Goal: Task Accomplishment & Management: Manage account settings

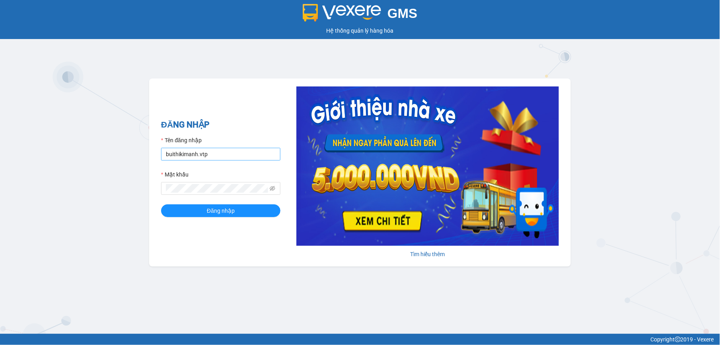
drag, startPoint x: 242, startPoint y: 145, endPoint x: 245, endPoint y: 150, distance: 6.2
click at [245, 148] on div "Tên đăng nhập buithikimanh.vtp" at bounding box center [220, 148] width 119 height 25
click at [246, 152] on input "buithikimanh.vtp" at bounding box center [220, 154] width 119 height 13
type input "vuthiphuong.vtp"
click at [249, 214] on button "Đăng nhập" at bounding box center [220, 210] width 119 height 13
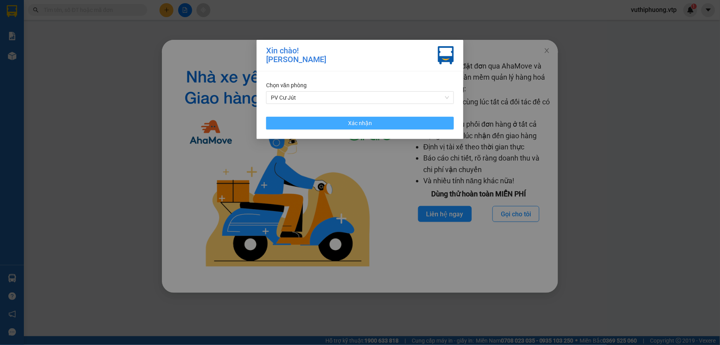
click at [419, 125] on button "Xác nhận" at bounding box center [360, 123] width 188 height 13
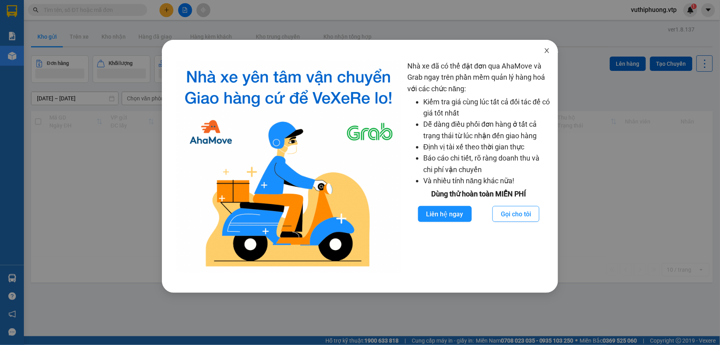
click at [548, 49] on icon "close" at bounding box center [547, 50] width 6 height 6
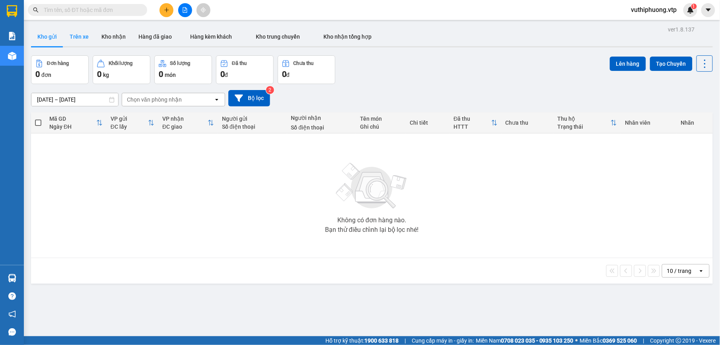
click at [75, 34] on button "Trên xe" at bounding box center [79, 36] width 32 height 19
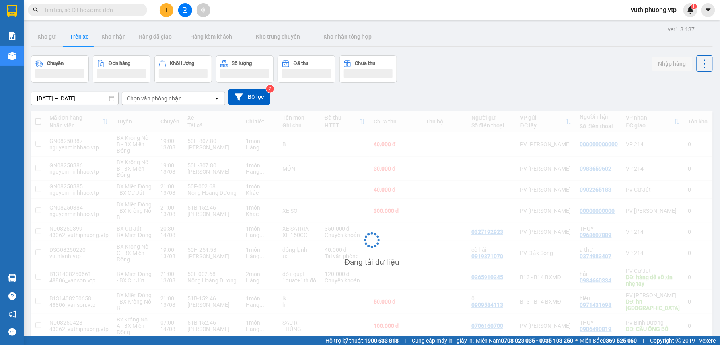
click at [189, 99] on div "Chọn văn phòng nhận" at bounding box center [168, 98] width 92 height 13
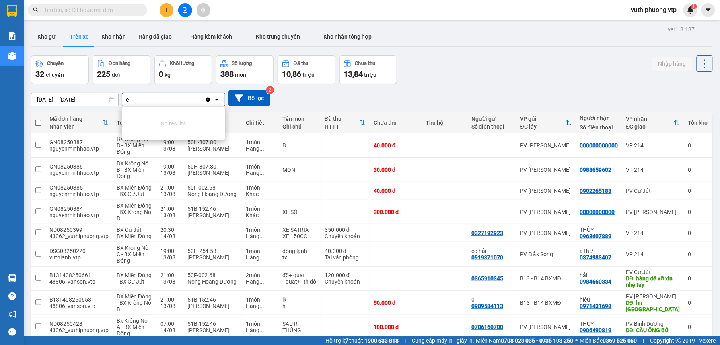
type input "cj"
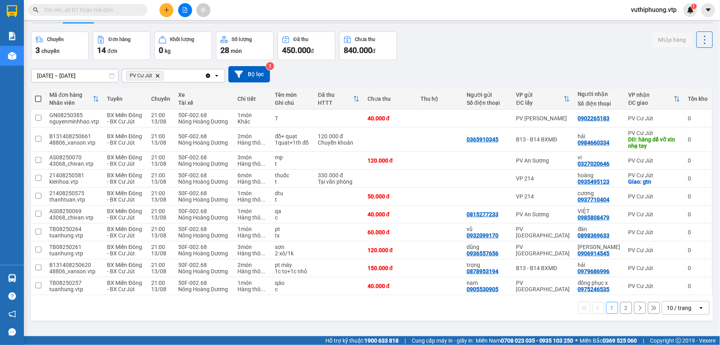
scroll to position [37, 0]
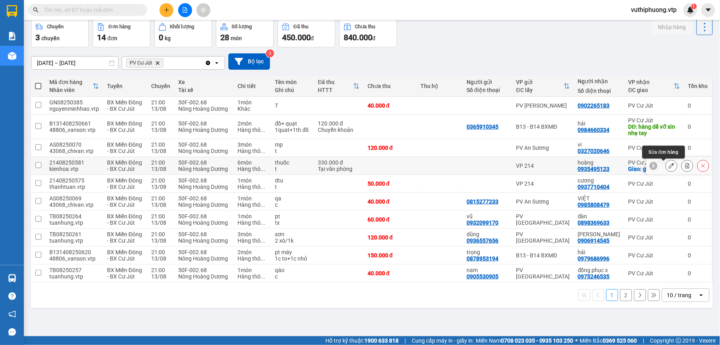
click at [669, 168] on icon at bounding box center [672, 166] width 6 height 6
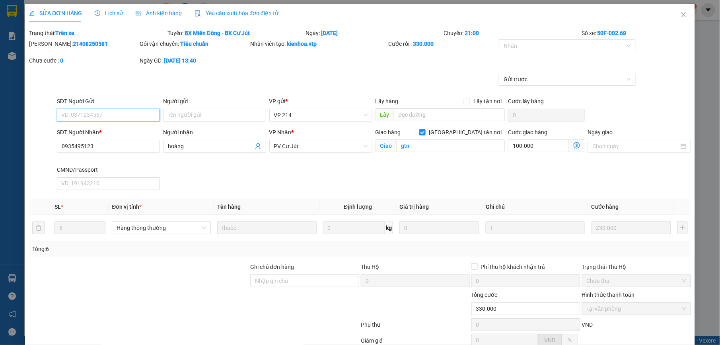
type input "0935495123"
type input "hoàng"
checkbox input "true"
type input "gtn"
type input "330.000"
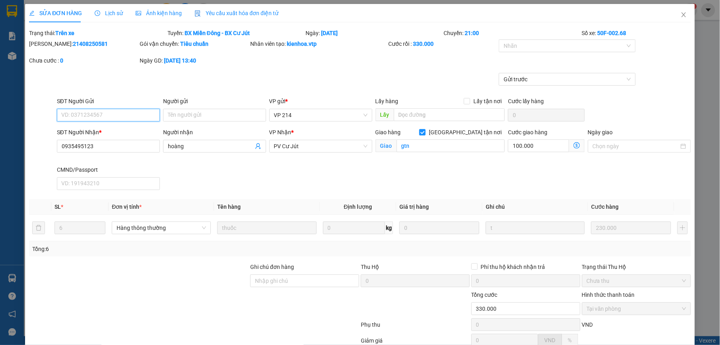
type input "11.500"
click at [681, 15] on icon "close" at bounding box center [684, 15] width 6 height 6
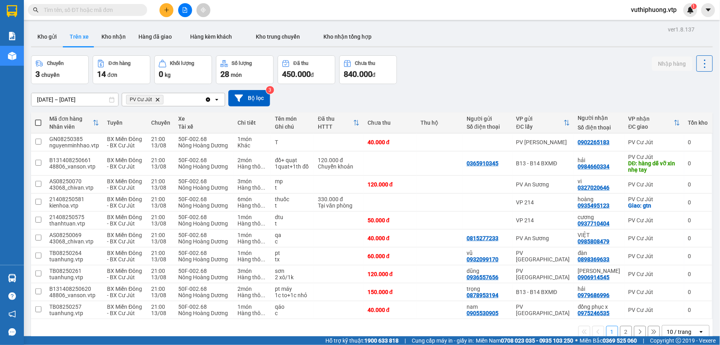
scroll to position [37, 0]
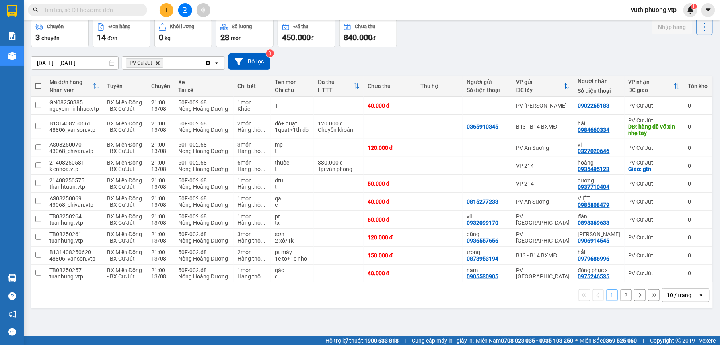
click at [620, 298] on button "2" at bounding box center [626, 295] width 12 height 12
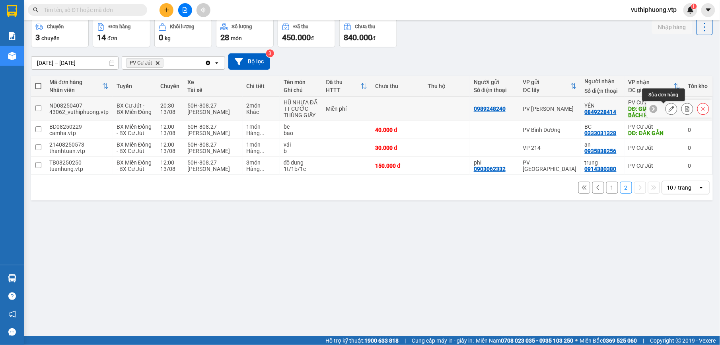
click at [667, 109] on button at bounding box center [671, 109] width 11 height 14
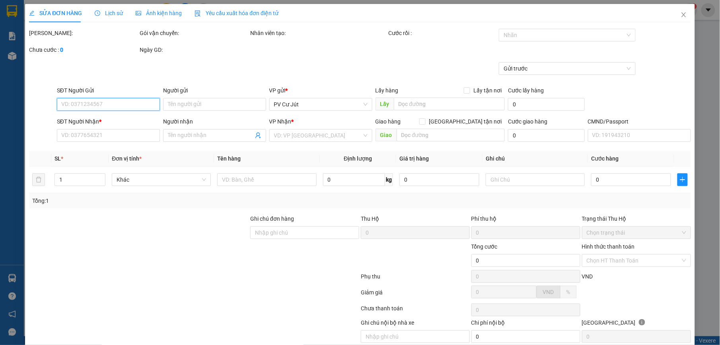
type input "0989248240"
type input "0849228414"
type input "YẾN"
type input "GIAO NGC LẠI BÁCH HÓA XANH 312 MÃ B131408250603"
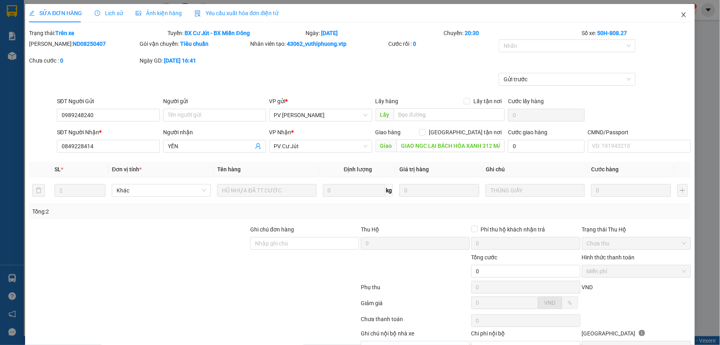
click at [681, 14] on icon "close" at bounding box center [684, 15] width 6 height 6
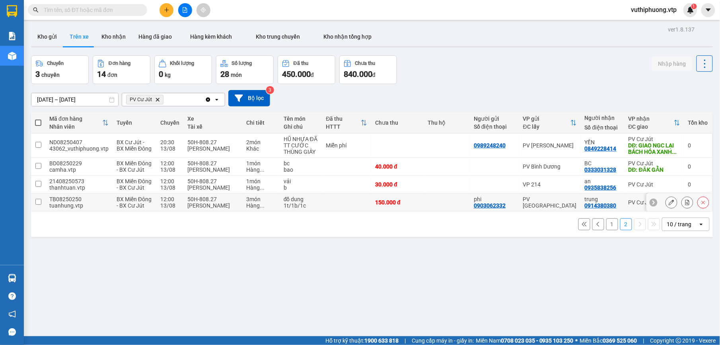
click at [53, 209] on div "tuanhung.vtp" at bounding box center [78, 205] width 59 height 6
checkbox input "true"
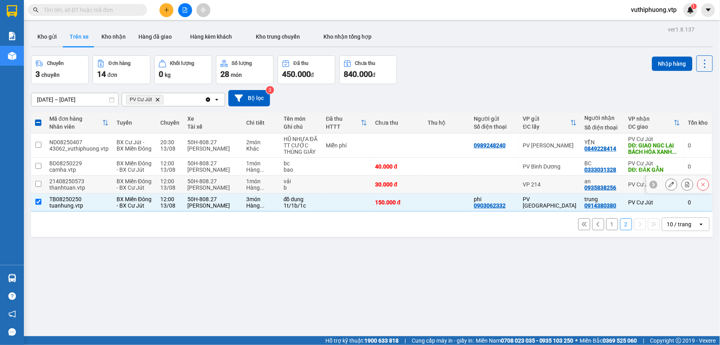
click at [76, 184] on div "21408250573" at bounding box center [78, 181] width 59 height 6
checkbox input "true"
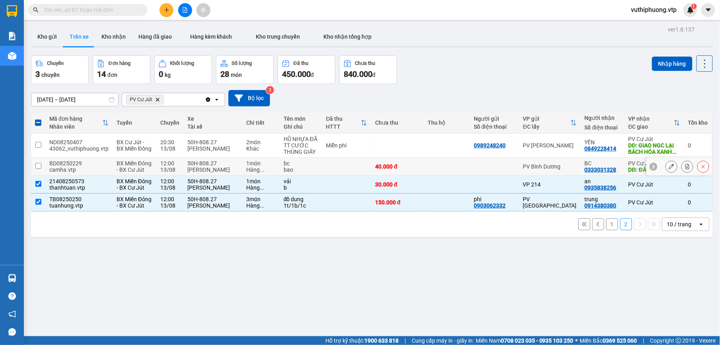
click at [88, 166] on div "BD08250229" at bounding box center [78, 163] width 59 height 6
checkbox input "true"
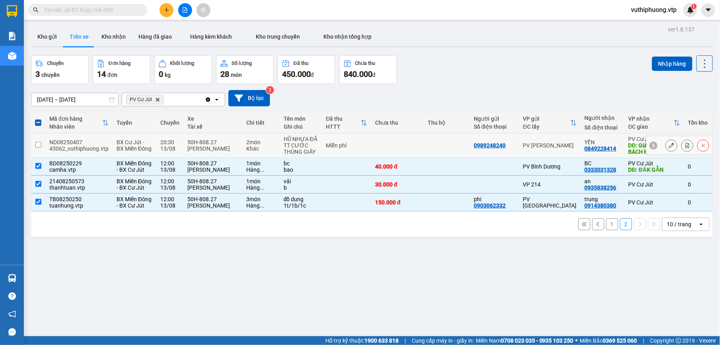
drag, startPoint x: 104, startPoint y: 142, endPoint x: 101, endPoint y: 138, distance: 5.4
click at [105, 142] on div "ND08250407" at bounding box center [78, 142] width 59 height 6
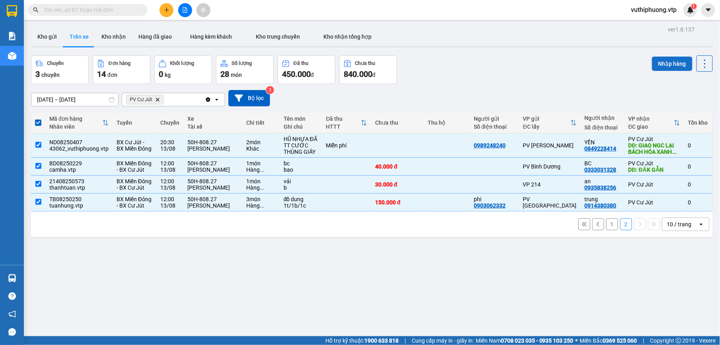
click at [659, 60] on button "Nhập hàng" at bounding box center [672, 64] width 41 height 14
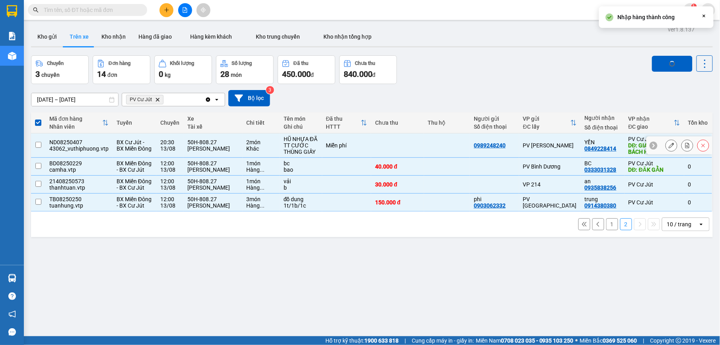
checkbox input "false"
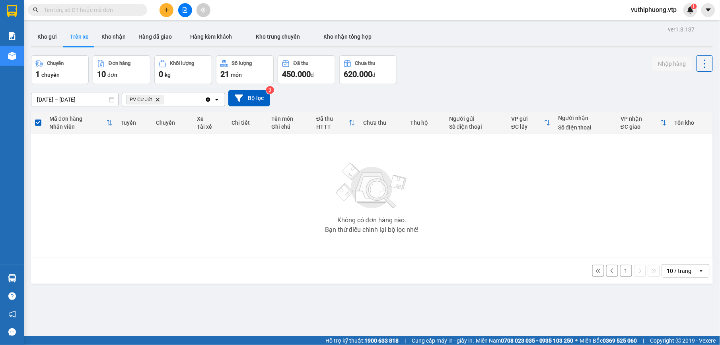
click at [620, 268] on button "1" at bounding box center [626, 271] width 12 height 12
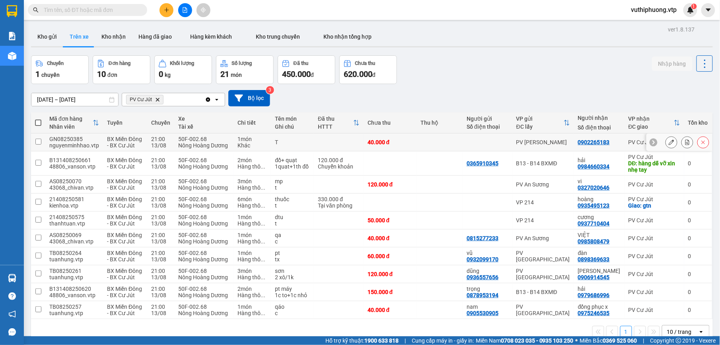
click at [66, 143] on div "nguyenminhhao.vtp" at bounding box center [74, 145] width 50 height 6
checkbox input "true"
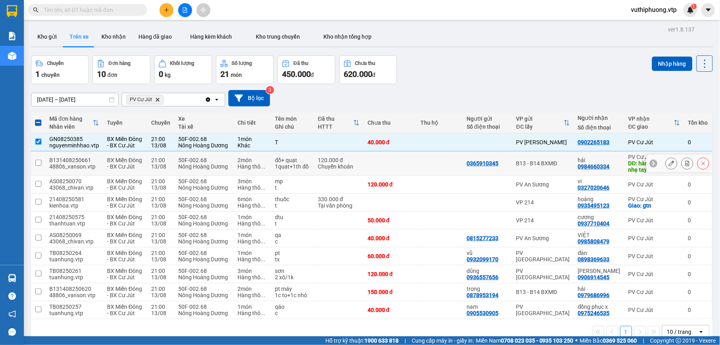
click at [51, 170] on div "48806_vanson.vtp" at bounding box center [74, 166] width 50 height 6
checkbox input "true"
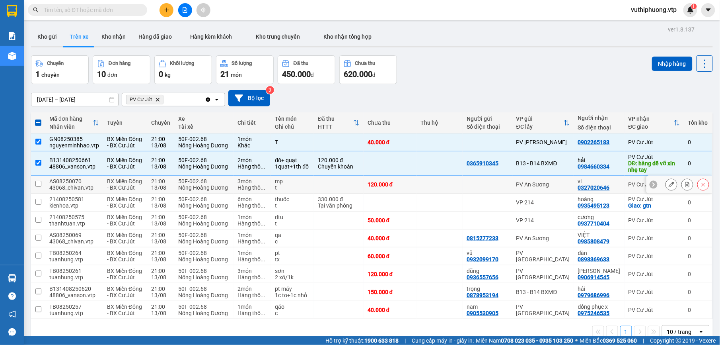
click at [64, 190] on div "43068_chivan.vtp" at bounding box center [74, 187] width 50 height 6
checkbox input "true"
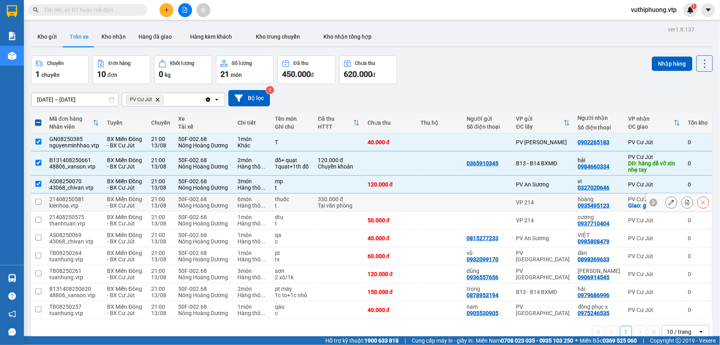
drag, startPoint x: 64, startPoint y: 203, endPoint x: 64, endPoint y: 219, distance: 15.9
click at [64, 206] on div "kienhoa.vtp" at bounding box center [74, 205] width 50 height 6
checkbox input "true"
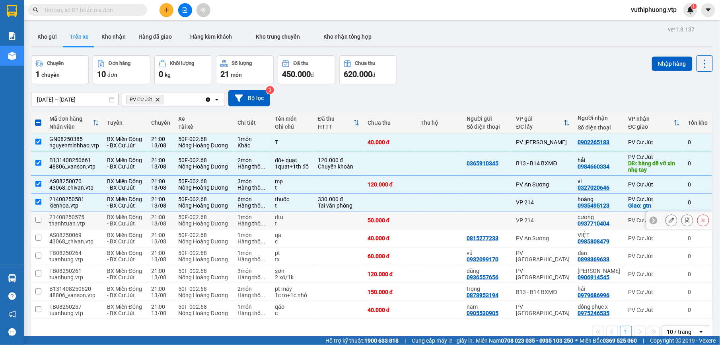
click at [65, 220] on div "thanhtuan.vtp" at bounding box center [74, 223] width 50 height 6
checkbox input "true"
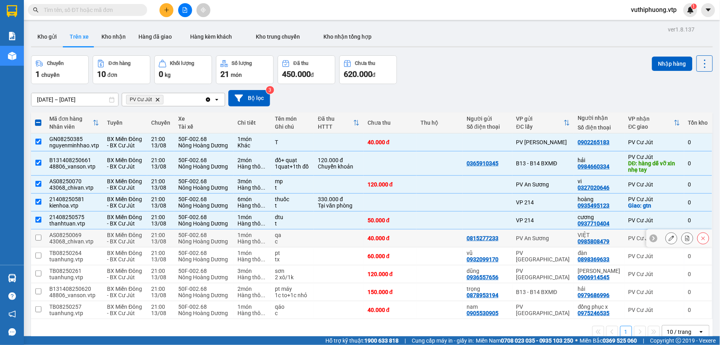
click at [60, 246] on td "AS08250069 43068_chivan.vtp" at bounding box center [74, 238] width 58 height 18
checkbox input "true"
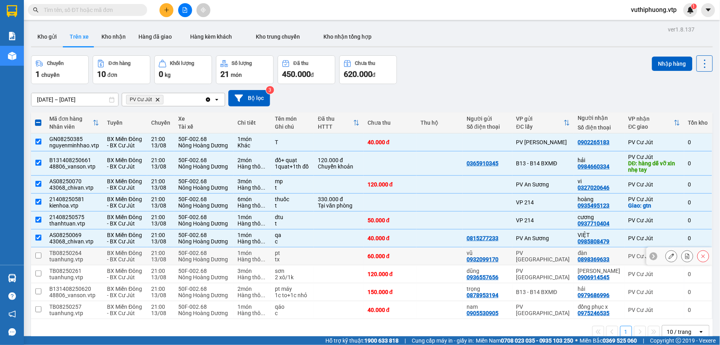
click at [58, 259] on div "tuanhung.vtp" at bounding box center [74, 259] width 50 height 6
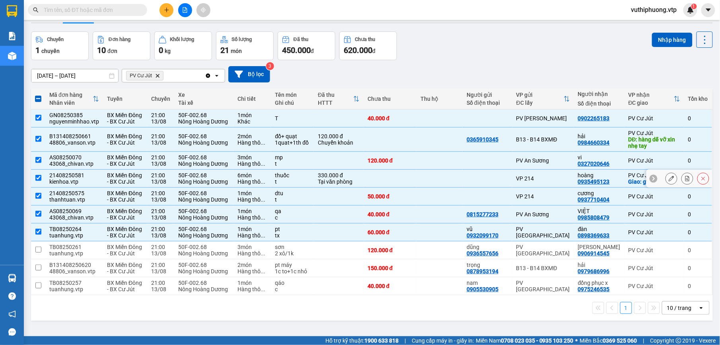
scroll to position [37, 0]
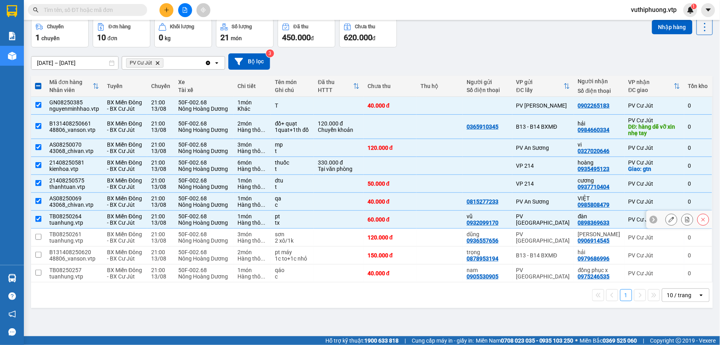
click at [44, 220] on td at bounding box center [38, 220] width 14 height 18
checkbox input "false"
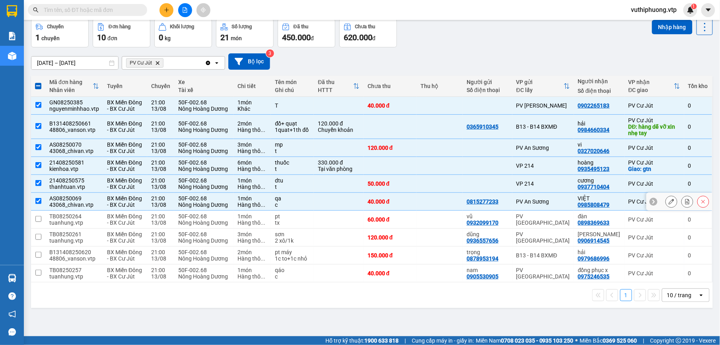
click at [75, 197] on div "AS08250069" at bounding box center [74, 198] width 50 height 6
checkbox input "false"
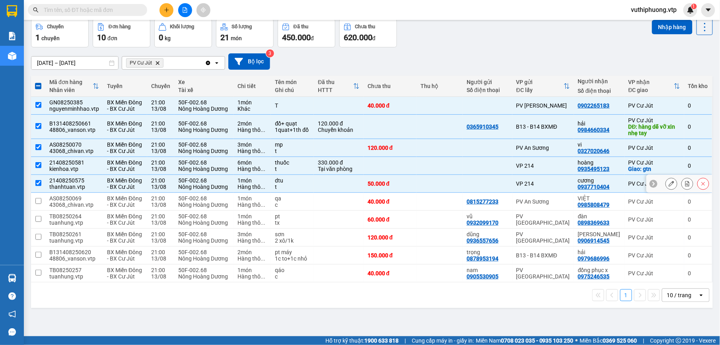
click at [83, 183] on div "21408250575" at bounding box center [74, 180] width 50 height 6
checkbox input "false"
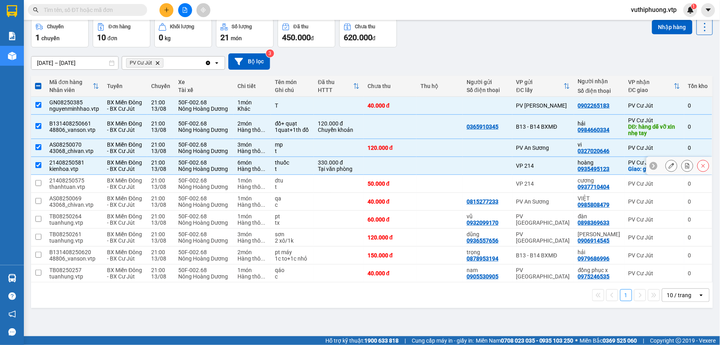
click at [98, 171] on div "kienhoa.vtp" at bounding box center [74, 169] width 50 height 6
checkbox input "false"
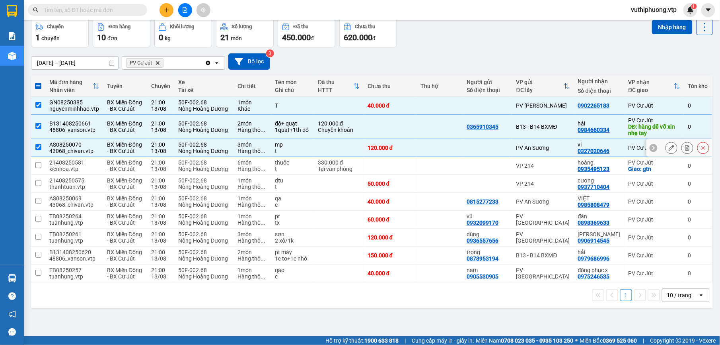
click at [100, 144] on td "AS08250070 43068_chivan.vtp" at bounding box center [74, 148] width 58 height 18
checkbox input "false"
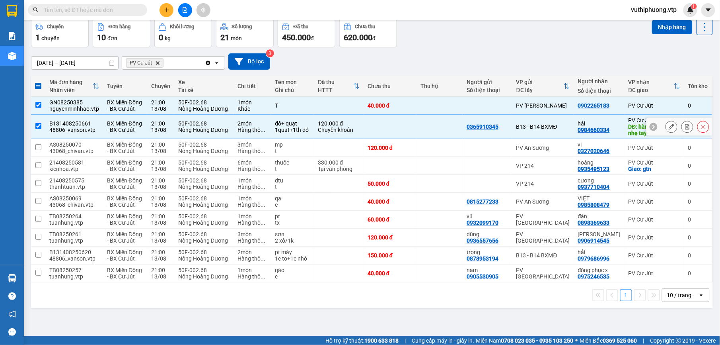
click at [98, 125] on div "B131408250661" at bounding box center [74, 123] width 50 height 6
checkbox input "false"
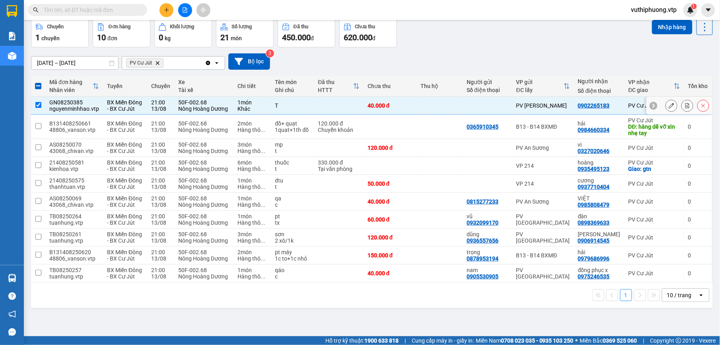
click at [104, 103] on td "BX Miền Đông - BX Cư Jút" at bounding box center [125, 106] width 44 height 18
checkbox input "false"
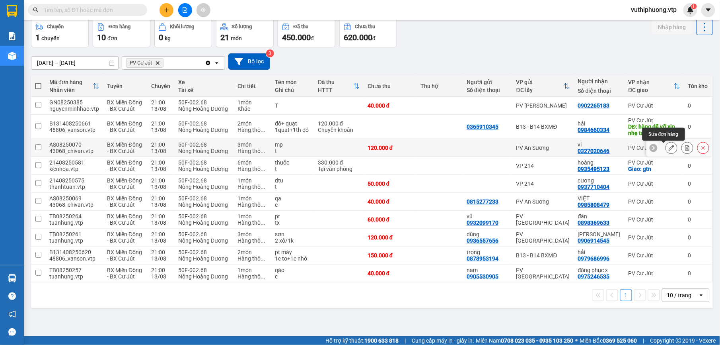
click at [669, 146] on icon at bounding box center [672, 148] width 6 height 6
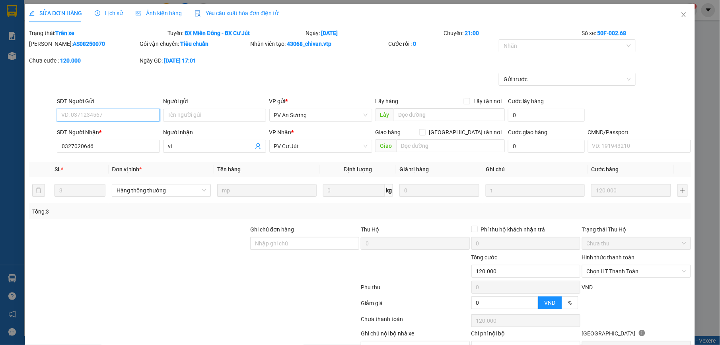
type input "0327020646"
type input "vi"
type input "120.000"
type input "6.000"
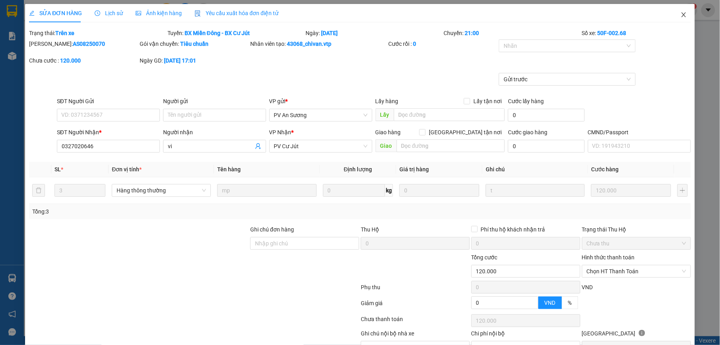
click at [681, 13] on icon "close" at bounding box center [684, 15] width 6 height 6
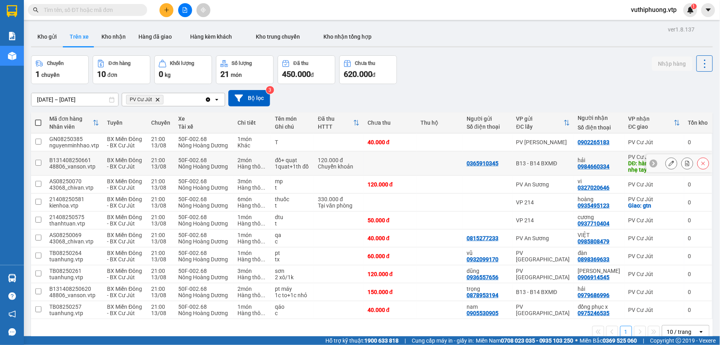
click at [179, 160] on div "50F-002.68" at bounding box center [204, 160] width 52 height 6
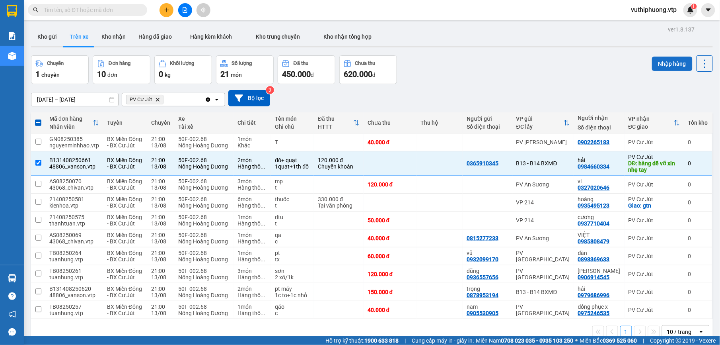
click at [661, 62] on button "Nhập hàng" at bounding box center [672, 64] width 41 height 14
checkbox input "false"
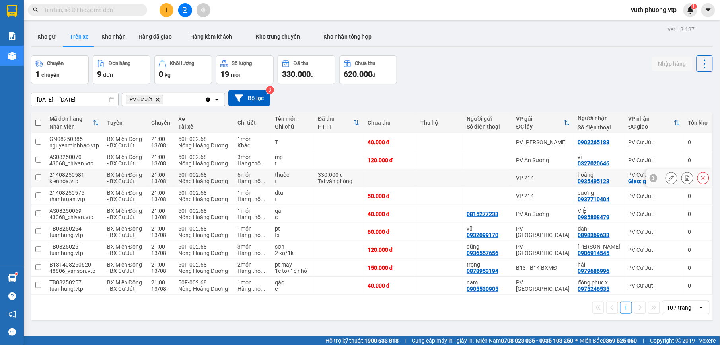
click at [410, 180] on td at bounding box center [390, 178] width 53 height 18
checkbox input "true"
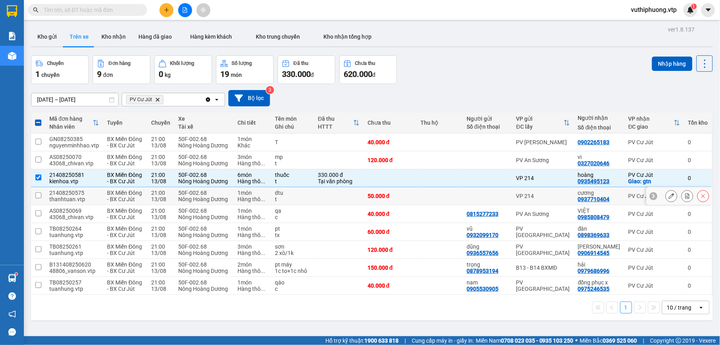
click at [423, 196] on td at bounding box center [440, 196] width 46 height 18
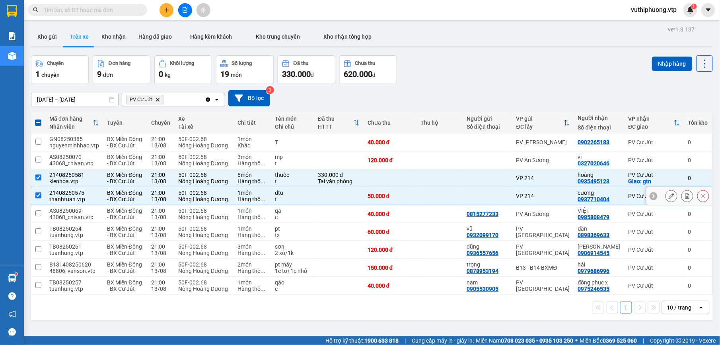
checkbox input "true"
click at [446, 218] on td at bounding box center [440, 214] width 46 height 18
checkbox input "true"
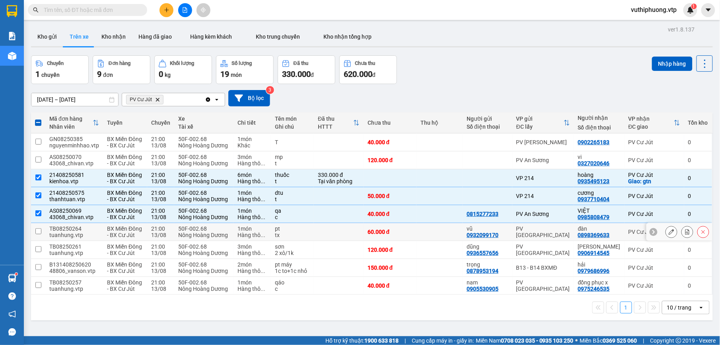
click at [413, 236] on td "60.000 đ" at bounding box center [390, 232] width 53 height 18
checkbox input "true"
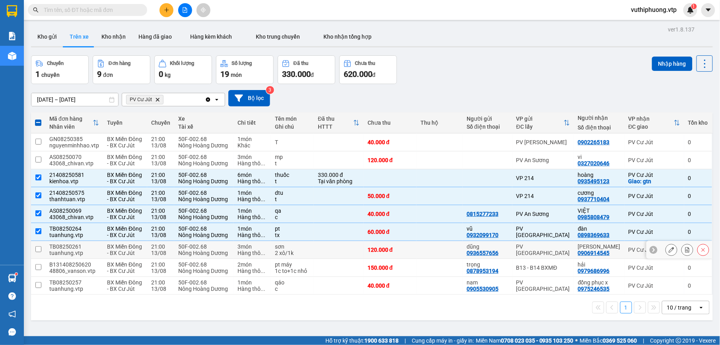
click at [390, 250] on div "120.000 đ" at bounding box center [390, 249] width 45 height 6
checkbox input "true"
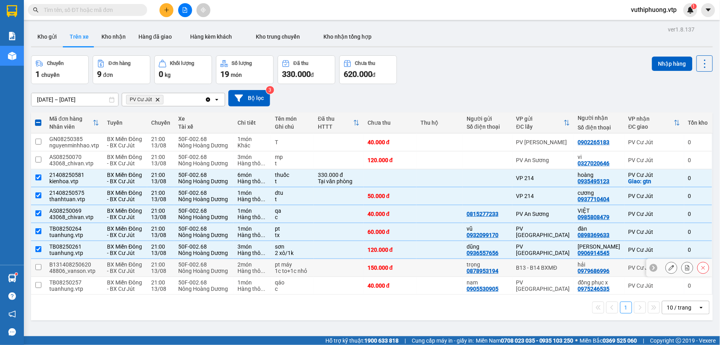
click at [435, 265] on td at bounding box center [440, 268] width 46 height 18
checkbox input "true"
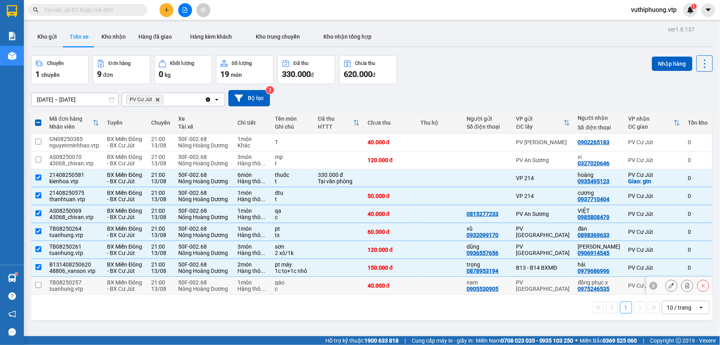
click at [400, 289] on div "40.000 đ" at bounding box center [390, 285] width 45 height 6
checkbox input "true"
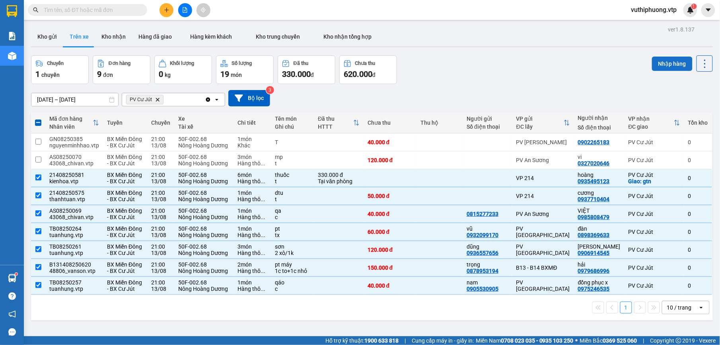
click at [665, 64] on button "Nhập hàng" at bounding box center [672, 64] width 41 height 14
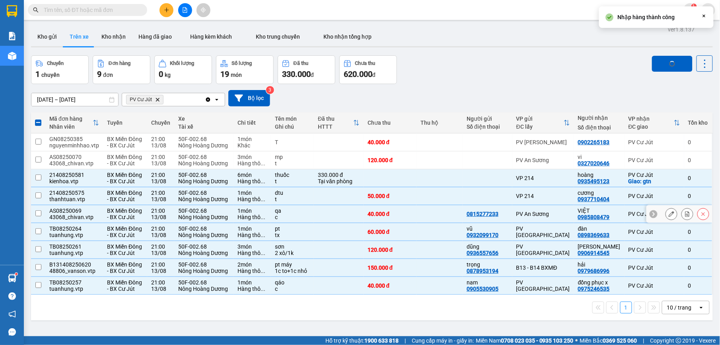
checkbox input "false"
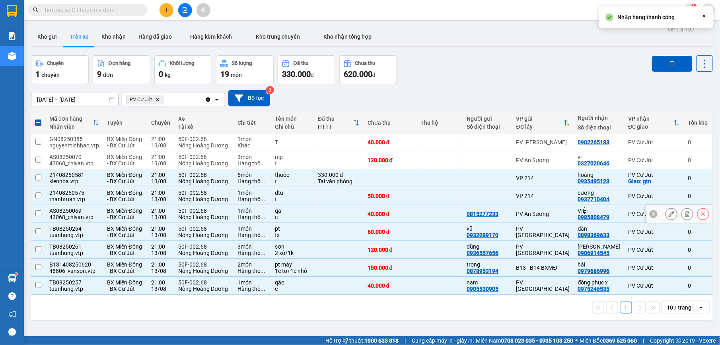
checkbox input "false"
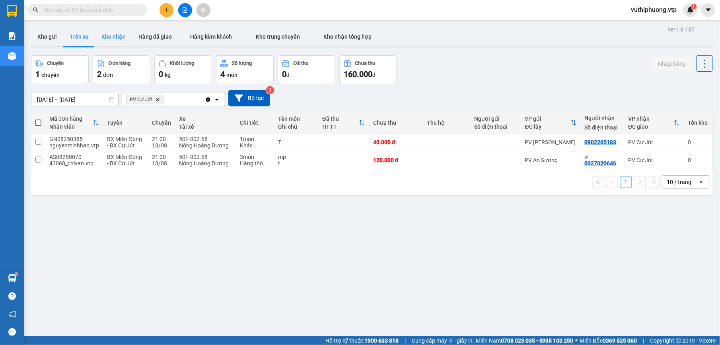
drag, startPoint x: 113, startPoint y: 34, endPoint x: 107, endPoint y: 35, distance: 6.4
click at [113, 35] on button "Kho nhận" at bounding box center [113, 36] width 37 height 19
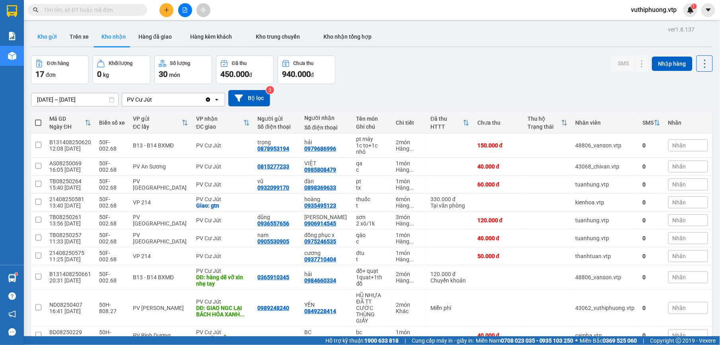
click at [45, 35] on button "Kho gửi" at bounding box center [47, 36] width 32 height 19
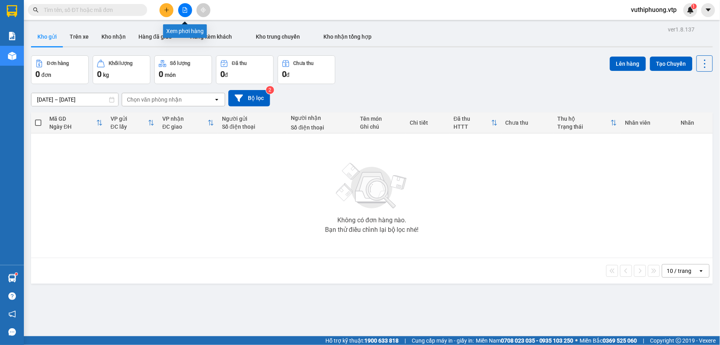
click at [185, 10] on icon "file-add" at bounding box center [185, 10] width 4 height 6
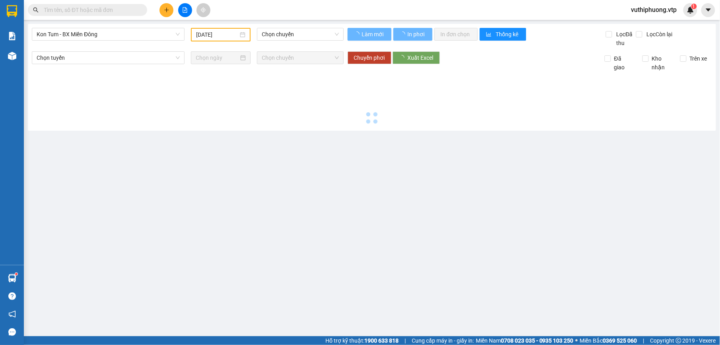
type input "14/08/2025"
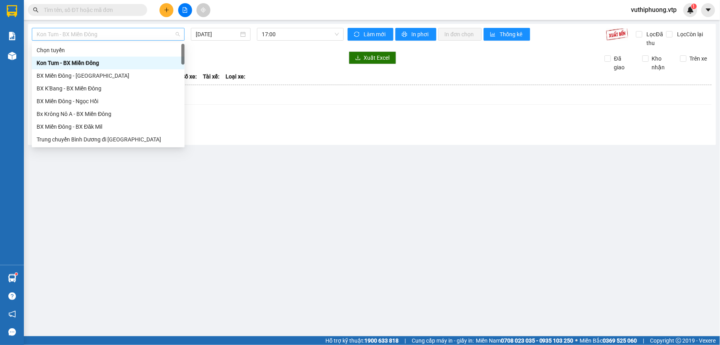
click at [91, 31] on span "Kon Tum - BX Miền Đông" at bounding box center [108, 34] width 143 height 12
type input "c"
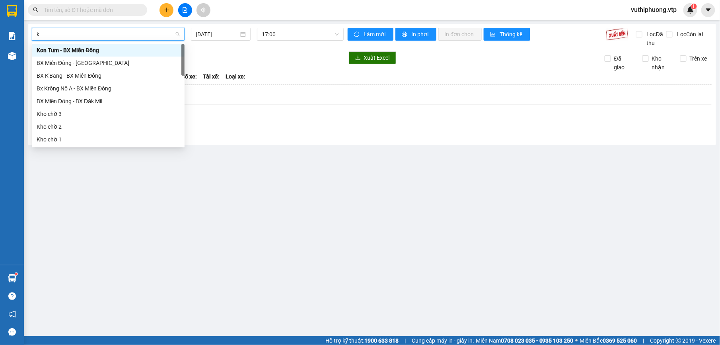
type input "kn"
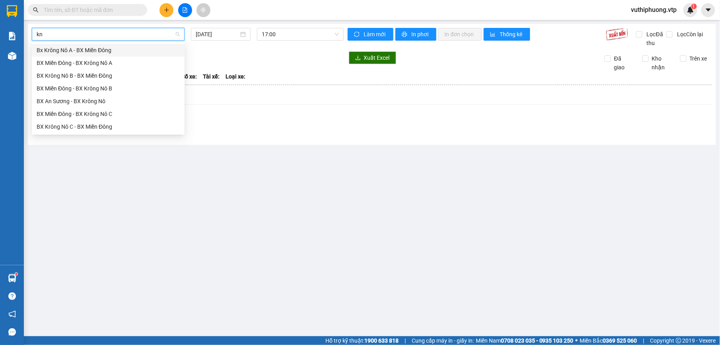
click at [100, 48] on div "Bx Krông Nô A - BX Miền Đông" at bounding box center [108, 50] width 143 height 9
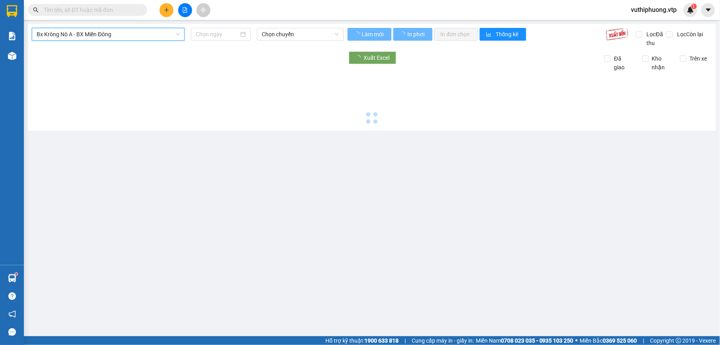
type input "14/08/2025"
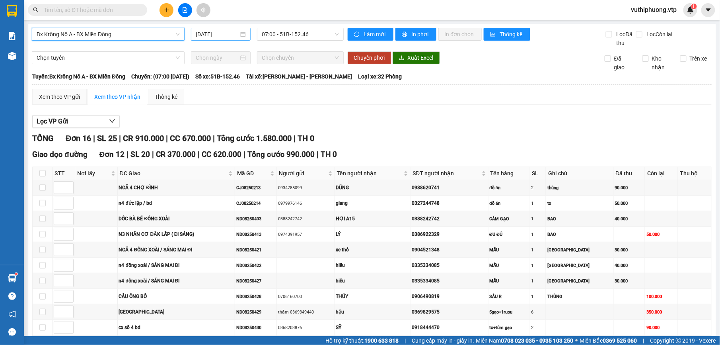
click at [232, 32] on input "14/08/2025" at bounding box center [217, 34] width 43 height 9
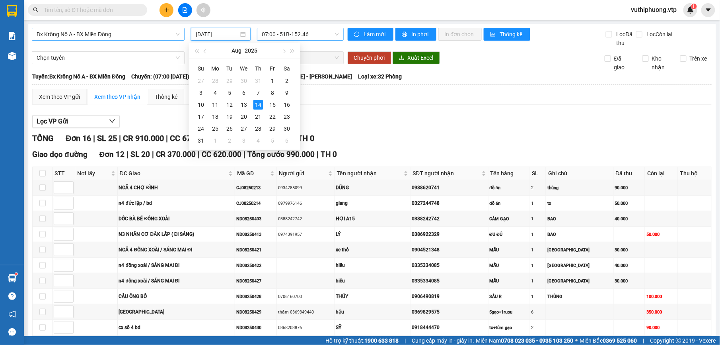
click at [320, 33] on span "07:00 - 51B-152.46" at bounding box center [300, 34] width 77 height 12
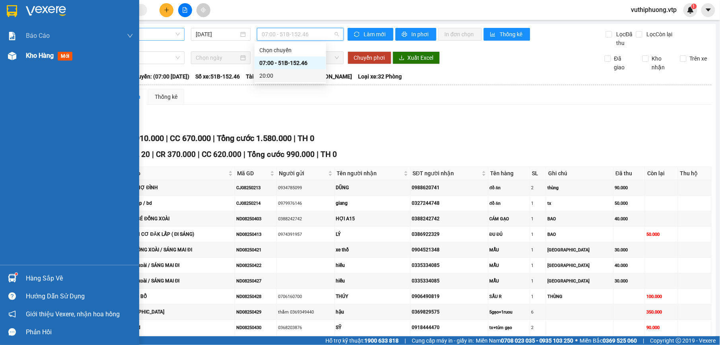
click at [33, 52] on span "Kho hàng" at bounding box center [40, 56] width 28 height 8
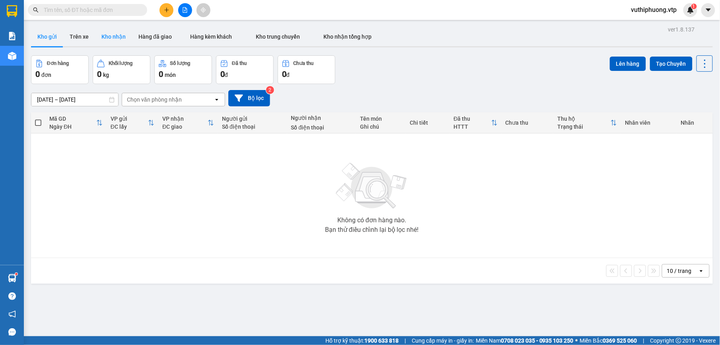
click at [111, 35] on button "Kho nhận" at bounding box center [113, 36] width 37 height 19
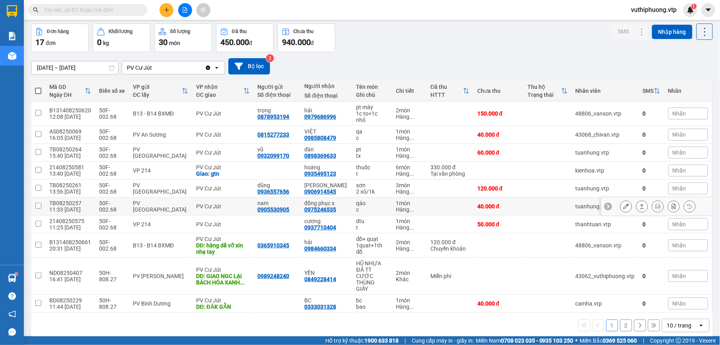
scroll to position [37, 0]
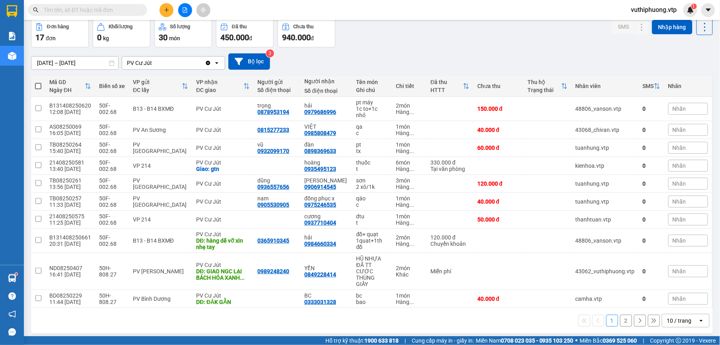
click at [620, 314] on button "2" at bounding box center [626, 320] width 12 height 12
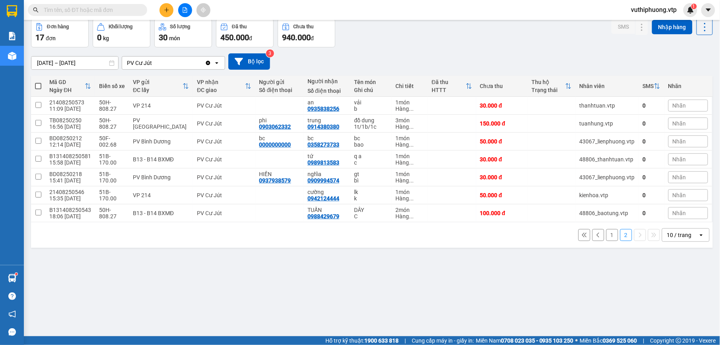
click at [606, 235] on button "1" at bounding box center [612, 235] width 12 height 12
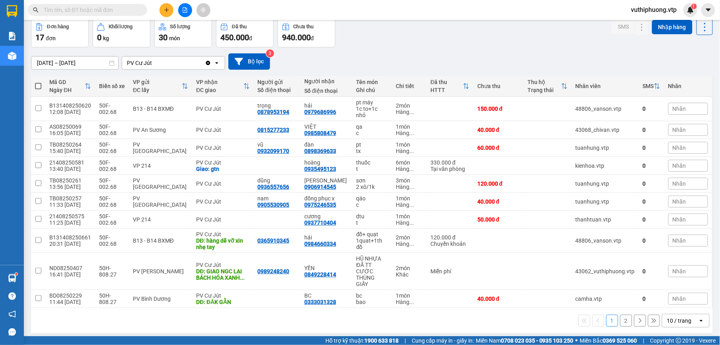
click at [620, 314] on button "2" at bounding box center [626, 320] width 12 height 12
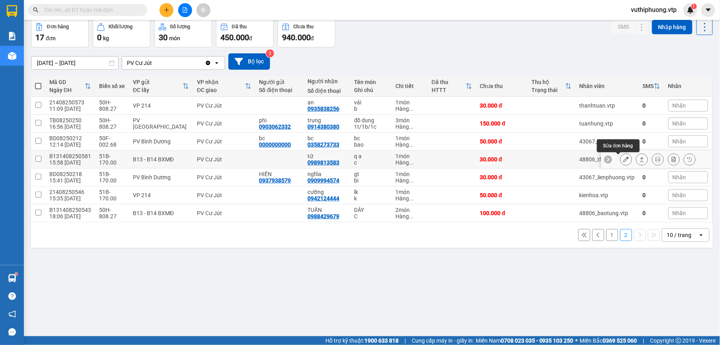
click at [624, 159] on icon at bounding box center [627, 159] width 6 height 6
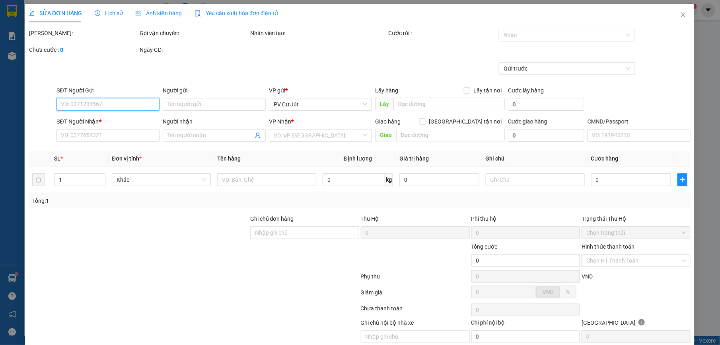
type input "0989813583"
type input "tứ"
type input "30.000"
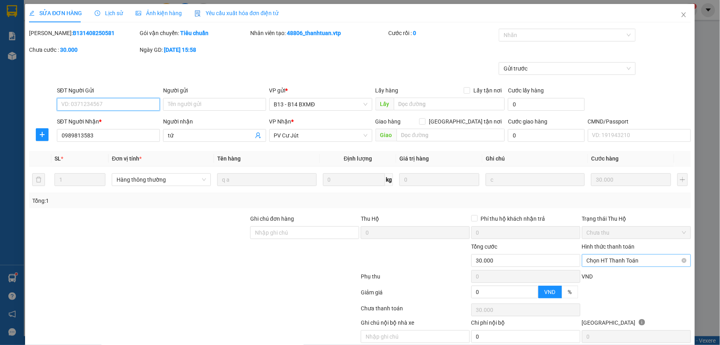
type input "1.500"
click at [620, 261] on span "Chọn HT Thanh Toán" at bounding box center [636, 260] width 99 height 12
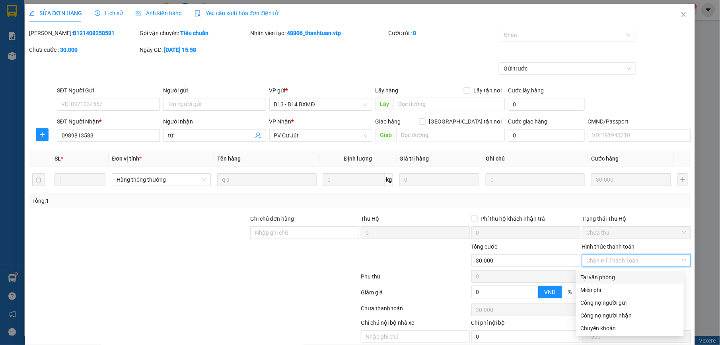
click at [599, 273] on div "Tại văn phòng" at bounding box center [630, 277] width 98 height 9
type input "0"
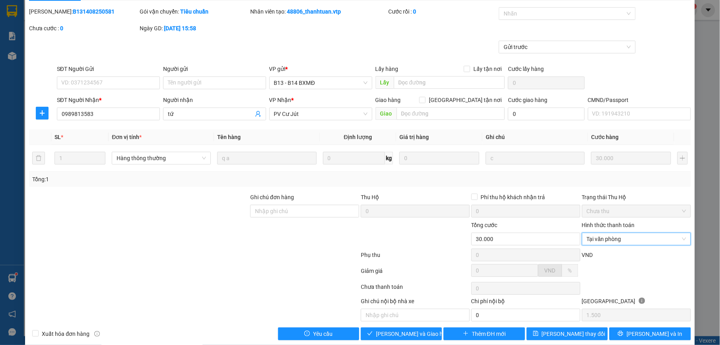
scroll to position [34, 0]
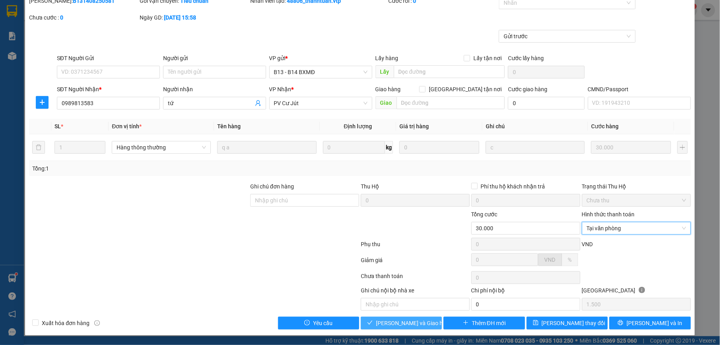
click at [405, 320] on span "Lưu và Giao hàng" at bounding box center [414, 322] width 76 height 9
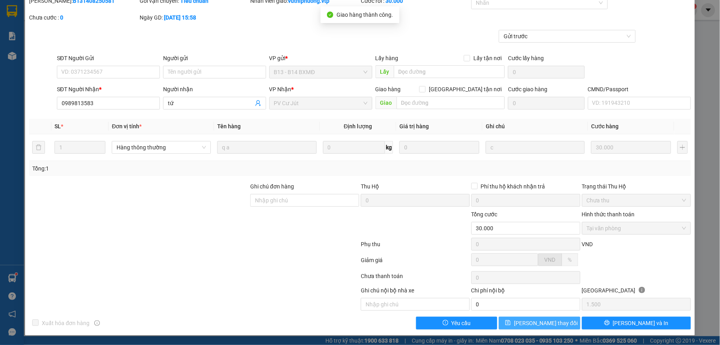
click at [550, 322] on span "Lưu thay đổi" at bounding box center [546, 322] width 64 height 9
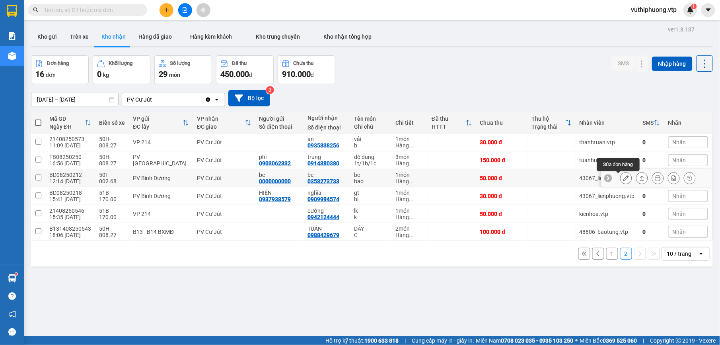
click at [624, 177] on icon at bounding box center [627, 178] width 6 height 6
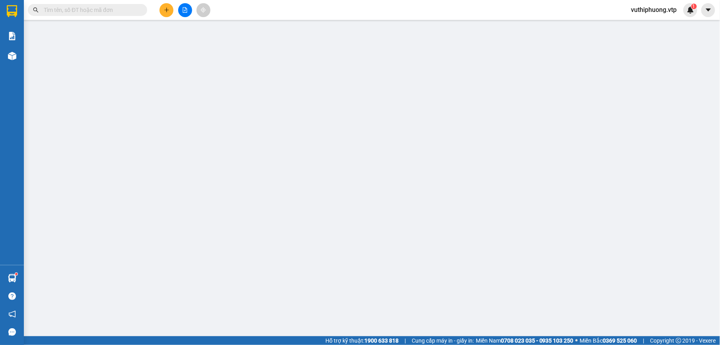
type input "0000000000"
type input "bc"
type input "0358273733"
type input "bc"
type input "50.000"
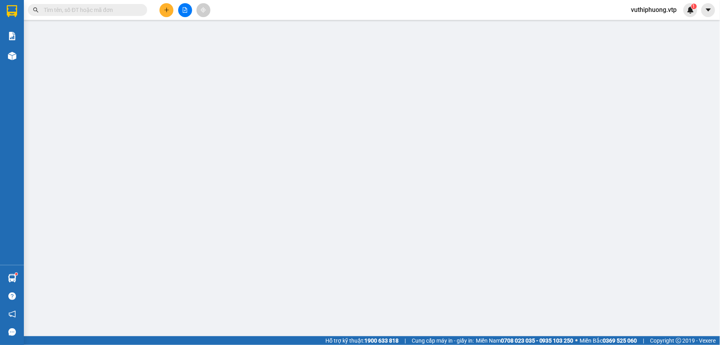
type input "50.000"
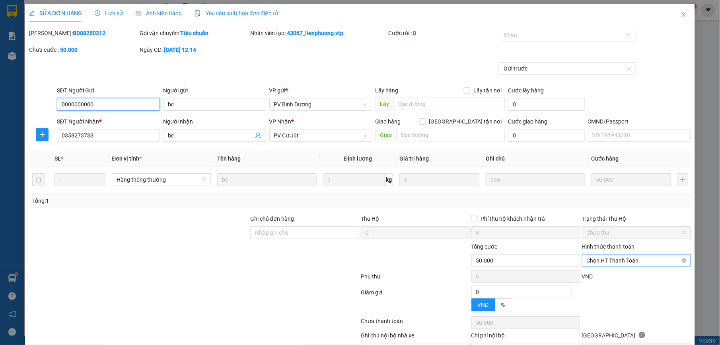
type input "2.500"
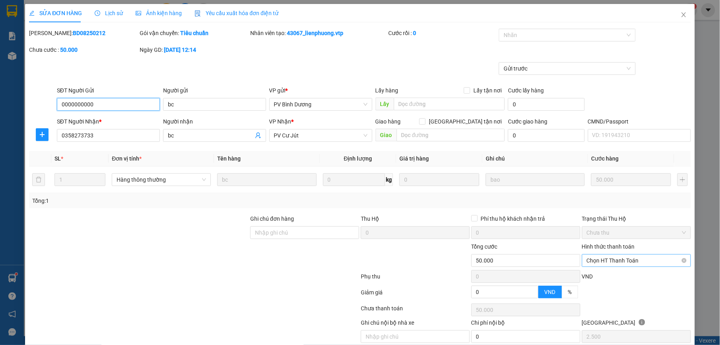
click at [612, 256] on span "Chọn HT Thanh Toán" at bounding box center [636, 260] width 99 height 12
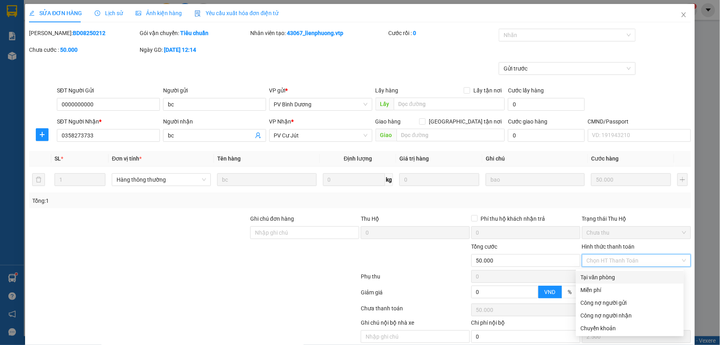
click at [616, 277] on div "Tại văn phòng" at bounding box center [630, 277] width 98 height 9
type input "0"
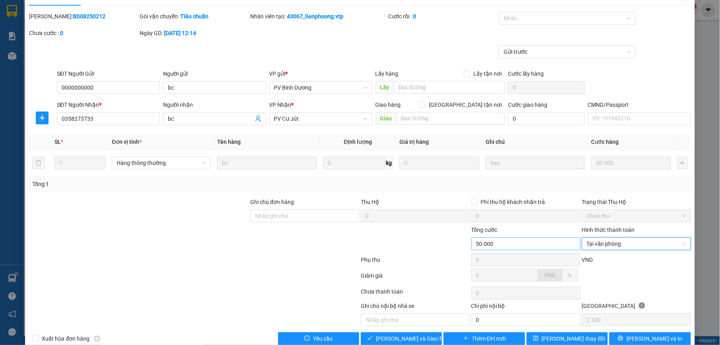
scroll to position [34, 0]
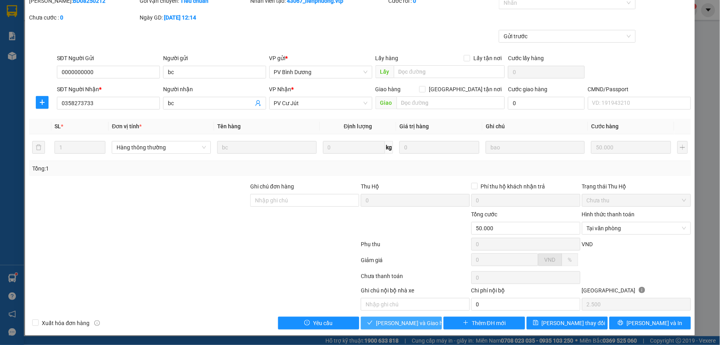
click at [388, 320] on span "Lưu và Giao hàng" at bounding box center [414, 322] width 76 height 9
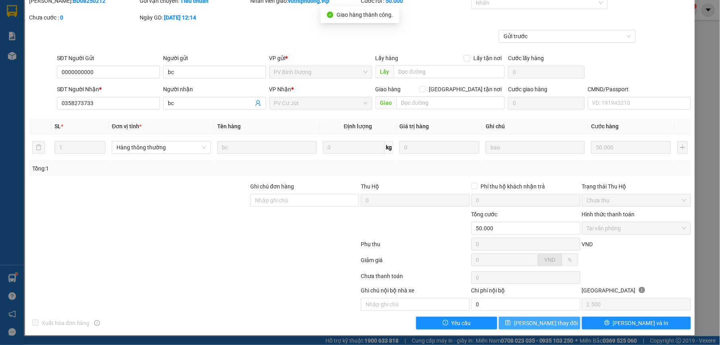
drag, startPoint x: 558, startPoint y: 320, endPoint x: 551, endPoint y: 316, distance: 8.1
click at [558, 320] on button "Lưu thay đổi" at bounding box center [539, 322] width 81 height 13
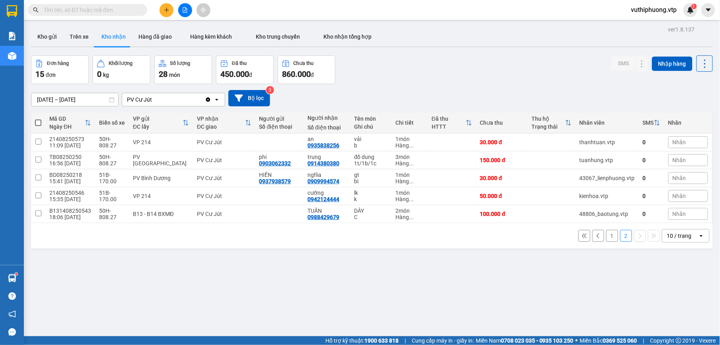
click at [606, 236] on button "1" at bounding box center [612, 236] width 12 height 12
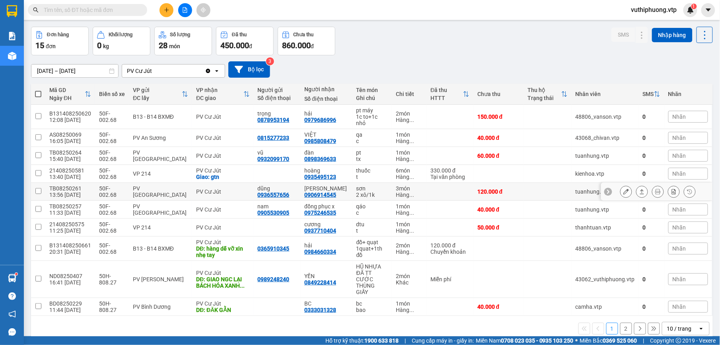
scroll to position [37, 0]
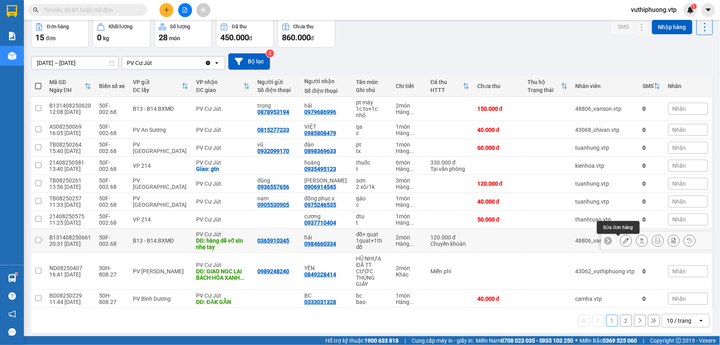
click at [621, 239] on button at bounding box center [626, 241] width 11 height 14
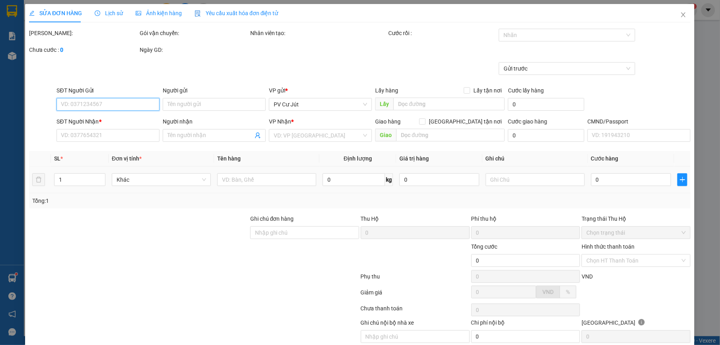
type input "6.000"
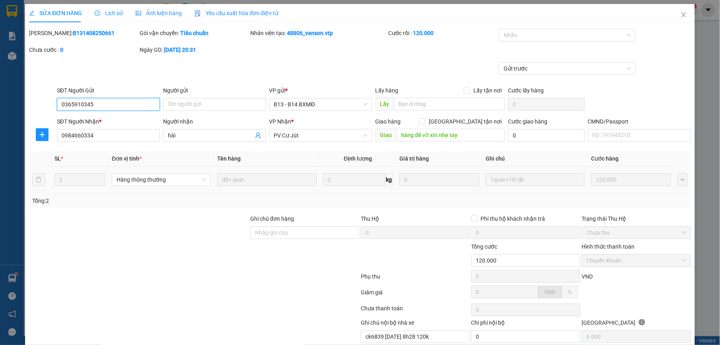
type input "0365910345"
type input "0984660334"
type input "hải"
type input "hàng dễ vỡ xin nhẹ tay"
type input "120.000"
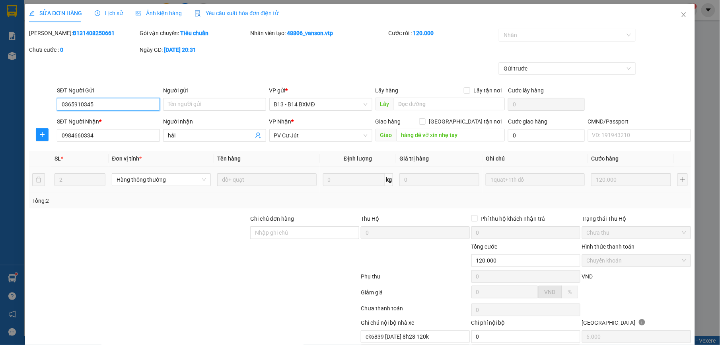
type input "ck6839 13/8 8h28 120k"
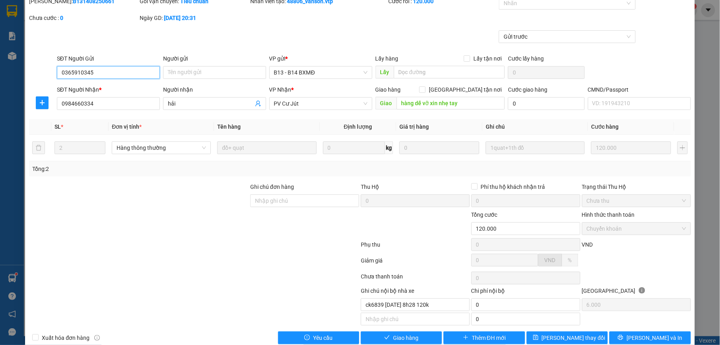
scroll to position [49, 0]
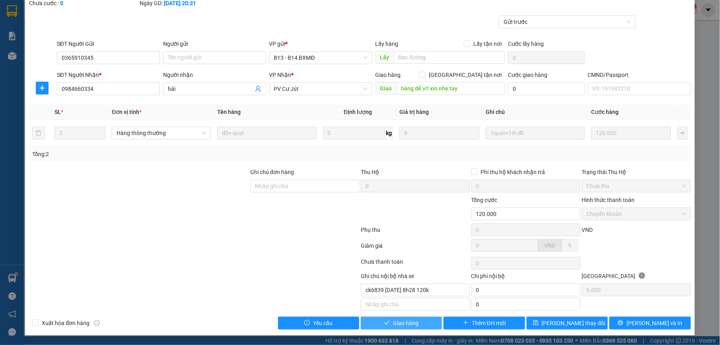
click at [413, 320] on span "Giao hàng" at bounding box center [405, 322] width 25 height 9
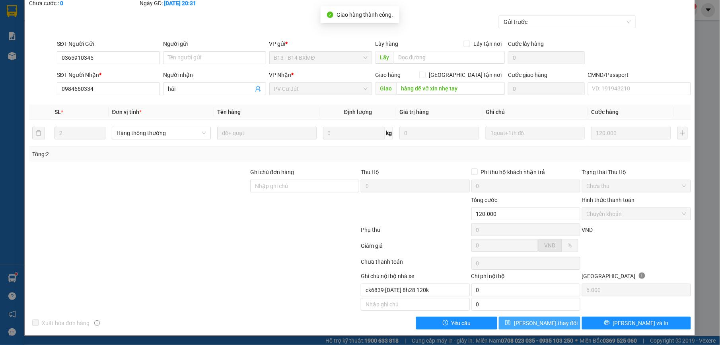
click at [544, 321] on span "Lưu thay đổi" at bounding box center [546, 322] width 64 height 9
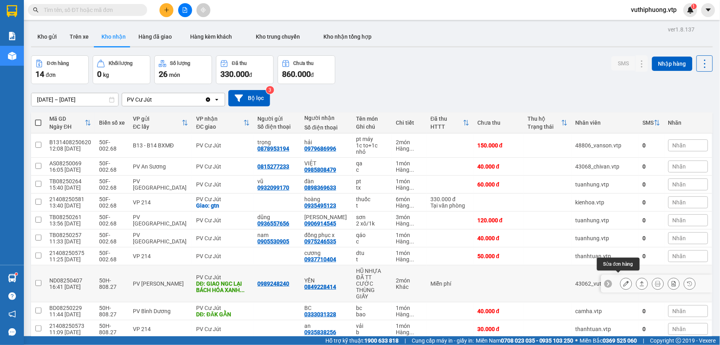
click at [624, 281] on icon at bounding box center [627, 284] width 6 height 6
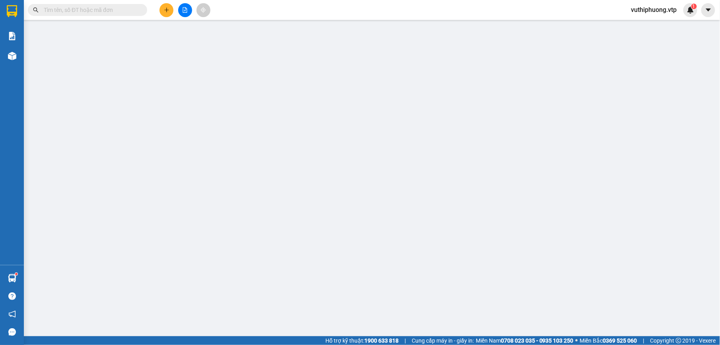
type input "0989248240"
type input "0849228414"
type input "YẾN"
type input "GIAO NGC LẠI BÁCH HÓA XANH 312 MÃ B131408250603"
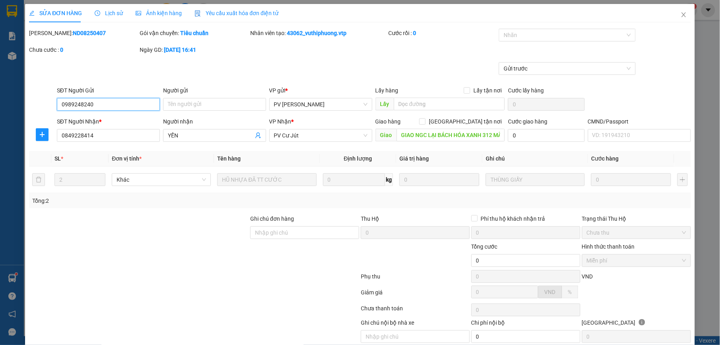
scroll to position [34, 0]
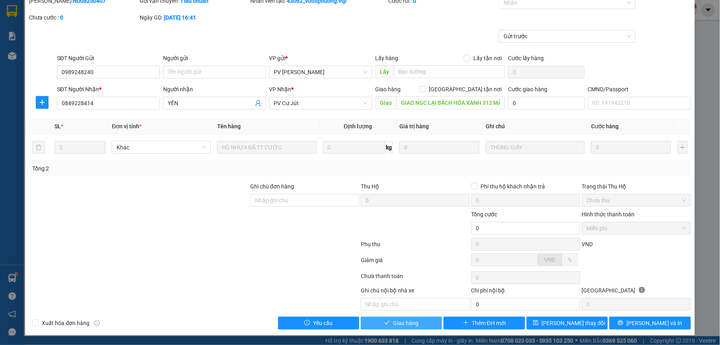
click at [412, 319] on span "Giao hàng" at bounding box center [405, 322] width 25 height 9
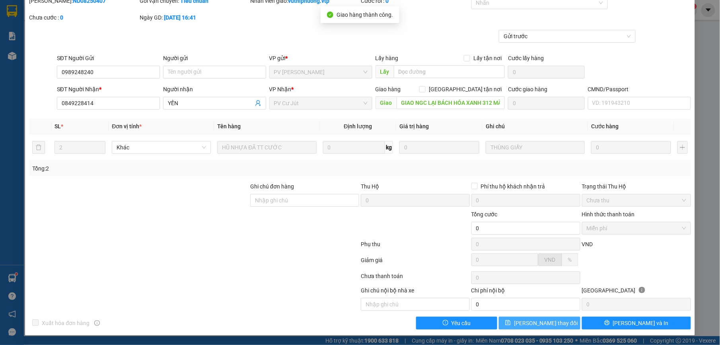
click at [554, 319] on button "Lưu thay đổi" at bounding box center [539, 322] width 81 height 13
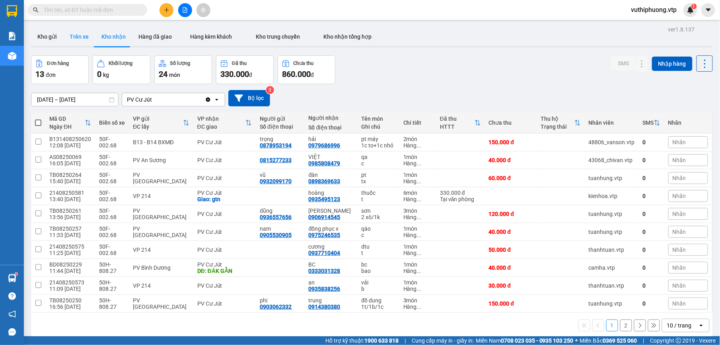
click at [85, 35] on button "Trên xe" at bounding box center [79, 36] width 32 height 19
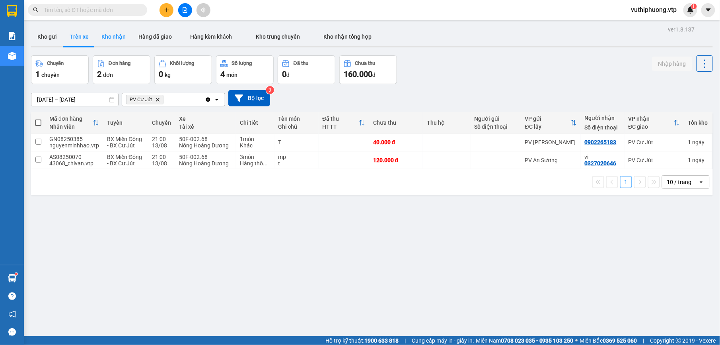
click at [111, 44] on button "Kho nhận" at bounding box center [113, 36] width 37 height 19
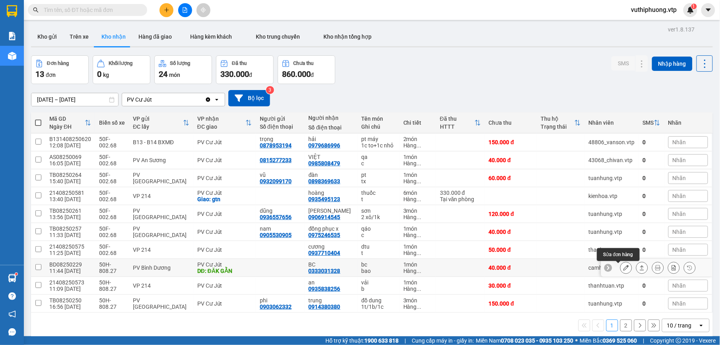
click at [624, 268] on icon at bounding box center [627, 268] width 6 height 6
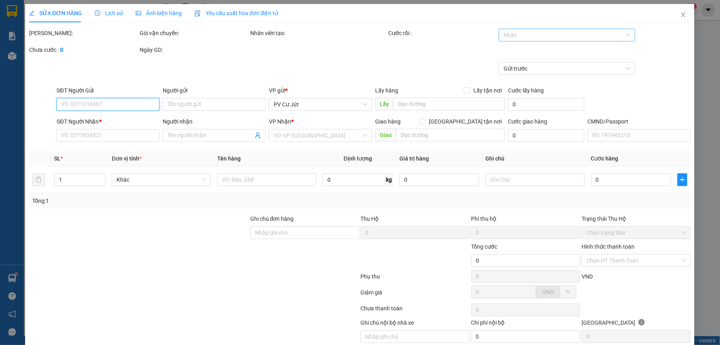
type input "0333031328"
type input "BC"
type input "ĐĂK GẰN"
type input "40.000"
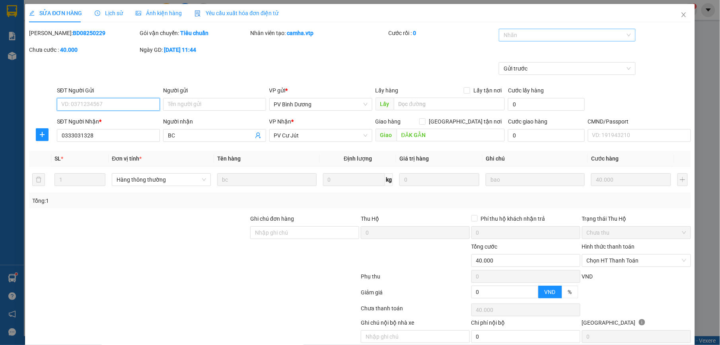
type input "2.000"
click at [586, 35] on div at bounding box center [563, 35] width 125 height 10
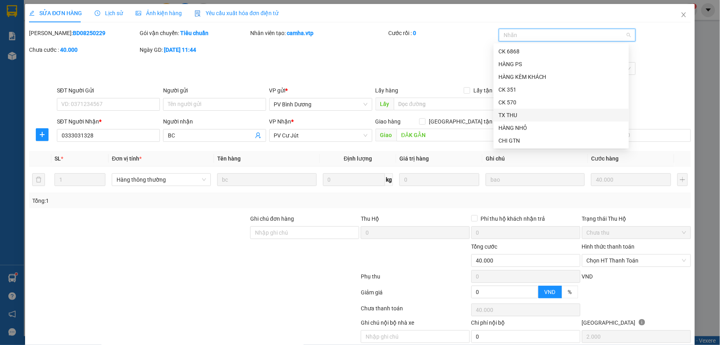
click at [533, 115] on div "TX THU" at bounding box center [562, 115] width 126 height 9
click at [519, 136] on div "CHI GTN" at bounding box center [562, 140] width 126 height 9
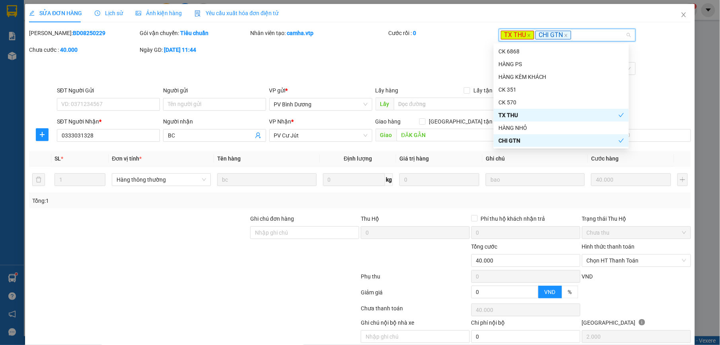
scroll to position [34, 0]
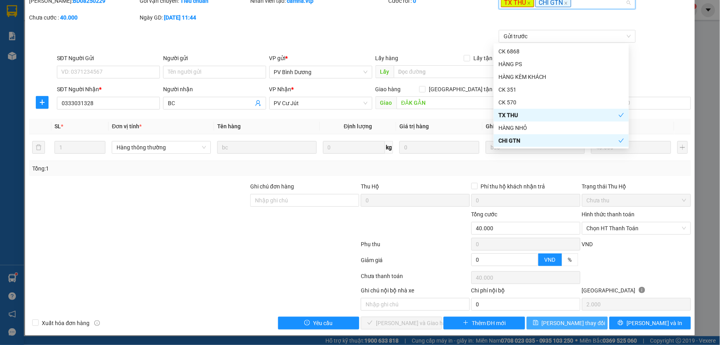
click at [553, 322] on span "Lưu thay đổi" at bounding box center [574, 322] width 64 height 9
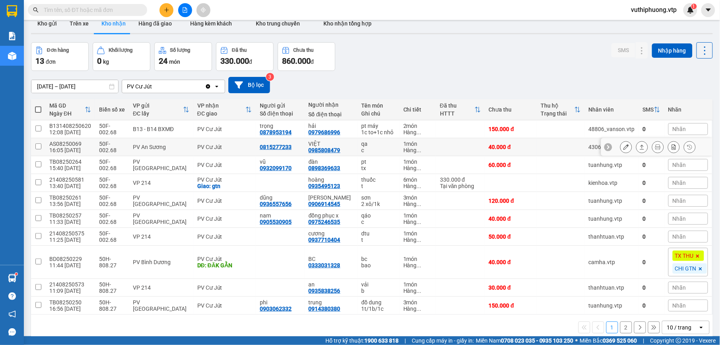
scroll to position [37, 0]
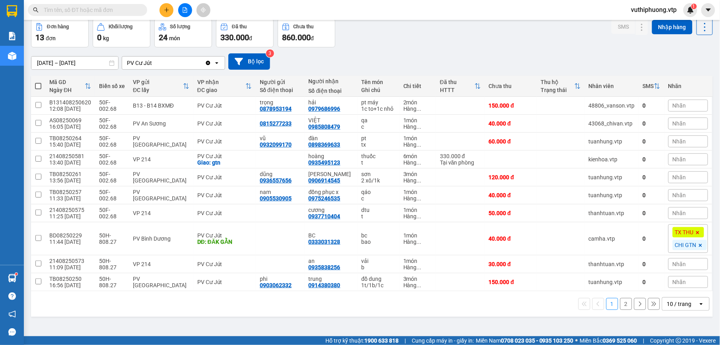
click at [620, 303] on button "2" at bounding box center [626, 304] width 12 height 12
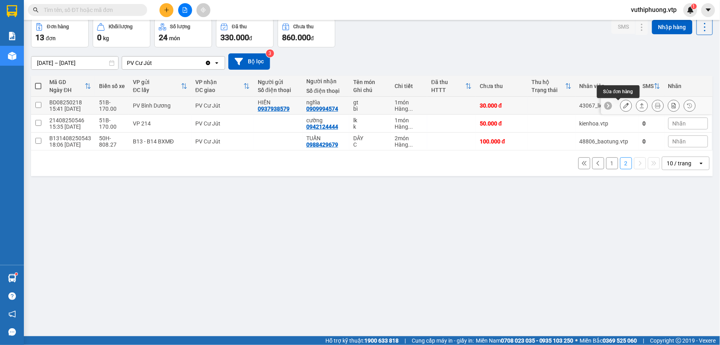
click at [622, 105] on button at bounding box center [626, 106] width 11 height 14
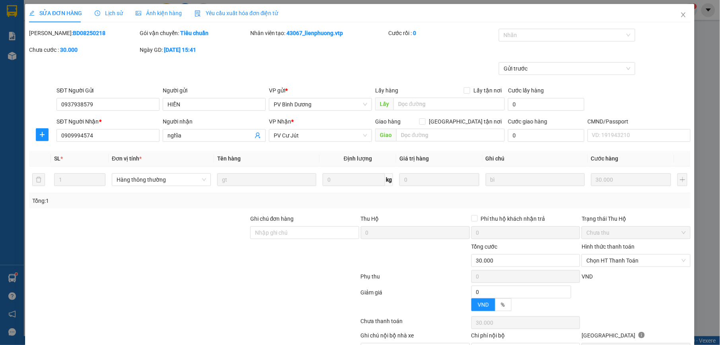
type input "0937938579"
type input "HIỀN"
type input "0909994574"
type input "nghĩa"
type input "30.000"
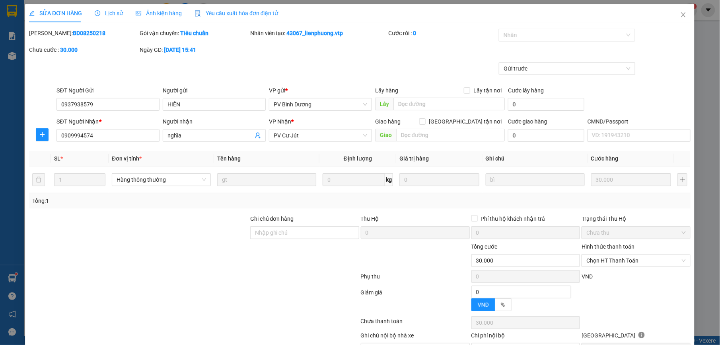
type input "30.000"
type input "1.500"
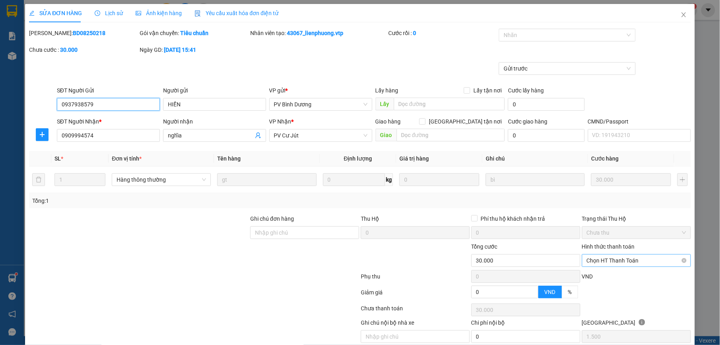
click at [636, 255] on span "Chọn HT Thanh Toán" at bounding box center [636, 260] width 99 height 12
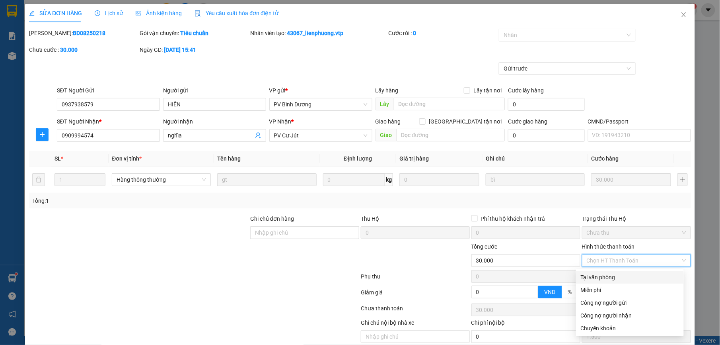
click at [600, 276] on div "Tại văn phòng" at bounding box center [630, 277] width 98 height 9
type input "0"
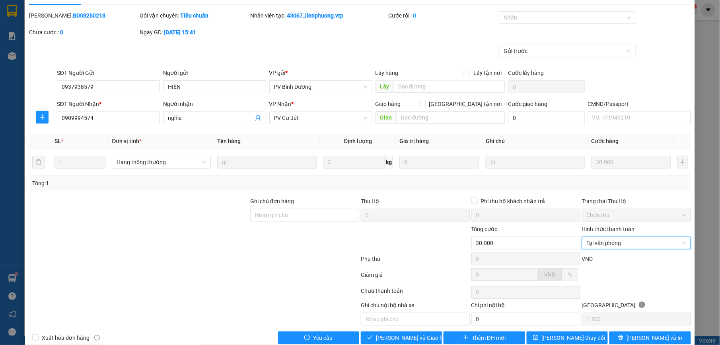
scroll to position [34, 0]
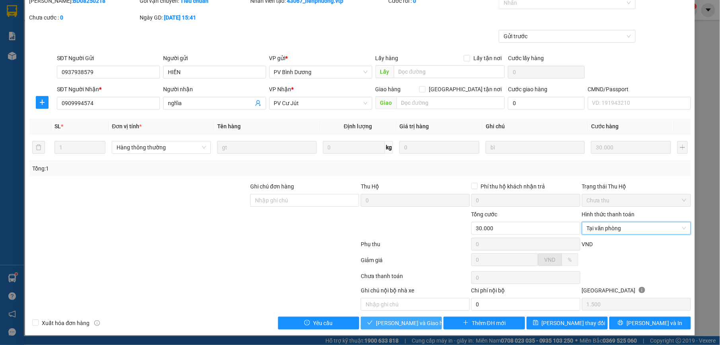
click at [411, 325] on span "Lưu và Giao hàng" at bounding box center [414, 322] width 76 height 9
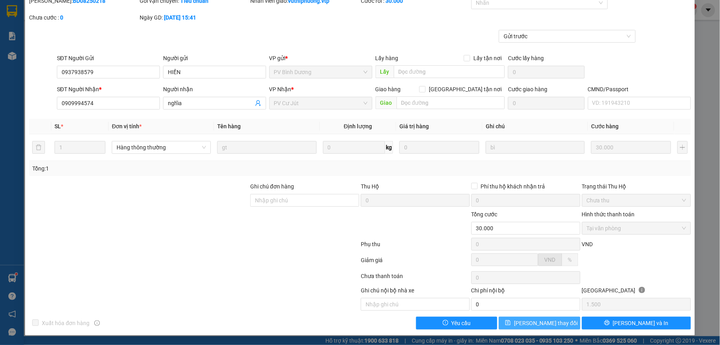
click at [528, 324] on span "Lưu thay đổi" at bounding box center [546, 322] width 64 height 9
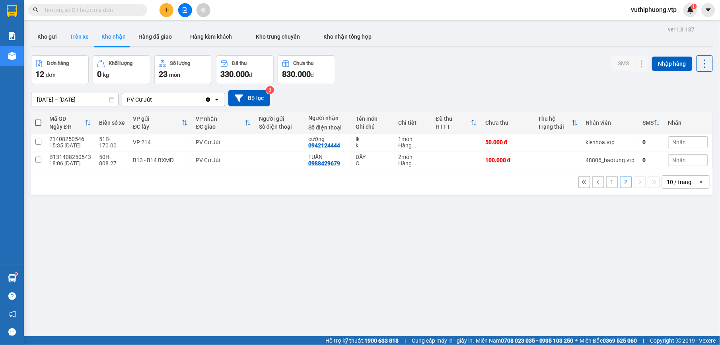
click at [79, 32] on button "Trên xe" at bounding box center [79, 36] width 32 height 19
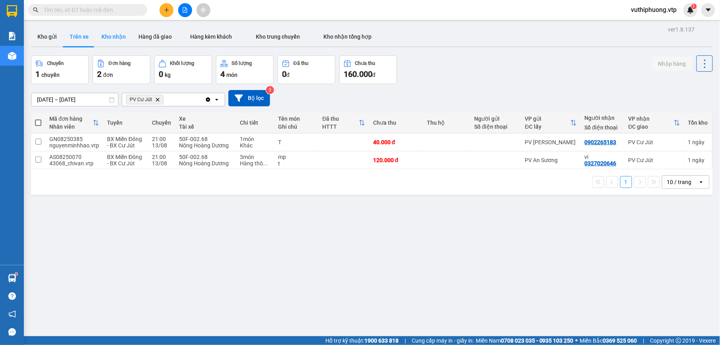
click at [109, 38] on button "Kho nhận" at bounding box center [113, 36] width 37 height 19
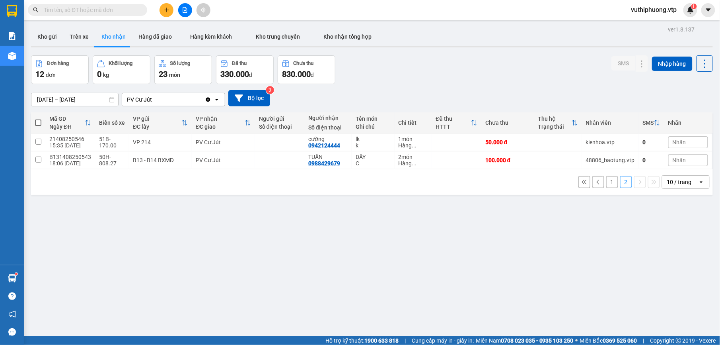
click at [606, 180] on button "1" at bounding box center [612, 182] width 12 height 12
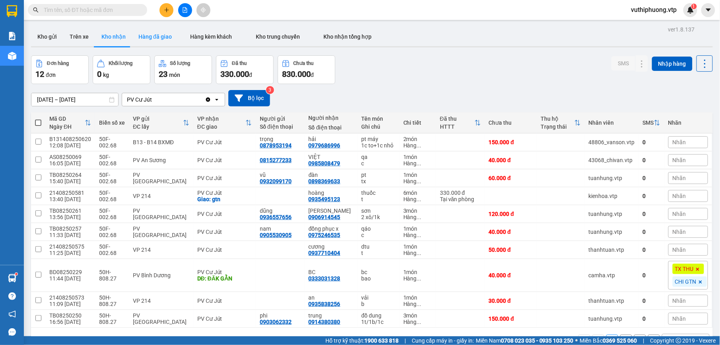
click at [146, 37] on button "Hàng đã giao" at bounding box center [155, 36] width 46 height 19
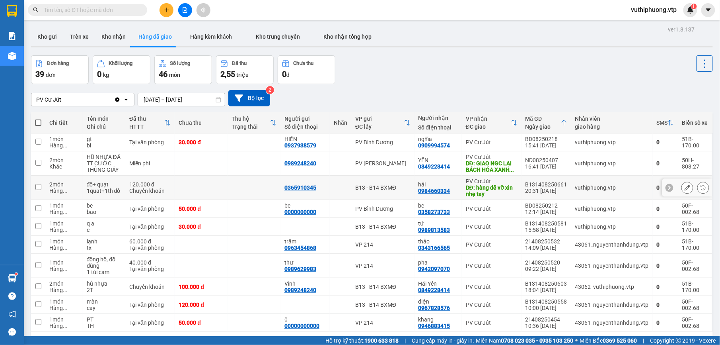
scroll to position [37, 0]
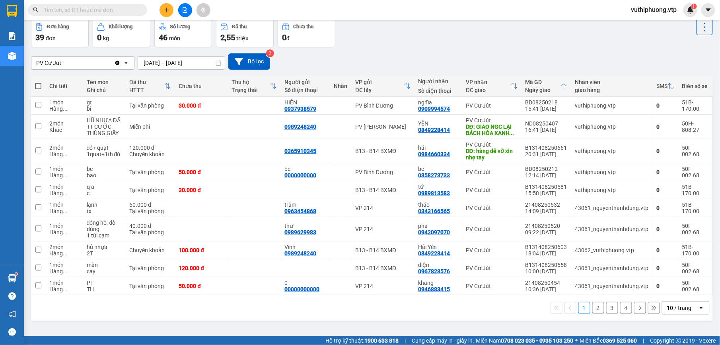
click at [620, 309] on button "4" at bounding box center [626, 308] width 12 height 12
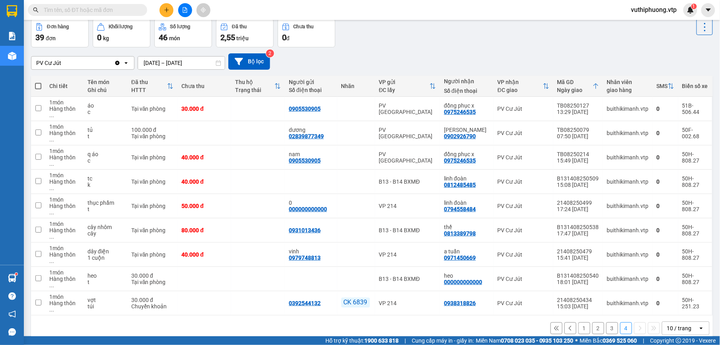
scroll to position [0, 0]
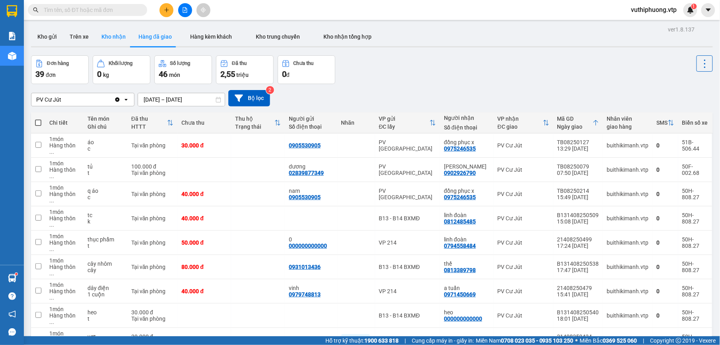
click at [118, 39] on button "Kho nhận" at bounding box center [113, 36] width 37 height 19
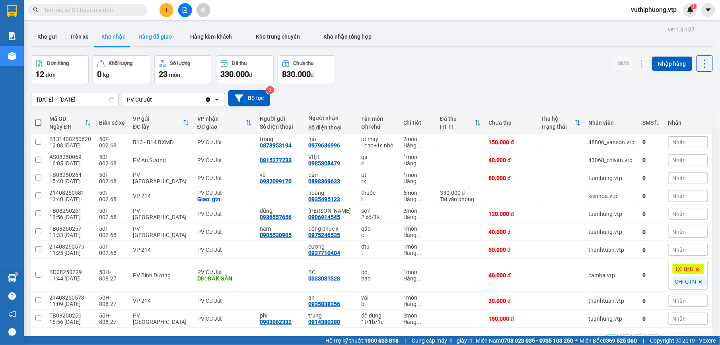
click at [149, 37] on button "Hàng đã giao" at bounding box center [155, 36] width 46 height 19
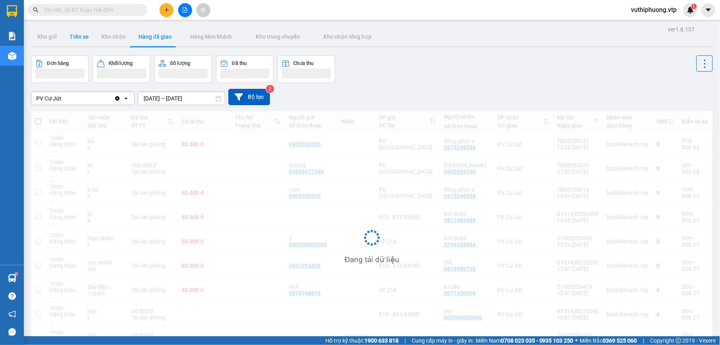
click at [81, 40] on button "Trên xe" at bounding box center [79, 36] width 32 height 19
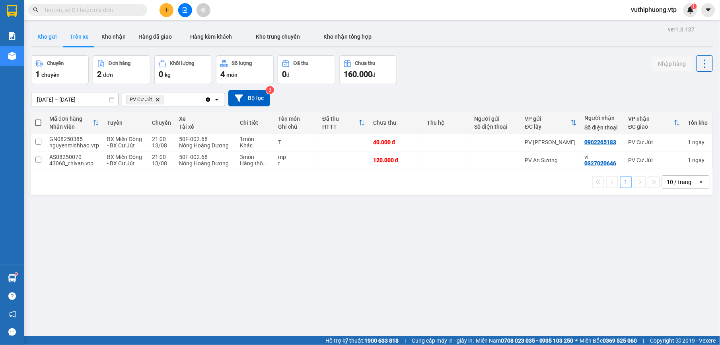
click at [33, 32] on button "Kho gửi" at bounding box center [47, 36] width 32 height 19
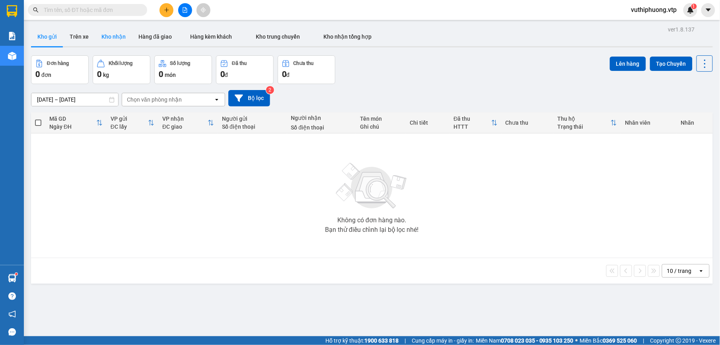
click at [120, 40] on button "Kho nhận" at bounding box center [113, 36] width 37 height 19
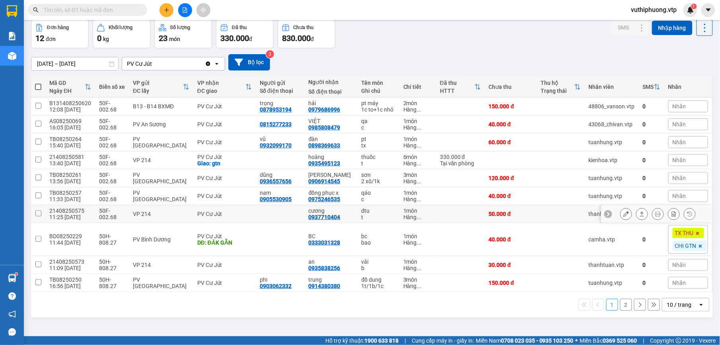
scroll to position [37, 0]
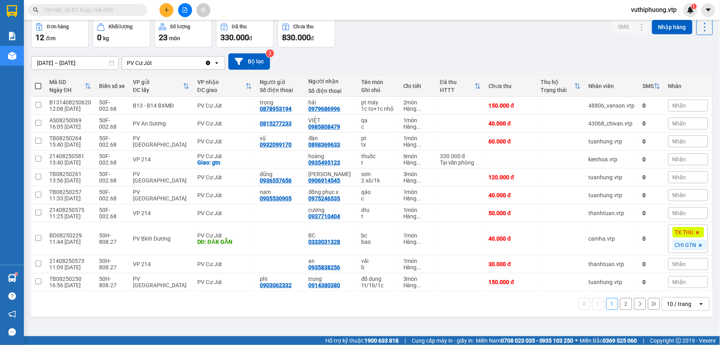
click at [622, 310] on button "2" at bounding box center [626, 304] width 12 height 12
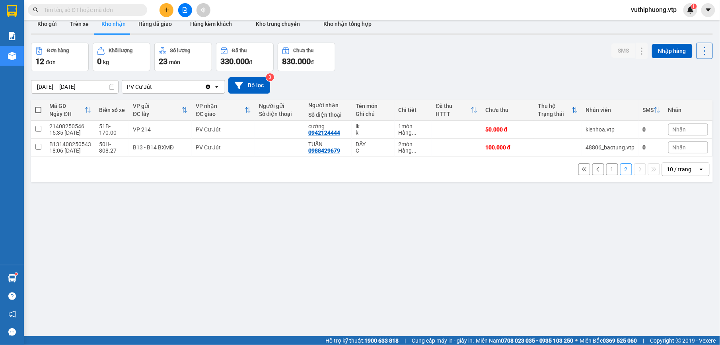
scroll to position [0, 0]
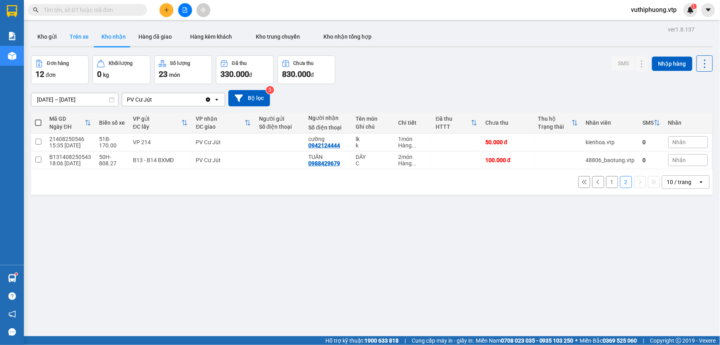
click at [83, 40] on button "Trên xe" at bounding box center [79, 36] width 32 height 19
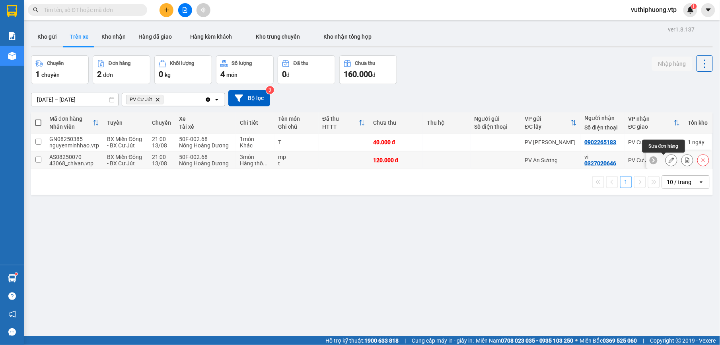
click at [669, 160] on icon at bounding box center [672, 160] width 6 height 6
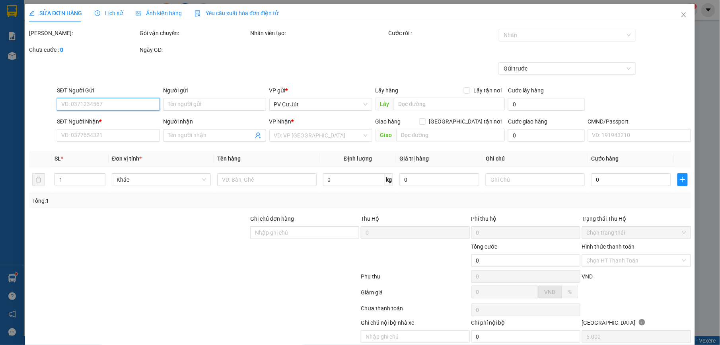
type input "0327020646"
type input "vi"
type input "120.000"
type input "6.000"
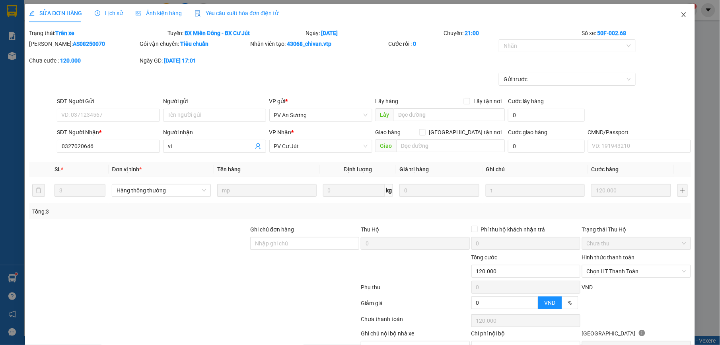
click at [681, 16] on icon "close" at bounding box center [684, 15] width 6 height 6
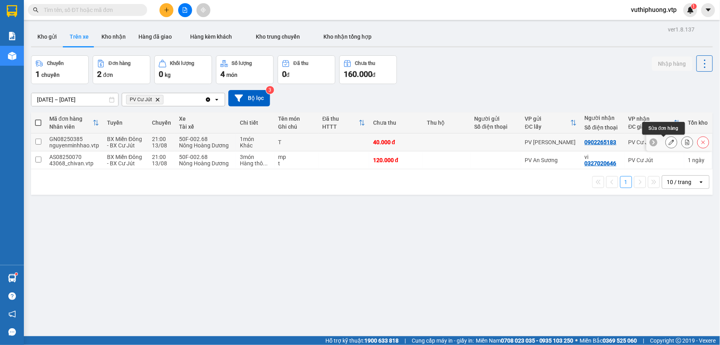
click at [669, 144] on icon at bounding box center [672, 142] width 6 height 6
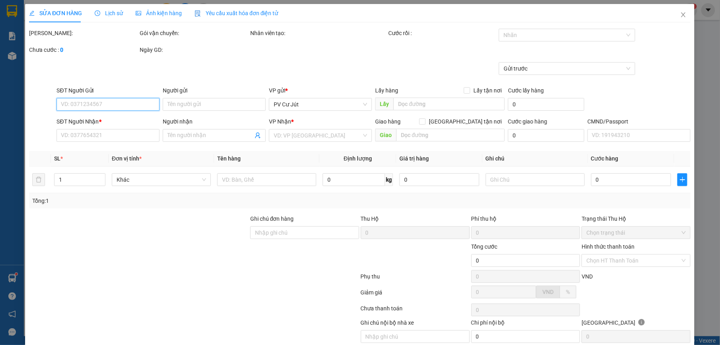
type input "0902265183"
type input "40.000"
type input "8.000"
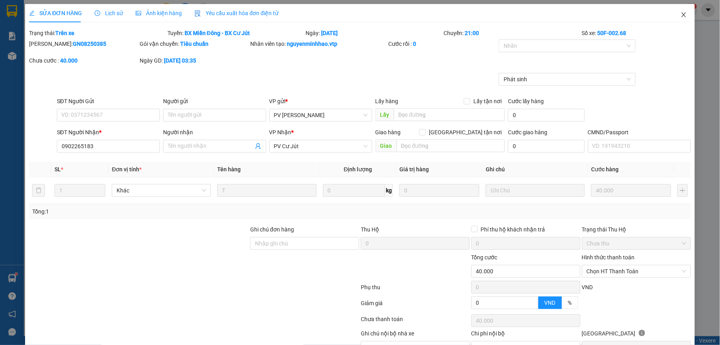
click at [681, 14] on icon "close" at bounding box center [684, 15] width 6 height 6
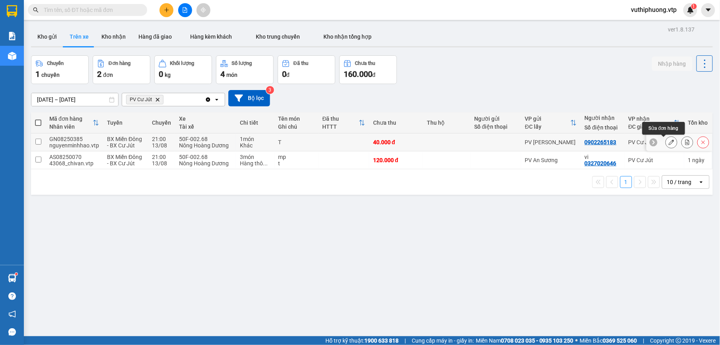
click at [669, 144] on icon at bounding box center [672, 142] width 6 height 6
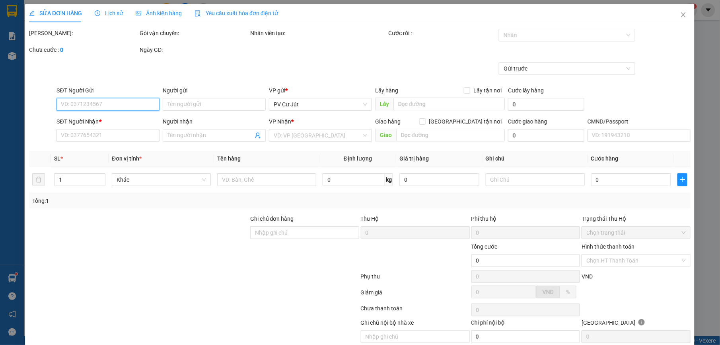
type input "0902265183"
type input "40.000"
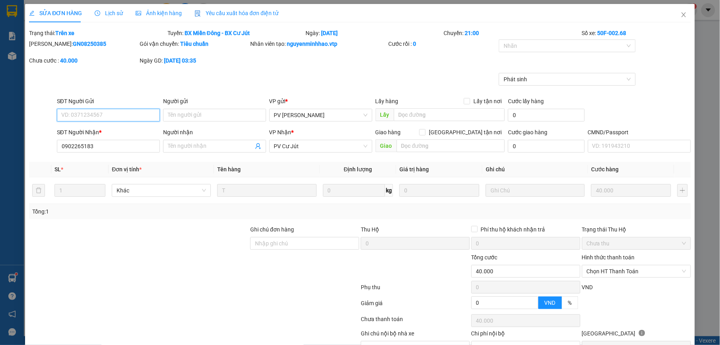
type input "8.000"
click at [676, 10] on span "Close" at bounding box center [684, 15] width 22 height 22
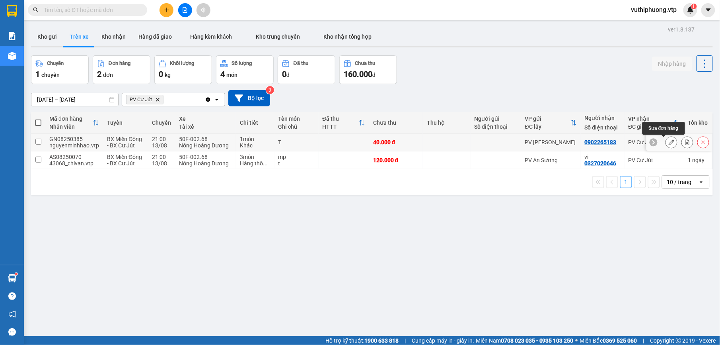
click at [669, 142] on icon at bounding box center [672, 142] width 6 height 6
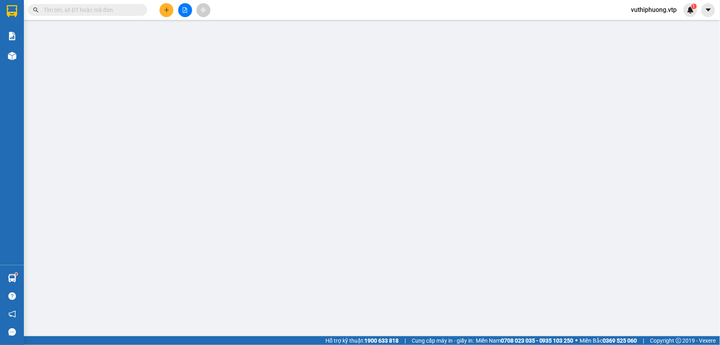
type input "0902265183"
type input "40.000"
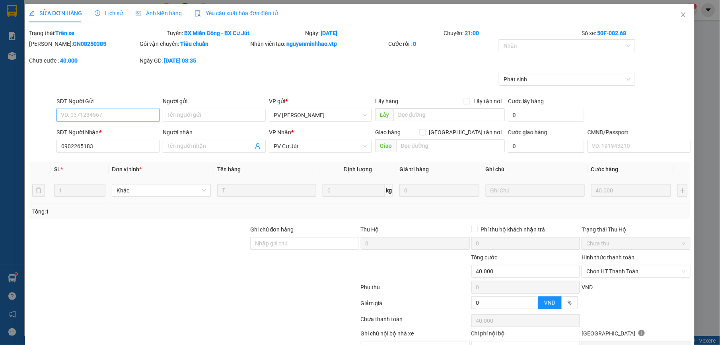
type input "8.000"
click at [682, 16] on span "Close" at bounding box center [684, 15] width 22 height 22
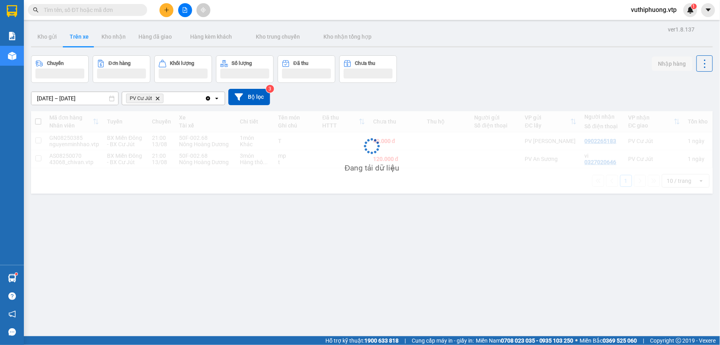
click at [673, 16] on div "vuthiphuong.vtp 1" at bounding box center [661, 10] width 72 height 14
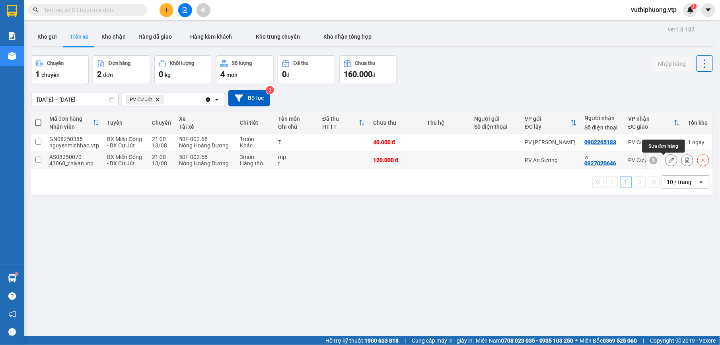
click at [666, 164] on button at bounding box center [671, 160] width 11 height 14
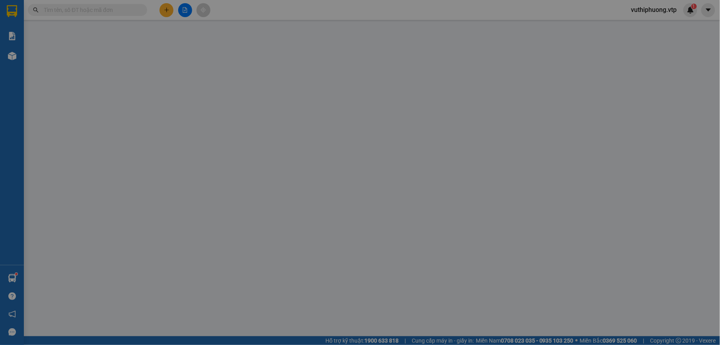
type input "0327020646"
type input "vi"
type input "120.000"
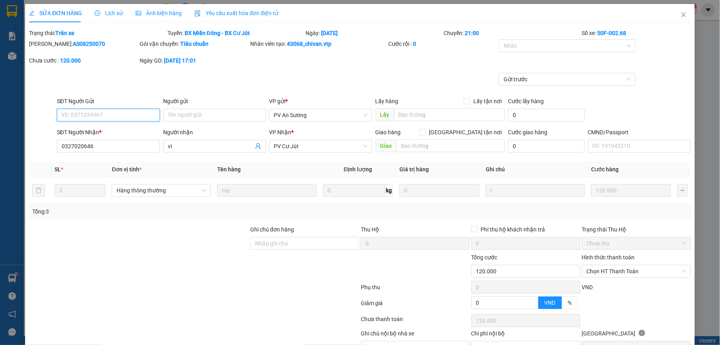
type input "6.000"
click at [681, 14] on icon "close" at bounding box center [684, 15] width 6 height 6
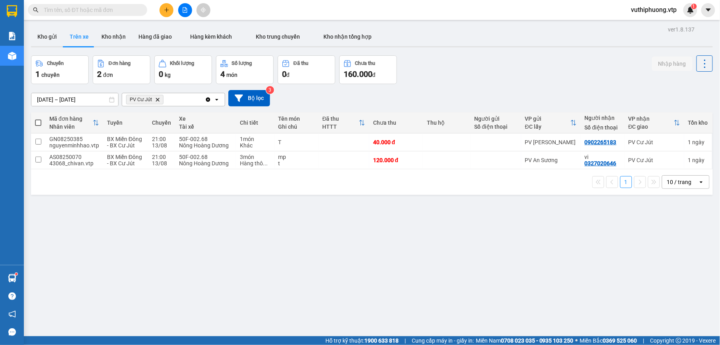
drag, startPoint x: 108, startPoint y: 34, endPoint x: 84, endPoint y: 35, distance: 24.7
click at [108, 34] on button "Kho nhận" at bounding box center [113, 36] width 37 height 19
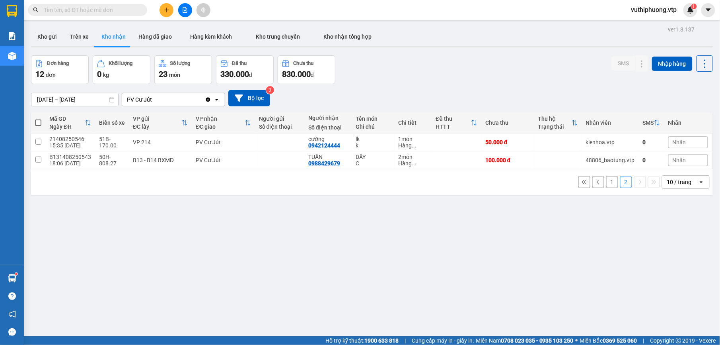
click at [620, 182] on button "2" at bounding box center [626, 182] width 12 height 12
click at [606, 180] on button "1" at bounding box center [612, 182] width 12 height 12
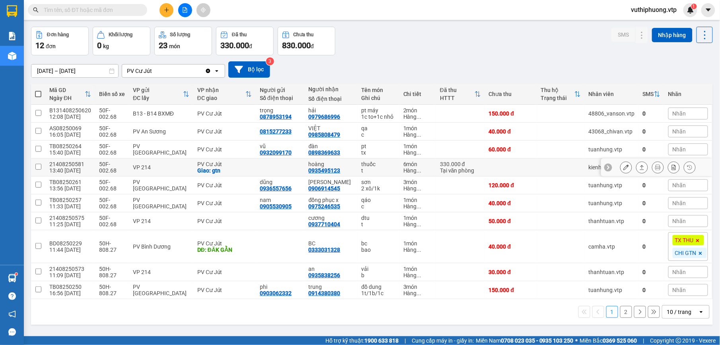
scroll to position [37, 0]
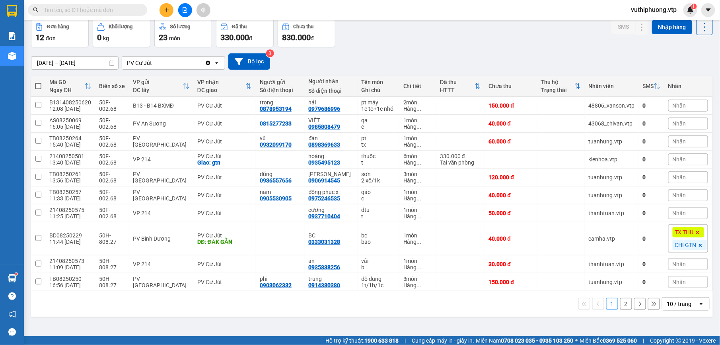
drag, startPoint x: 89, startPoint y: 14, endPoint x: 96, endPoint y: 8, distance: 8.5
click at [89, 13] on input "text" at bounding box center [91, 10] width 94 height 9
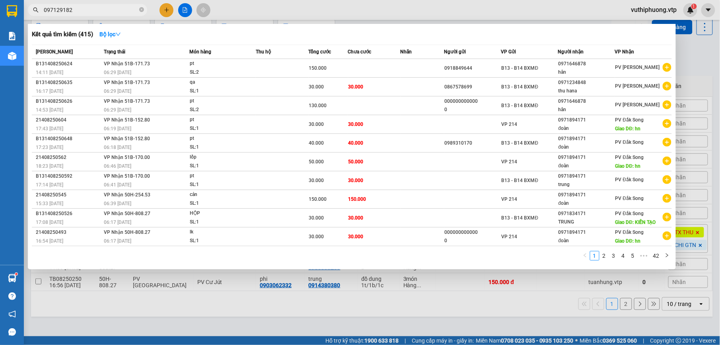
type input "0971291829"
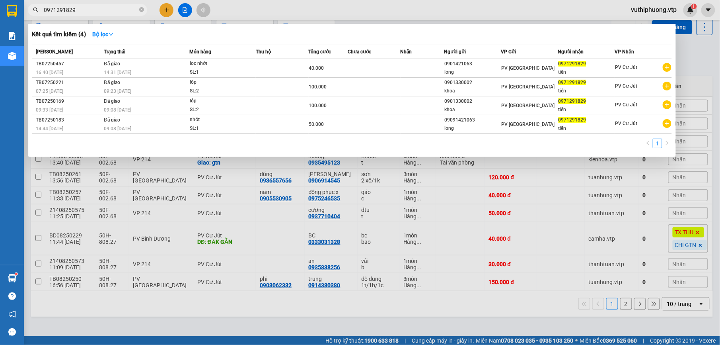
drag, startPoint x: 93, startPoint y: 8, endPoint x: 5, endPoint y: 8, distance: 88.0
click at [7, 8] on section "Kết quả tìm kiếm ( 4 ) Bộ lọc Mã ĐH Trạng thái Món hàng Thu hộ Tổng cước Chưa c…" at bounding box center [360, 172] width 720 height 345
click at [140, 12] on icon "close-circle" at bounding box center [141, 9] width 5 height 5
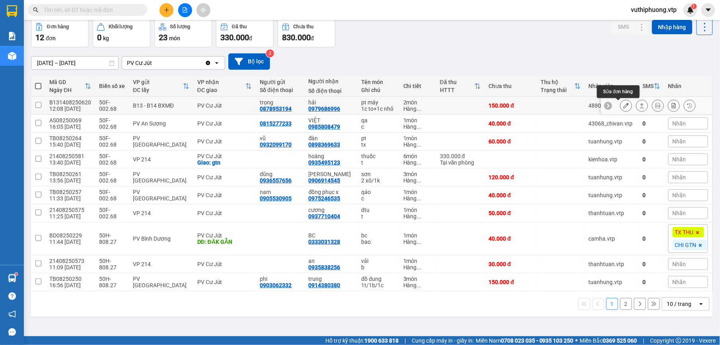
click at [624, 105] on icon at bounding box center [627, 106] width 6 height 6
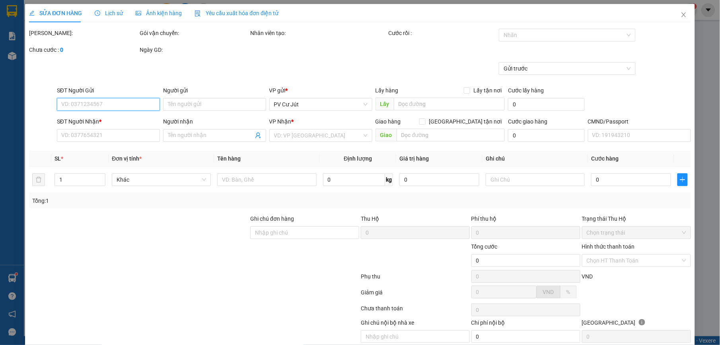
type input "7.500"
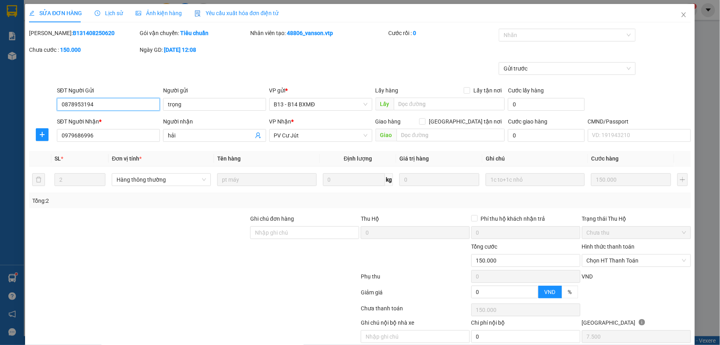
type input "0878953194"
type input "trọng"
type input "0979686996"
type input "hải"
type input "150.000"
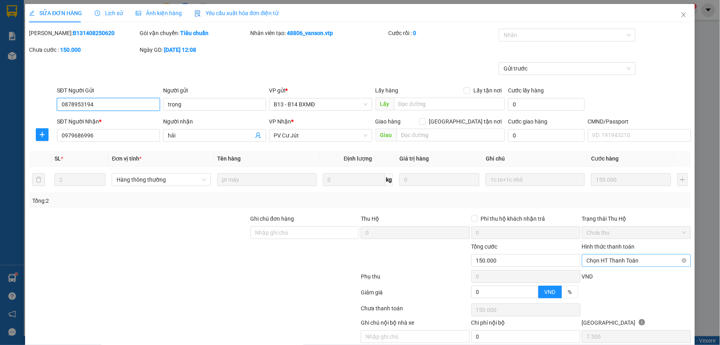
click at [644, 263] on span "Chọn HT Thanh Toán" at bounding box center [636, 260] width 99 height 12
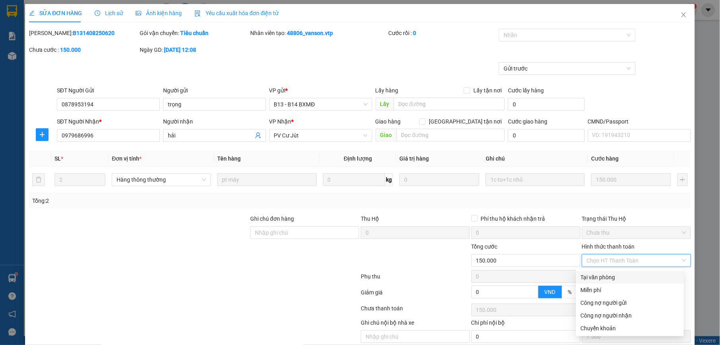
click at [599, 273] on div "Tại văn phòng" at bounding box center [630, 277] width 98 height 9
type input "0"
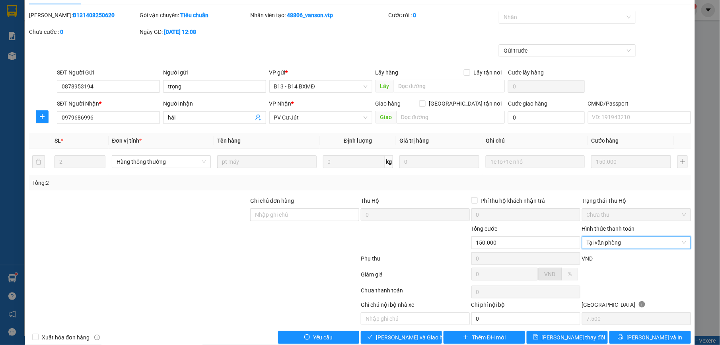
scroll to position [34, 0]
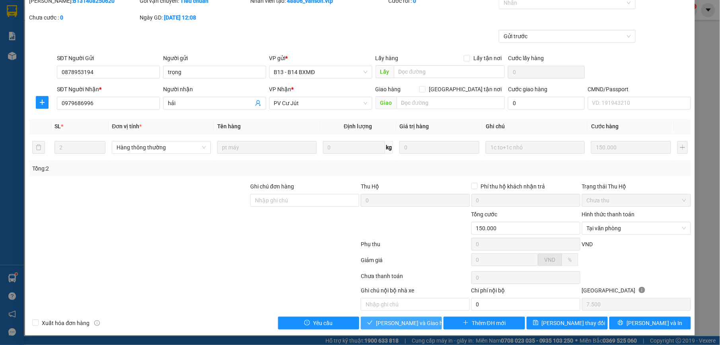
click at [394, 323] on span "Lưu và Giao hàng" at bounding box center [414, 322] width 76 height 9
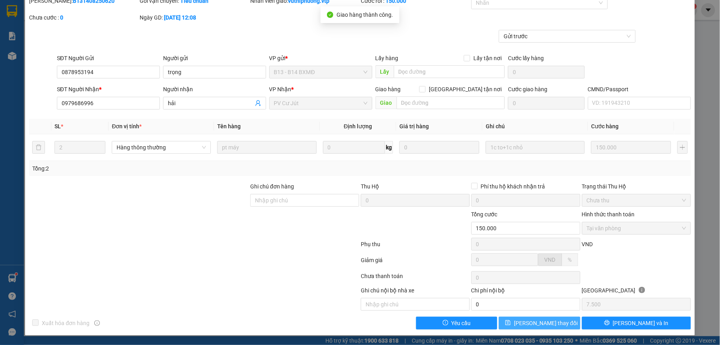
click at [537, 319] on span "Lưu thay đổi" at bounding box center [546, 322] width 64 height 9
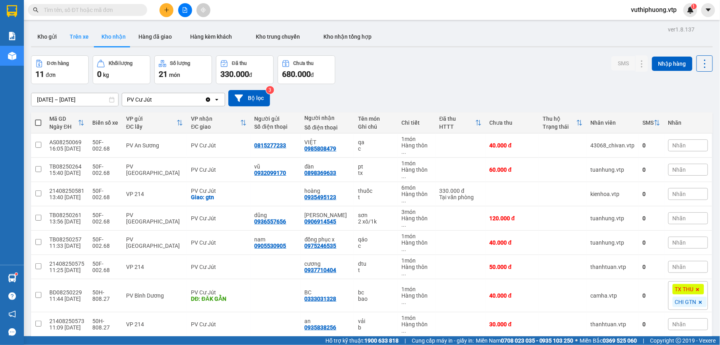
drag, startPoint x: 75, startPoint y: 34, endPoint x: 81, endPoint y: 44, distance: 11.6
click at [75, 34] on button "Trên xe" at bounding box center [79, 36] width 32 height 19
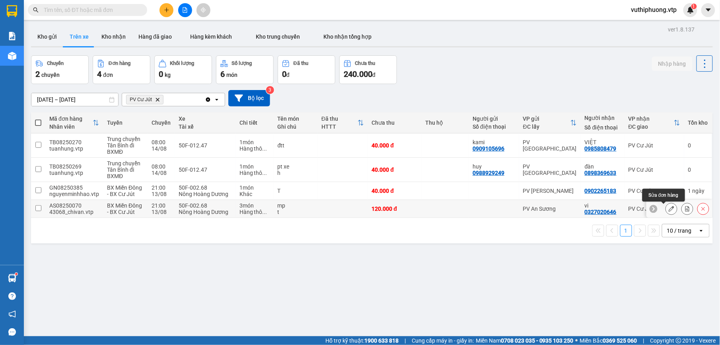
click at [666, 206] on button at bounding box center [671, 209] width 11 height 14
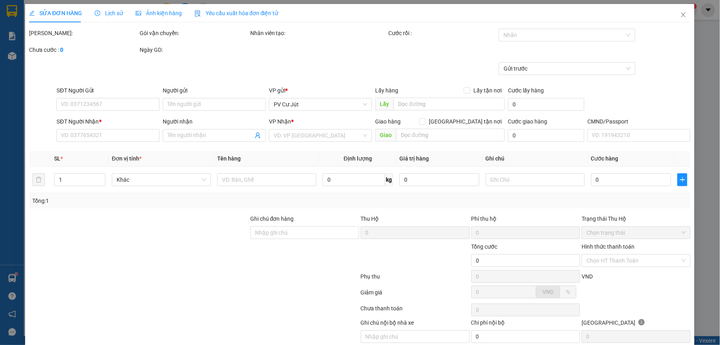
type input "0327020646"
type input "vi"
type input "120.000"
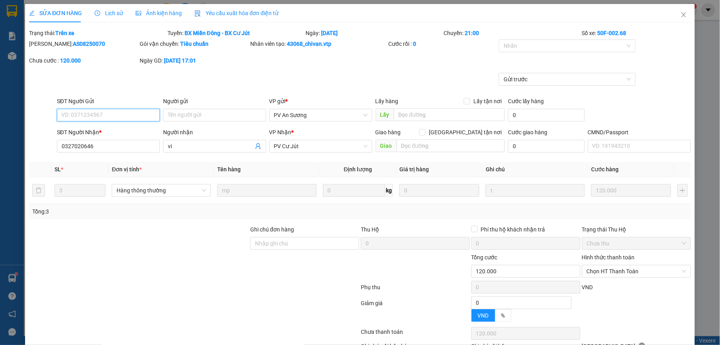
type input "6.000"
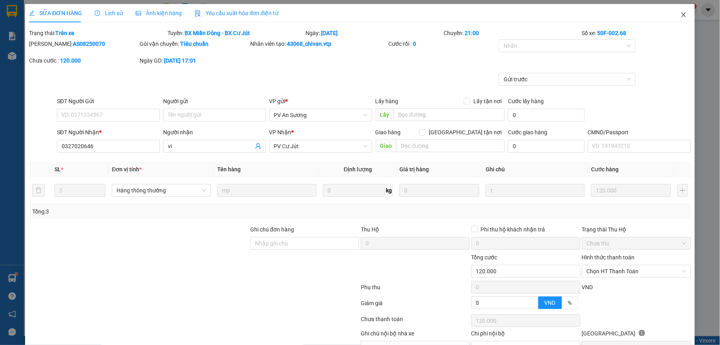
click at [681, 14] on icon "close" at bounding box center [684, 15] width 6 height 6
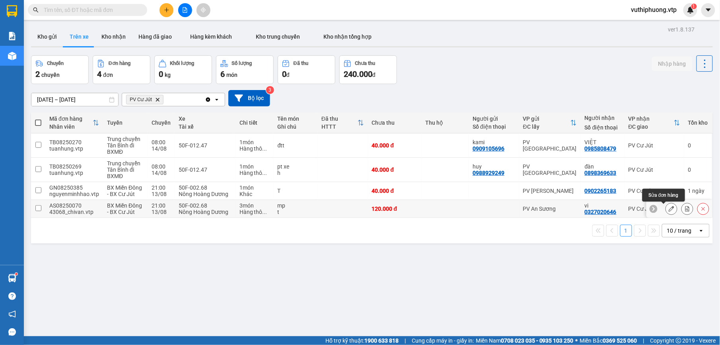
click at [669, 211] on icon at bounding box center [672, 209] width 6 height 6
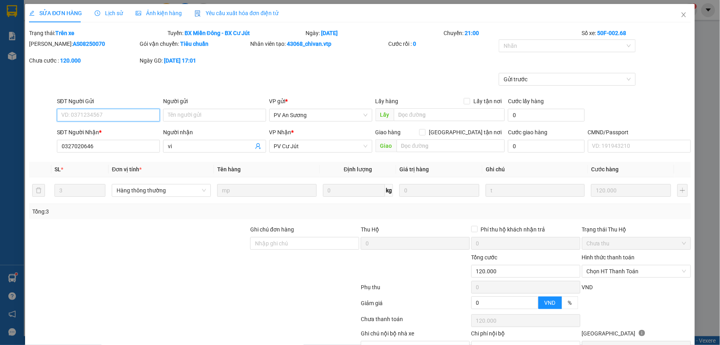
type input "0327020646"
type input "vi"
type input "120.000"
type input "6.000"
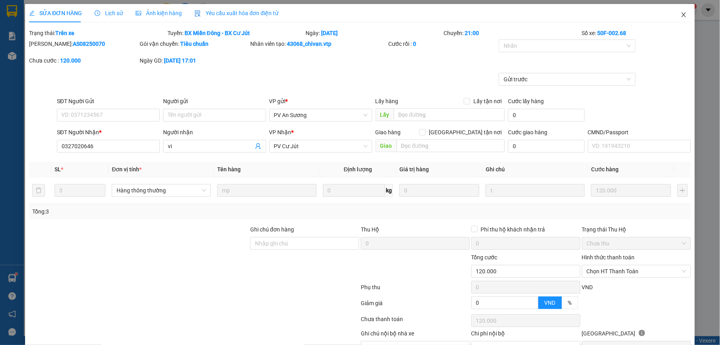
click at [681, 14] on icon "close" at bounding box center [684, 15] width 6 height 6
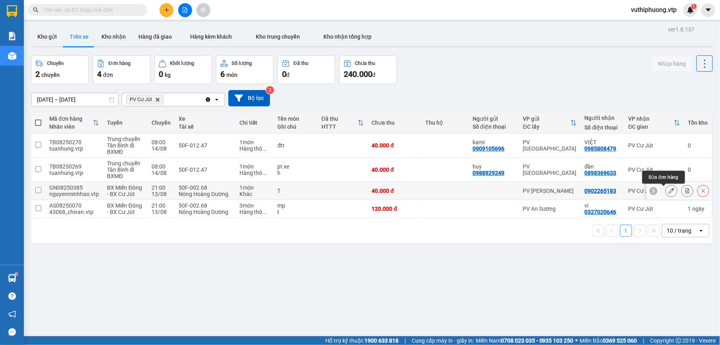
click at [669, 190] on icon at bounding box center [672, 191] width 6 height 6
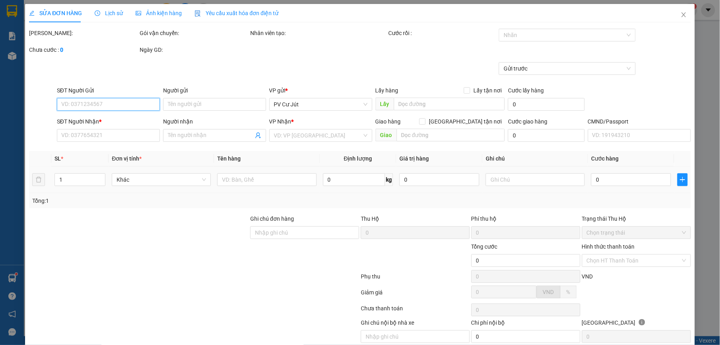
type input "8.000"
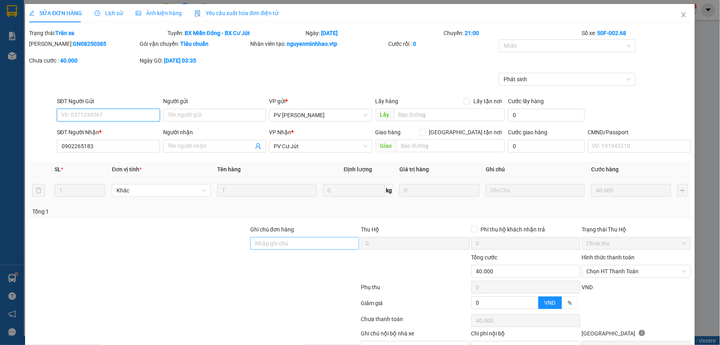
type input "0902265183"
type input "40.000"
click at [313, 245] on input "Ghi chú đơn hàng" at bounding box center [304, 243] width 109 height 13
click at [131, 265] on div at bounding box center [138, 267] width 221 height 28
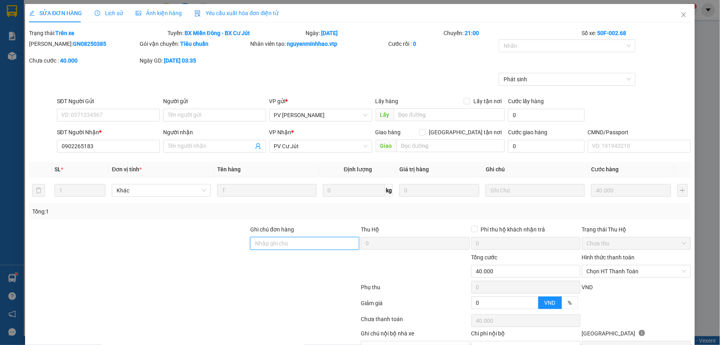
click at [272, 244] on input "Ghi chú đơn hàng" at bounding box center [304, 243] width 109 height 13
type input "ko có hàng"
drag, startPoint x: 286, startPoint y: 247, endPoint x: 222, endPoint y: 236, distance: 65.0
click at [222, 236] on div "Ghi chú đơn hàng ko có hàng Thu Hộ 0 Phí thu hộ khách nhận trả 0 Trạng thái Thu…" at bounding box center [359, 239] width 663 height 28
type input "\"
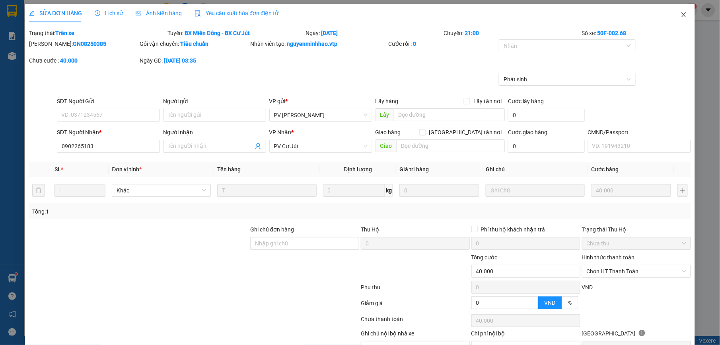
click at [681, 15] on icon "close" at bounding box center [684, 15] width 6 height 6
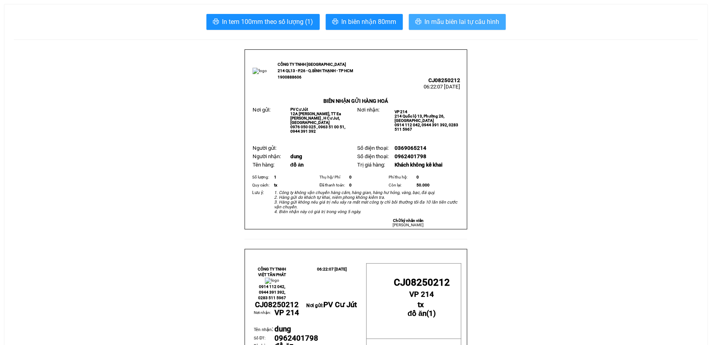
click at [481, 21] on span "In mẫu biên lai tự cấu hình" at bounding box center [462, 22] width 75 height 10
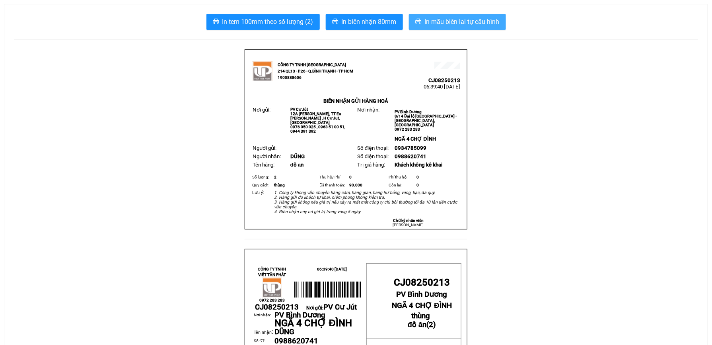
click at [468, 21] on span "In mẫu biên lai tự cấu hình" at bounding box center [462, 22] width 75 height 10
click at [470, 16] on button "In mẫu biên lai tự cấu hình" at bounding box center [457, 22] width 97 height 16
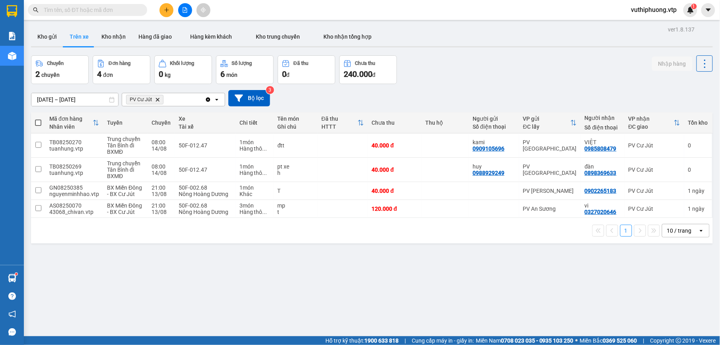
click at [113, 48] on div "Kho gửi Trên xe Kho nhận Hàng đã giao Hàng kèm khách Kho trung chuyển Kho nhận …" at bounding box center [372, 37] width 682 height 21
click at [117, 42] on button "Kho nhận" at bounding box center [113, 36] width 37 height 19
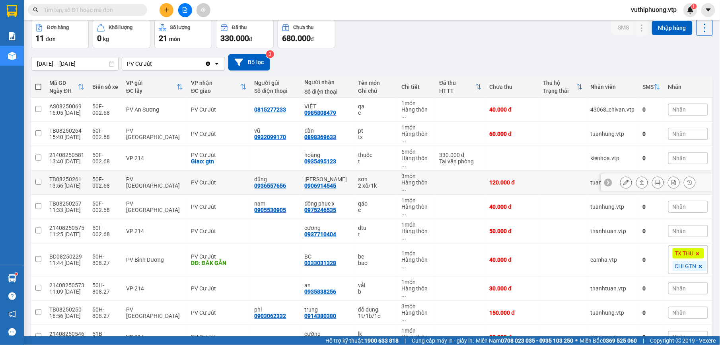
scroll to position [37, 0]
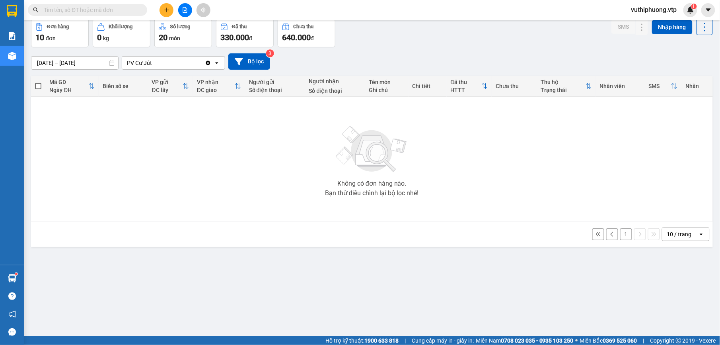
click at [621, 232] on button "1" at bounding box center [626, 234] width 12 height 12
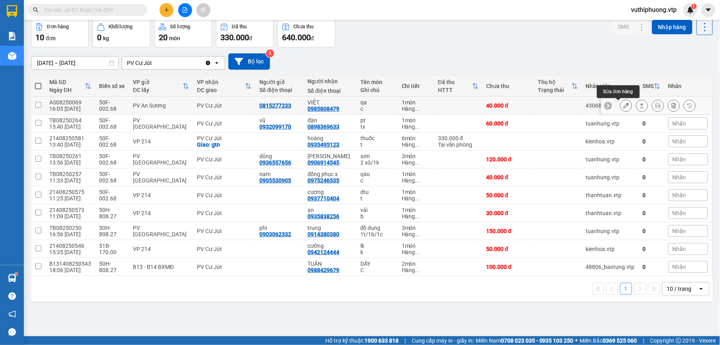
click at [624, 106] on icon at bounding box center [627, 106] width 6 height 6
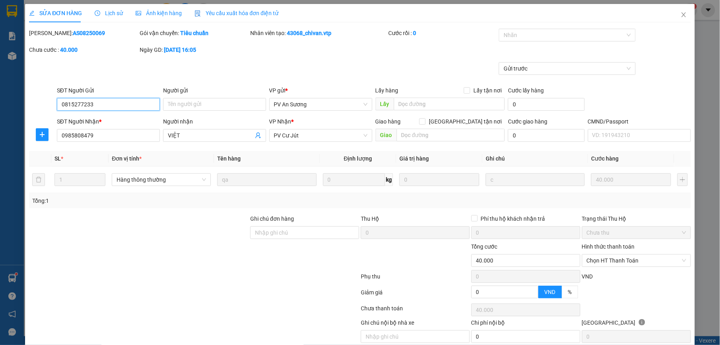
type input "0815277233"
type input "0985808479"
type input "VIỆT"
type input "40.000"
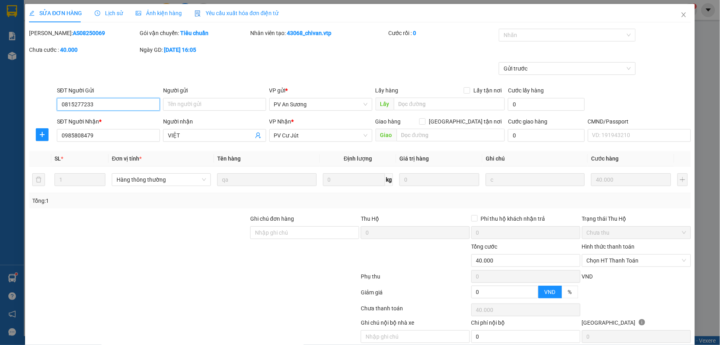
type input "2.000"
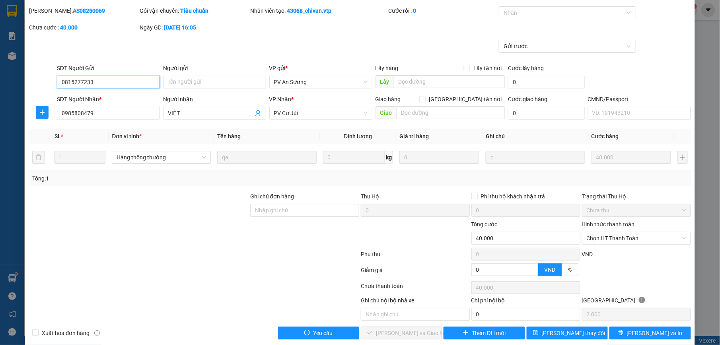
scroll to position [34, 0]
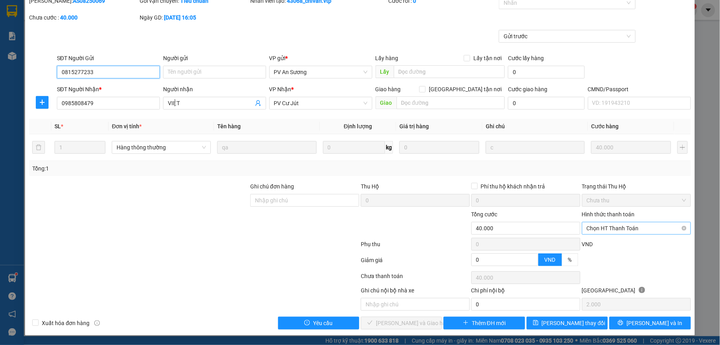
click at [616, 228] on span "Chọn HT Thanh Toán" at bounding box center [636, 228] width 99 height 12
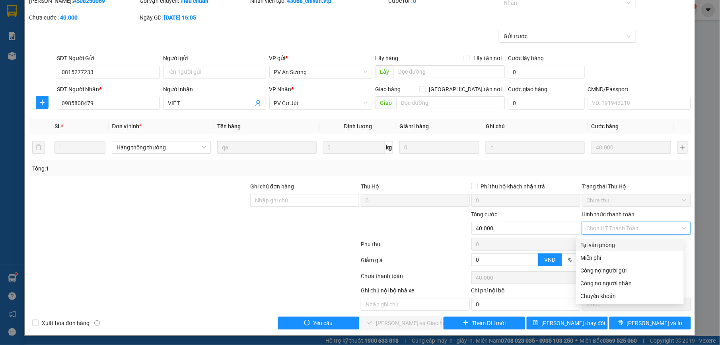
click at [591, 241] on div "Tại văn phòng" at bounding box center [630, 244] width 98 height 9
type input "0"
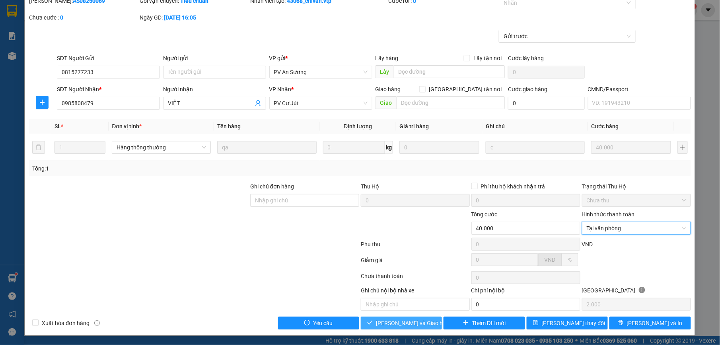
click at [411, 322] on span "Lưu và Giao hàng" at bounding box center [414, 322] width 76 height 9
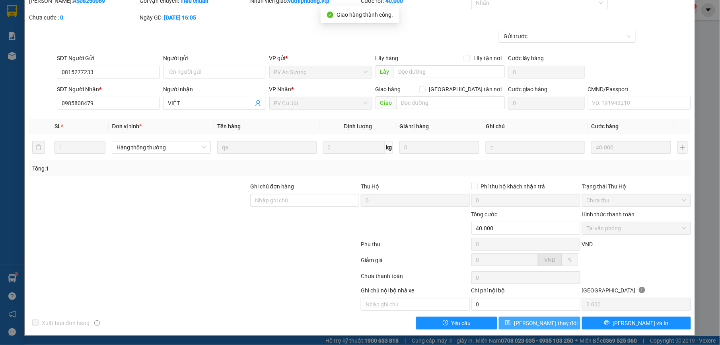
click at [548, 324] on span "Lưu thay đổi" at bounding box center [546, 322] width 64 height 9
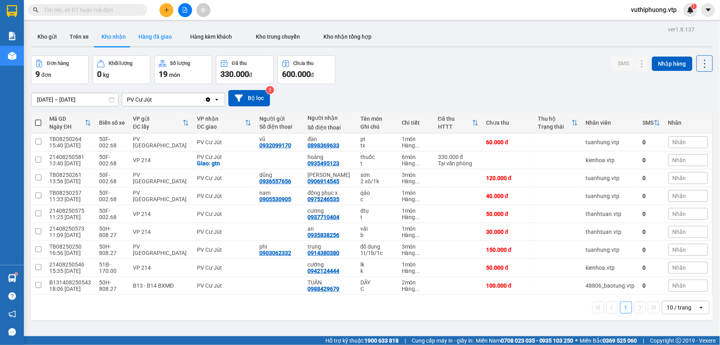
click at [132, 34] on button "Hàng đã giao" at bounding box center [155, 36] width 46 height 19
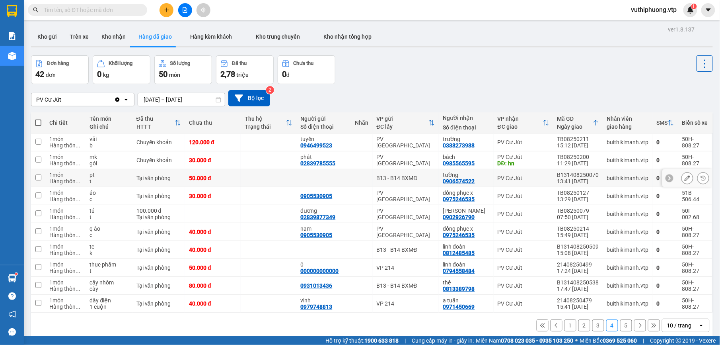
scroll to position [37, 0]
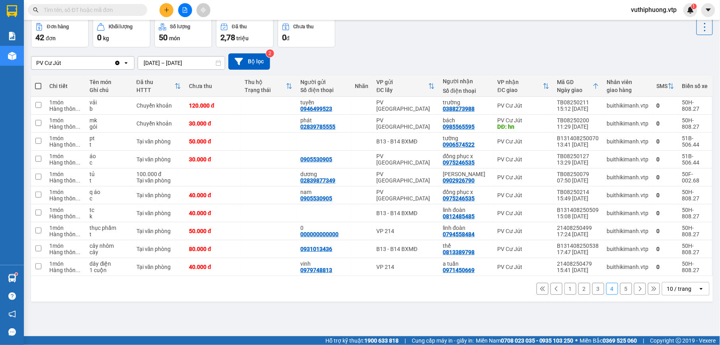
click at [174, 61] on input "[DATE] – [DATE]" at bounding box center [181, 63] width 87 height 13
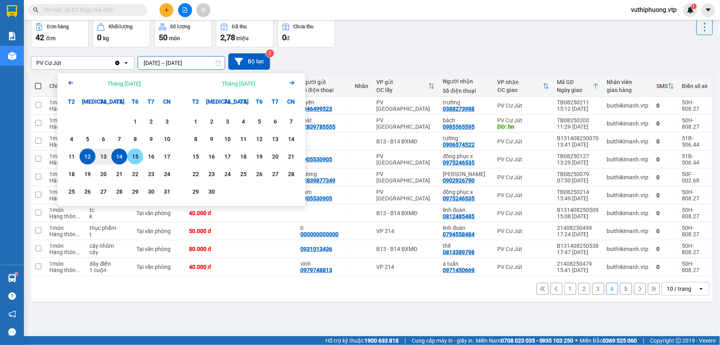
click at [131, 152] on div "15" at bounding box center [135, 157] width 11 height 10
click at [68, 82] on icon "Arrow Left" at bounding box center [71, 83] width 10 height 10
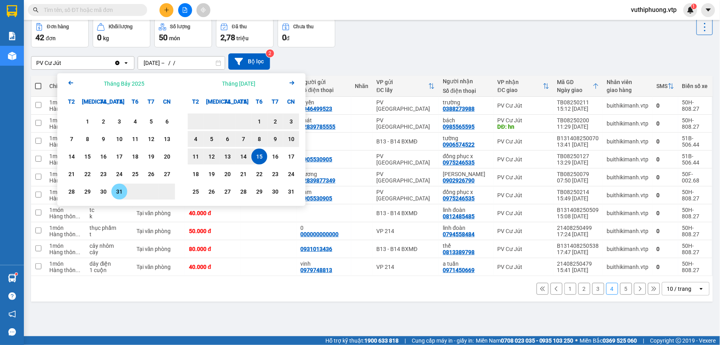
click at [118, 191] on div "31" at bounding box center [119, 192] width 11 height 10
type input "31/07/2025 – 15/08/2025"
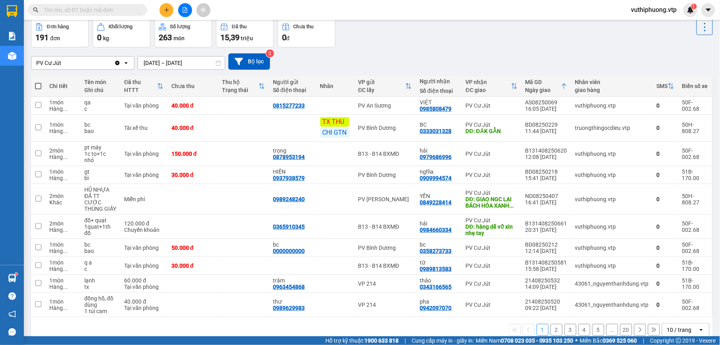
scroll to position [0, 0]
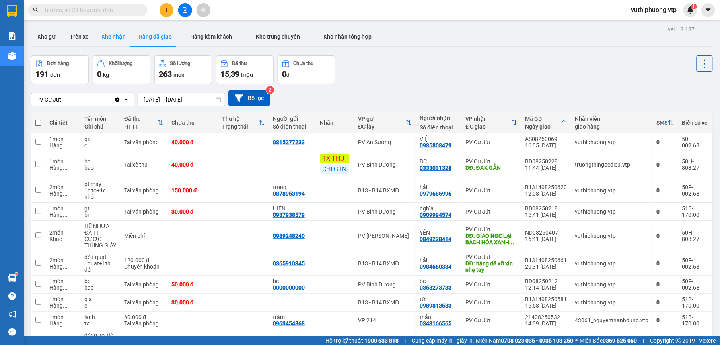
click at [104, 37] on button "Kho nhận" at bounding box center [113, 36] width 37 height 19
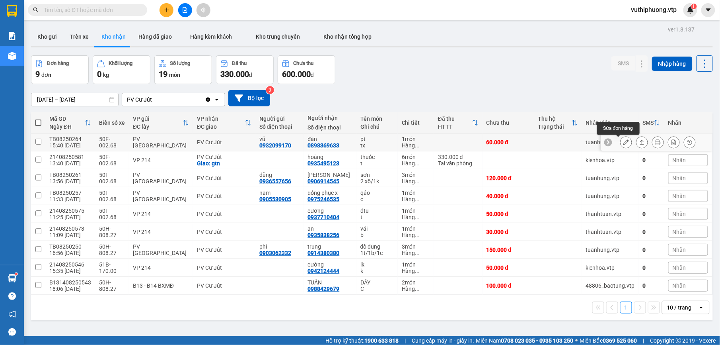
click at [624, 142] on icon at bounding box center [627, 142] width 6 height 6
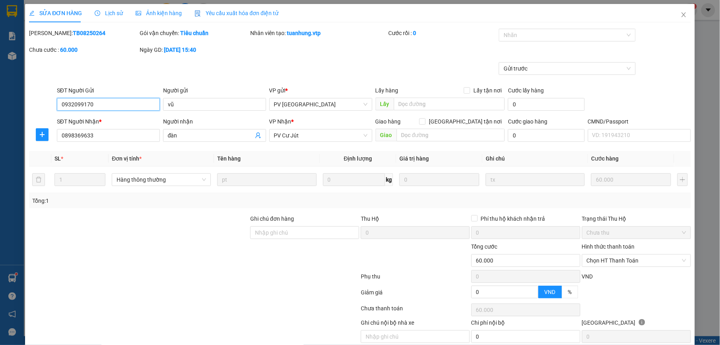
type input "0932099170"
type input "vũ"
type input "0898369633"
type input "đàn"
type input "60.000"
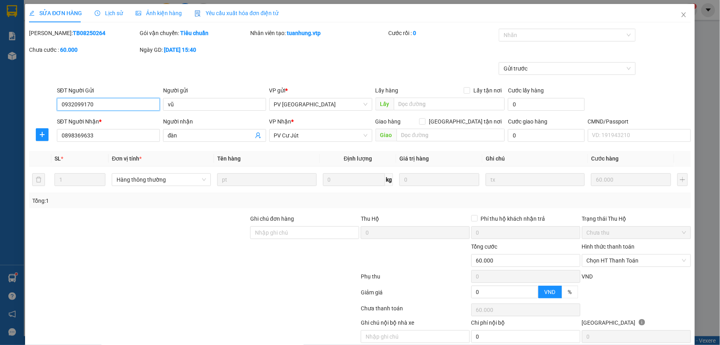
type input "60.000"
type input "3.000"
click at [627, 262] on span "Chọn HT Thanh Toán" at bounding box center [636, 260] width 99 height 12
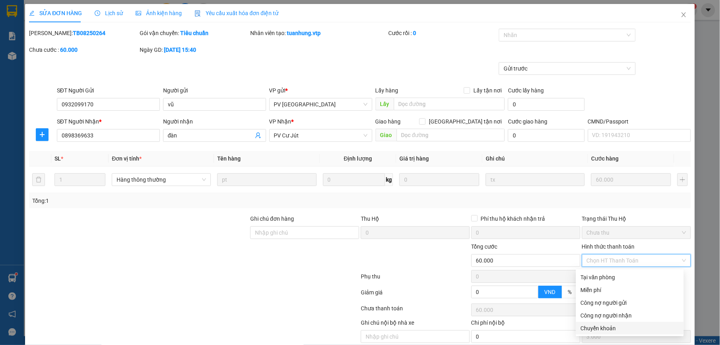
click at [588, 329] on div "Chuyển khoản" at bounding box center [630, 328] width 98 height 9
type input "0"
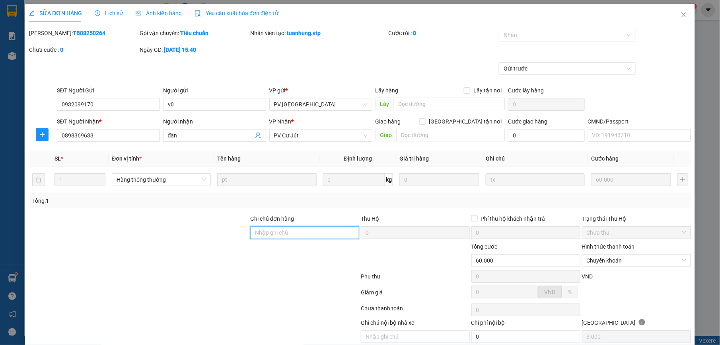
click at [271, 238] on input "Ghi chú đơn hàng" at bounding box center [304, 232] width 109 height 13
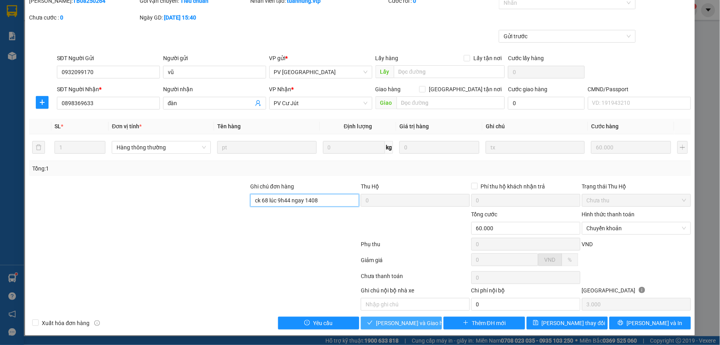
type input "ck 68 lúc 9h44 ngay 1408"
click at [413, 317] on button "Lưu và Giao hàng" at bounding box center [401, 322] width 81 height 13
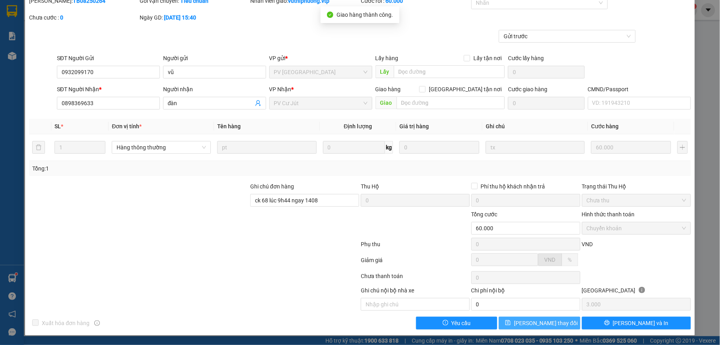
click at [542, 319] on span "Lưu thay đổi" at bounding box center [546, 322] width 64 height 9
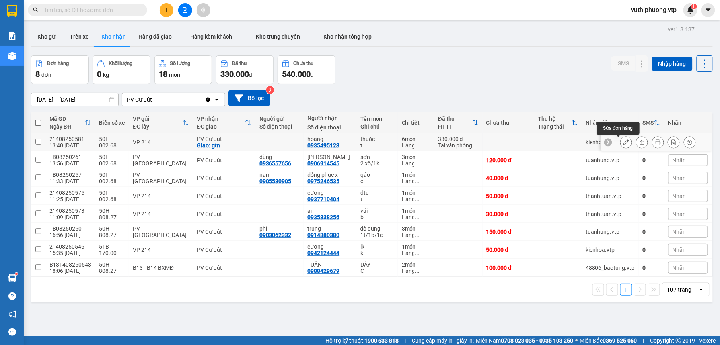
click at [624, 141] on icon at bounding box center [627, 142] width 6 height 6
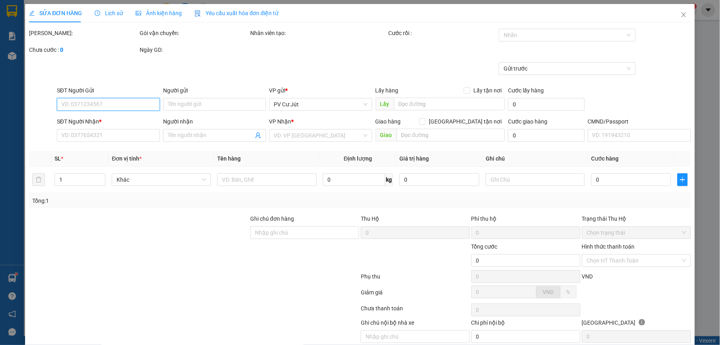
type input "0935495123"
type input "hoàng"
checkbox input "true"
type input "gtn"
type input "330.000"
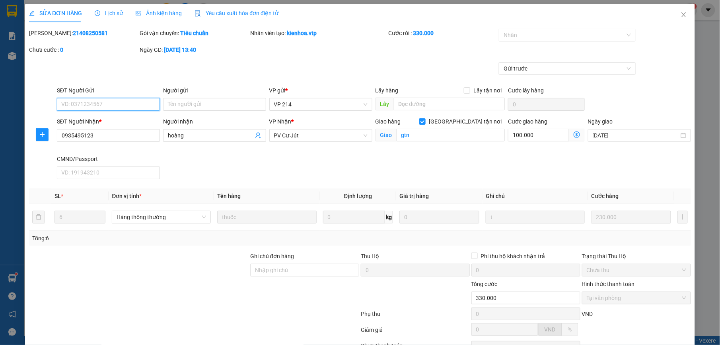
type input "11.500"
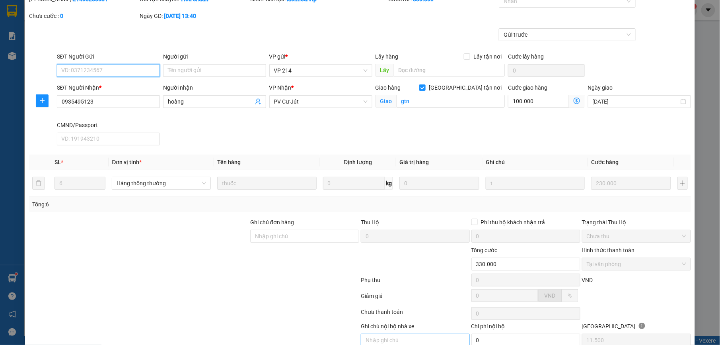
scroll to position [72, 0]
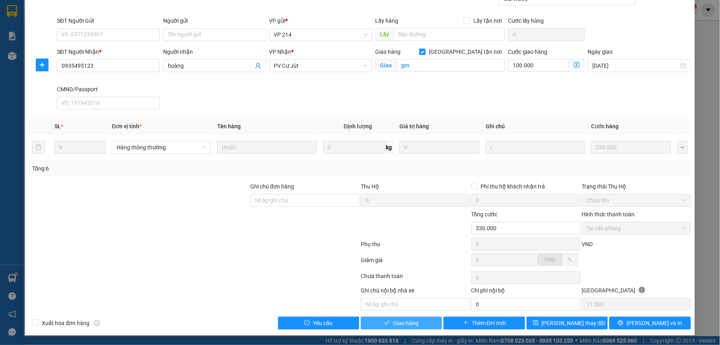
click at [420, 324] on button "Giao hàng" at bounding box center [401, 322] width 81 height 13
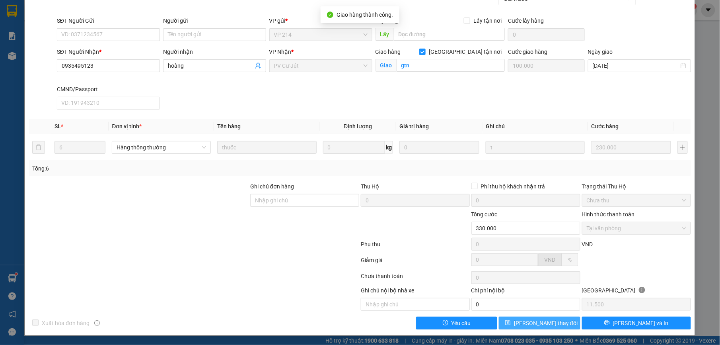
click at [544, 318] on button "Lưu thay đổi" at bounding box center [539, 322] width 81 height 13
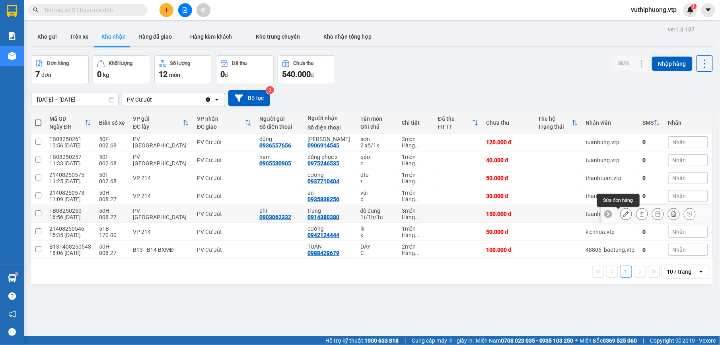
click at [624, 216] on icon at bounding box center [627, 214] width 6 height 6
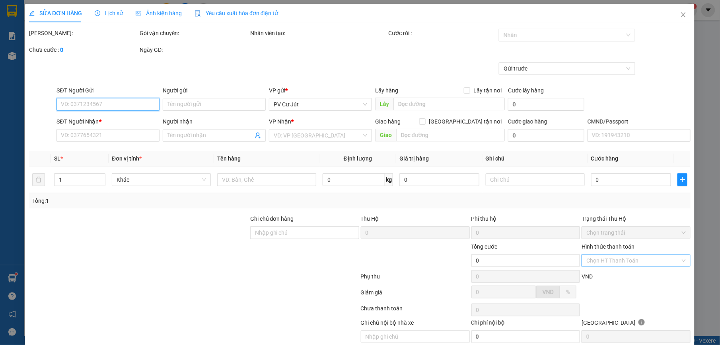
type input "7.500"
type input "0903062332"
type input "phi"
type input "0914380380"
type input "trung"
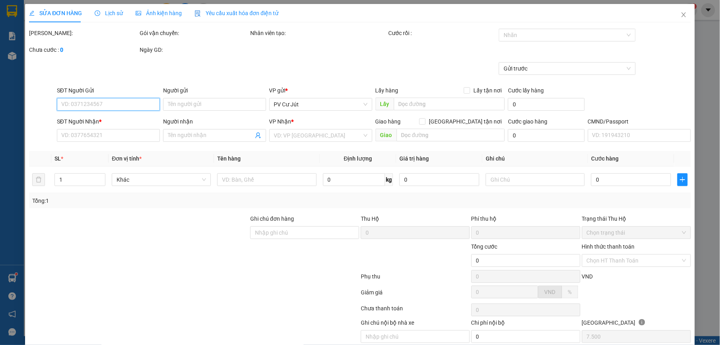
type input "150.000"
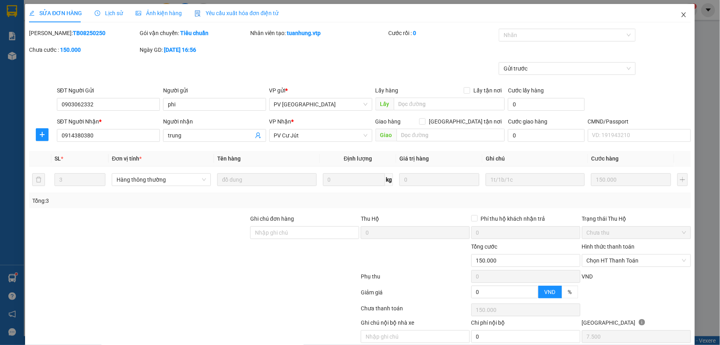
click at [681, 16] on icon "close" at bounding box center [684, 15] width 6 height 6
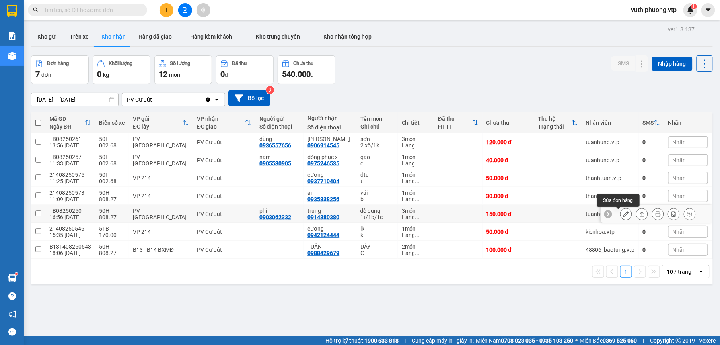
click at [624, 214] on icon at bounding box center [627, 214] width 6 height 6
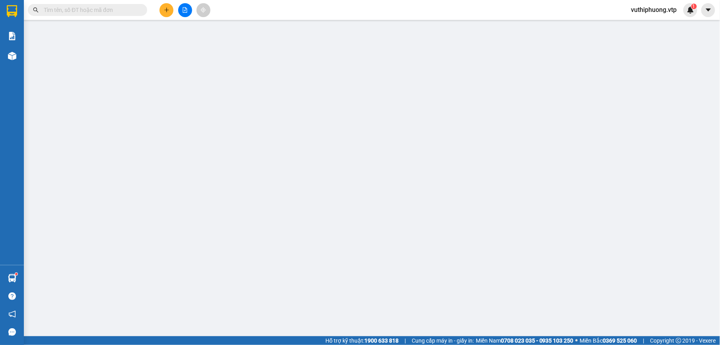
type input "0903062332"
type input "phi"
type input "0914380380"
type input "trung"
type input "150.000"
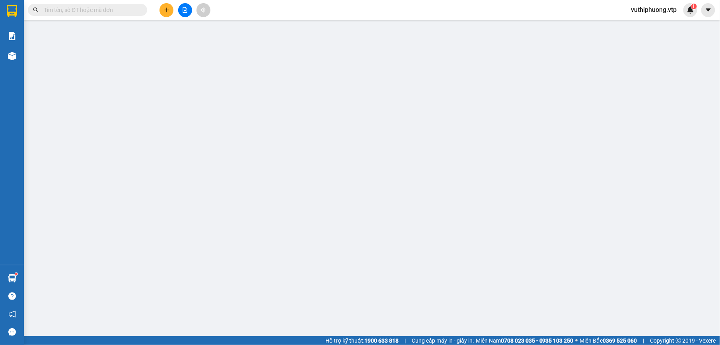
type input "150.000"
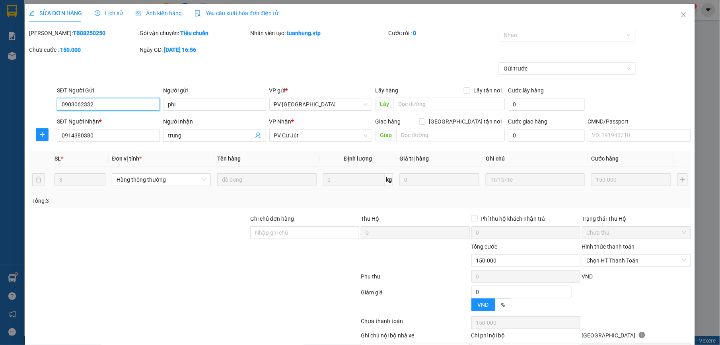
type input "7.500"
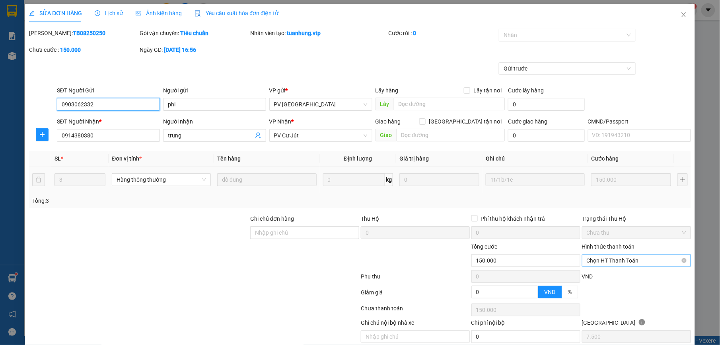
click at [626, 260] on span "Chọn HT Thanh Toán" at bounding box center [636, 260] width 99 height 12
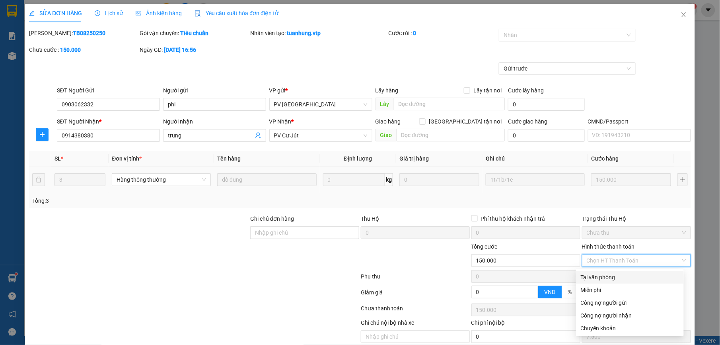
click at [630, 277] on div "Tại văn phòng" at bounding box center [630, 277] width 98 height 9
type input "0"
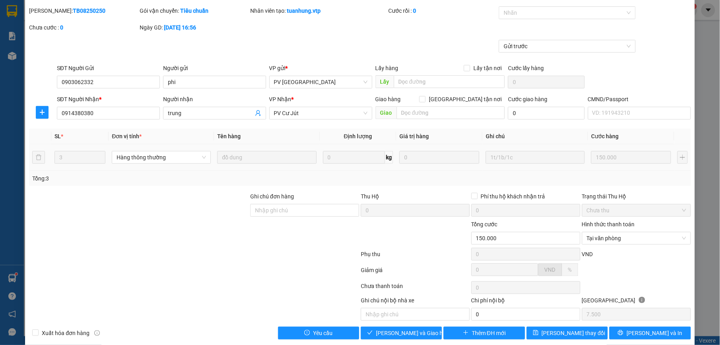
scroll to position [34, 0]
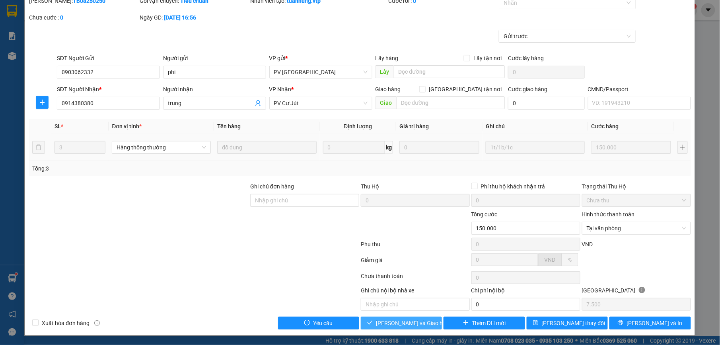
click at [417, 322] on span "Lưu và Giao hàng" at bounding box center [414, 322] width 76 height 9
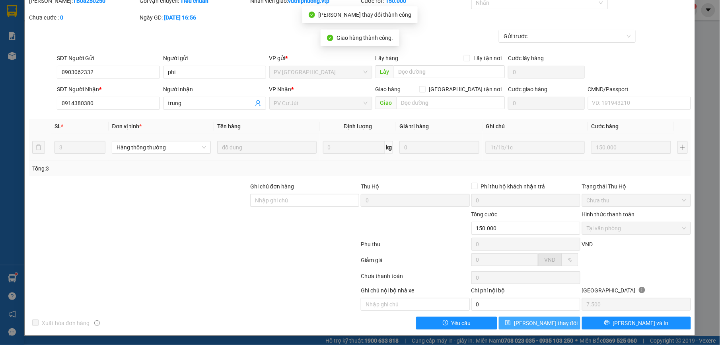
click at [555, 322] on button "Lưu thay đổi" at bounding box center [539, 322] width 81 height 13
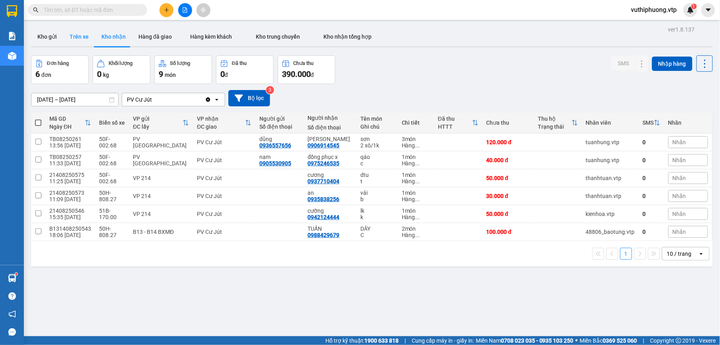
click at [69, 35] on button "Trên xe" at bounding box center [79, 36] width 32 height 19
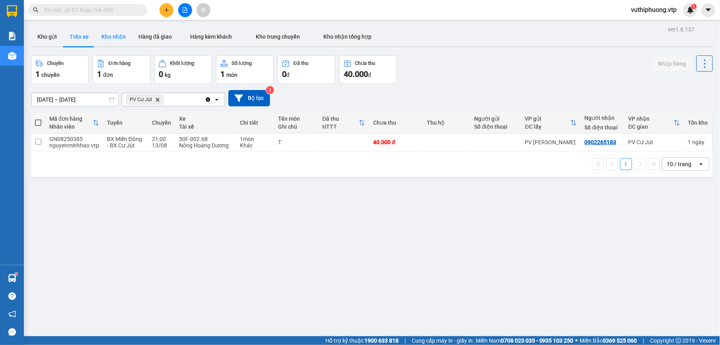
drag, startPoint x: 105, startPoint y: 32, endPoint x: 128, endPoint y: 45, distance: 26.4
click at [112, 37] on button "Kho nhận" at bounding box center [113, 36] width 37 height 19
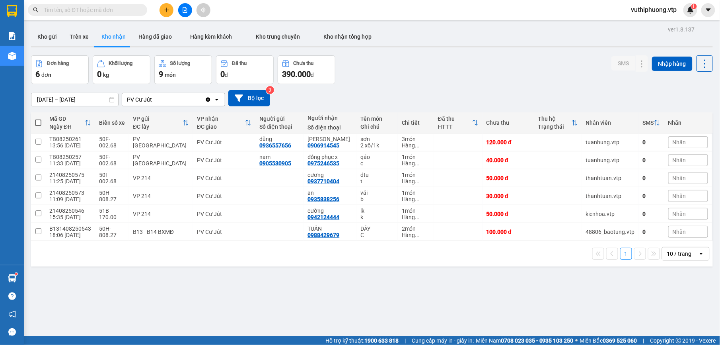
click at [72, 7] on input "text" at bounding box center [91, 10] width 94 height 9
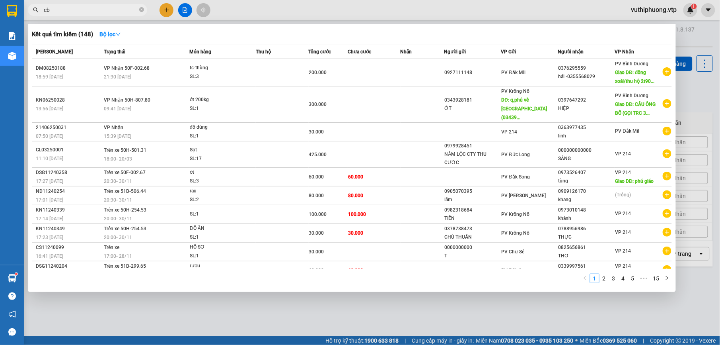
type input "c"
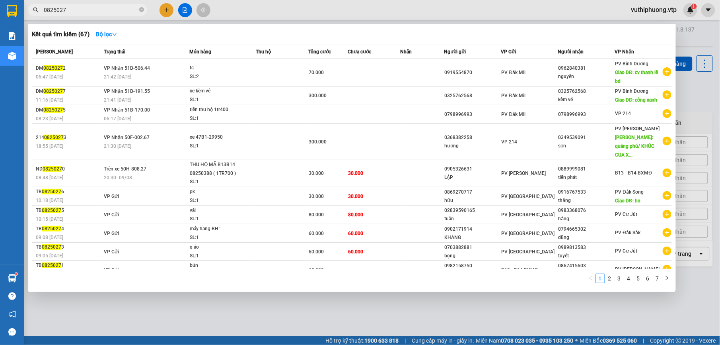
click at [45, 6] on input "0825027" at bounding box center [91, 10] width 94 height 9
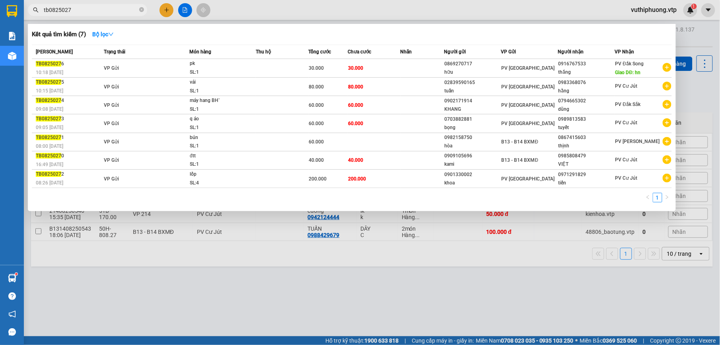
click at [76, 7] on input "tb0825027" at bounding box center [91, 10] width 94 height 9
type input "tb0825027"
drag, startPoint x: 82, startPoint y: 2, endPoint x: 25, endPoint y: 2, distance: 56.5
click at [25, 2] on div at bounding box center [360, 172] width 720 height 345
click at [88, 13] on input "tb0825027" at bounding box center [91, 10] width 94 height 9
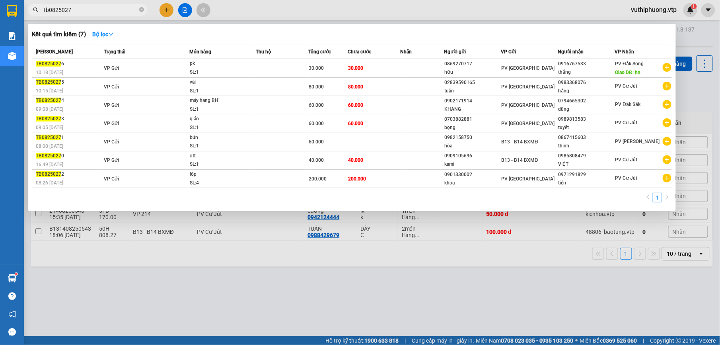
click at [337, 14] on div at bounding box center [360, 172] width 720 height 345
click at [88, 11] on input "tb0825027" at bounding box center [91, 10] width 94 height 9
click at [532, 301] on div at bounding box center [360, 172] width 720 height 345
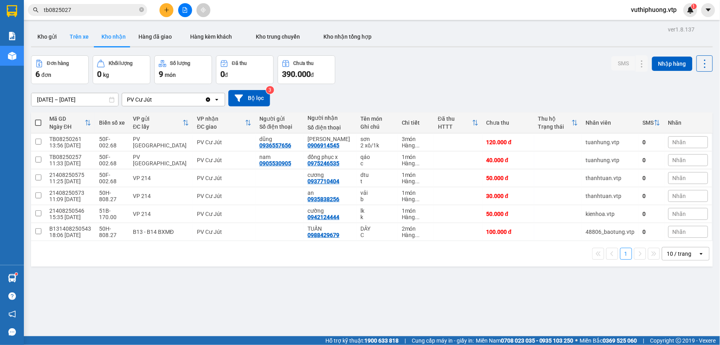
click at [77, 33] on button "Trên xe" at bounding box center [79, 36] width 32 height 19
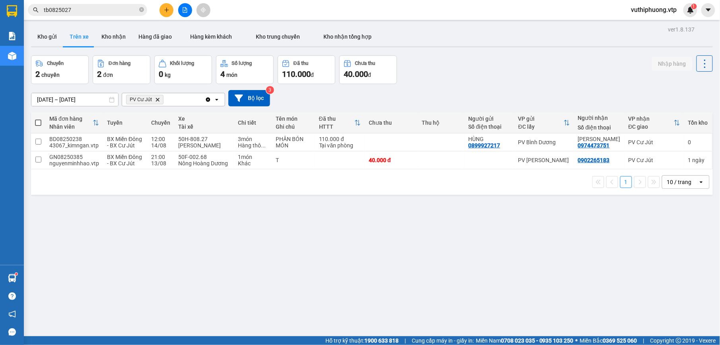
click at [90, 100] on input "[DATE] – [DATE]" at bounding box center [74, 99] width 87 height 13
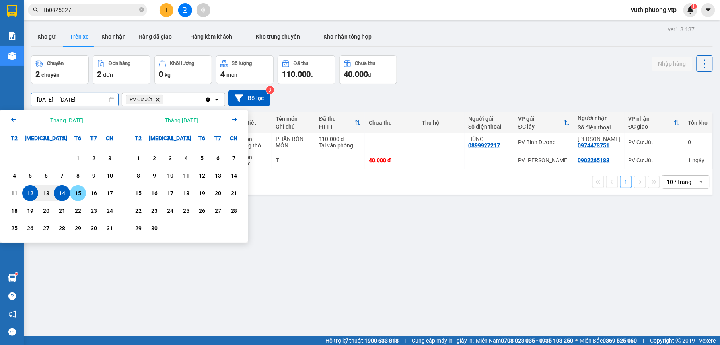
click at [76, 197] on div "15" at bounding box center [77, 193] width 11 height 10
click at [14, 118] on icon "Arrow Left" at bounding box center [14, 120] width 10 height 10
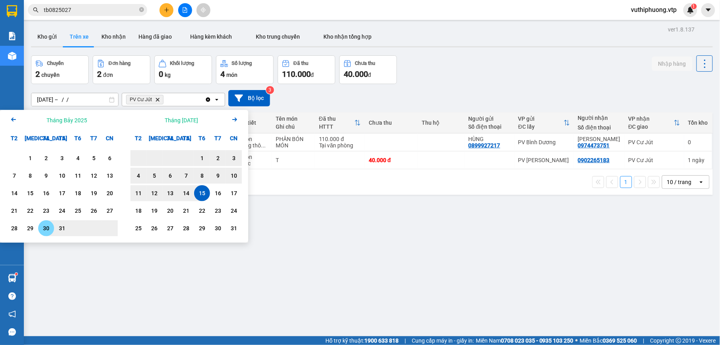
click at [50, 221] on div "30" at bounding box center [46, 228] width 16 height 16
type input "[DATE] – [DATE]"
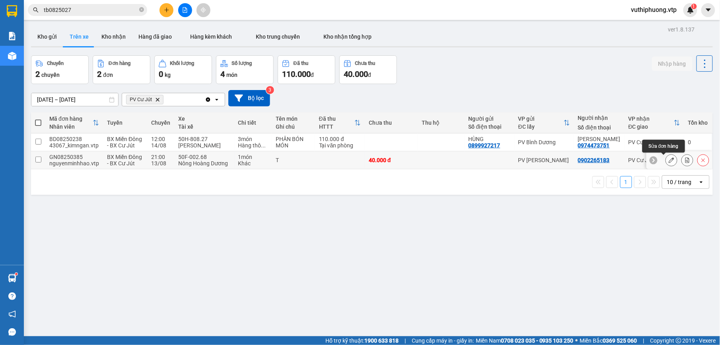
click at [669, 162] on icon at bounding box center [672, 160] width 6 height 6
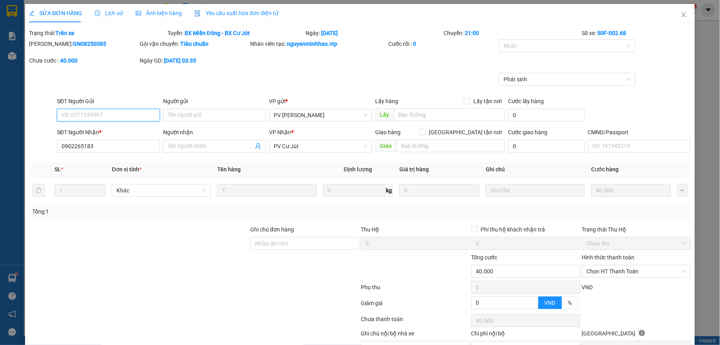
type input "0902265183"
type input "40.000"
type input "8.000"
click at [679, 14] on span "Close" at bounding box center [684, 15] width 22 height 22
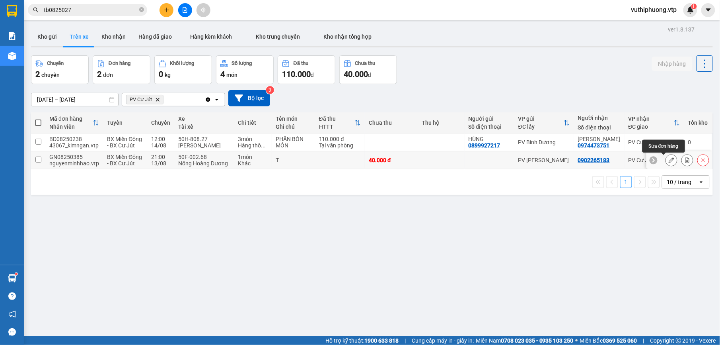
click at [666, 162] on button at bounding box center [671, 160] width 11 height 14
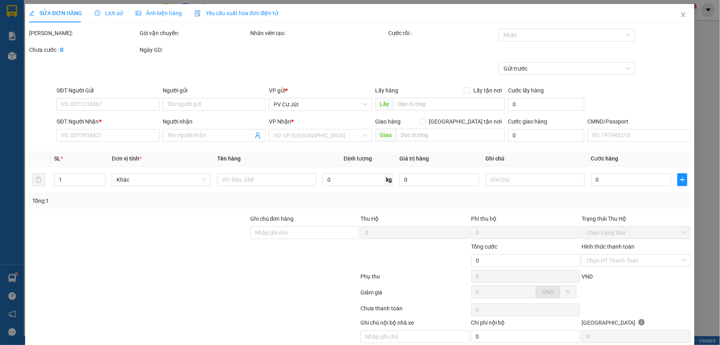
click at [291, 232] on div "SỬA ĐƠN HÀNG Lịch sử Ảnh kiện hàng Yêu cầu xuất hóa đơn điện tử Total Paid Fee …" at bounding box center [360, 172] width 720 height 345
type input "0902265183"
type input "40.000"
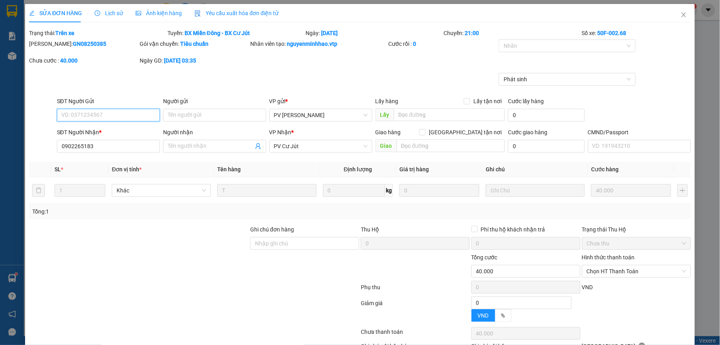
type input "8.000"
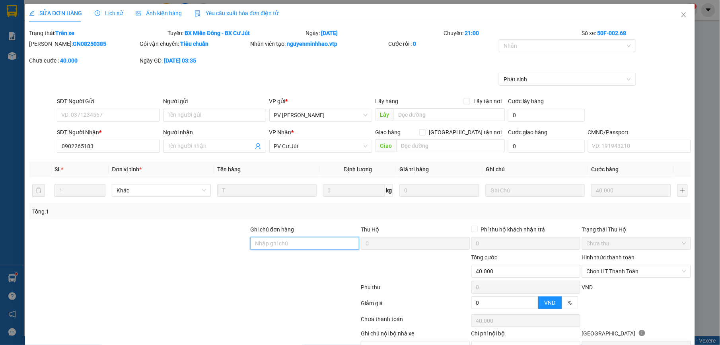
click at [260, 237] on input "Ghi chú đơn hàng" at bounding box center [304, 243] width 109 height 13
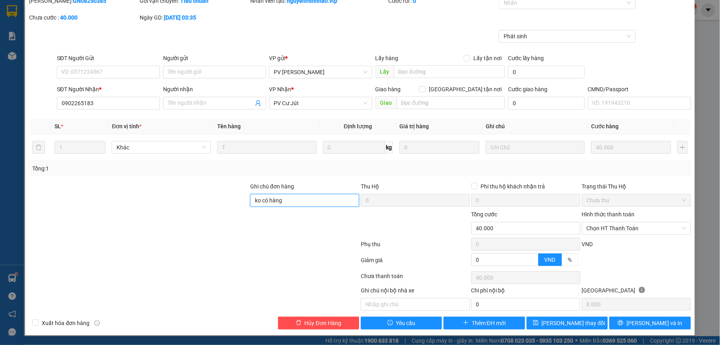
scroll to position [45, 0]
type input "ko có hàng"
click at [577, 318] on span "Lưu thay đổi" at bounding box center [574, 322] width 64 height 9
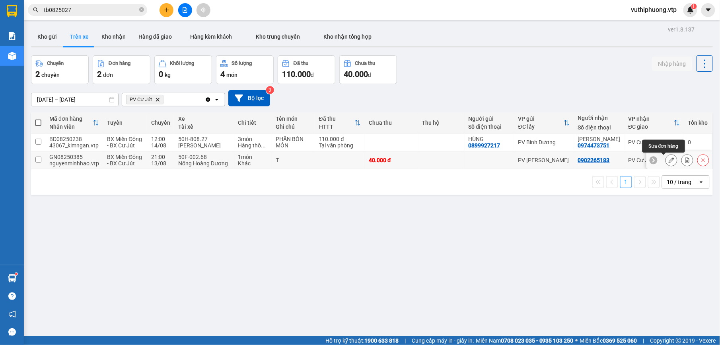
click at [669, 160] on icon at bounding box center [672, 160] width 6 height 6
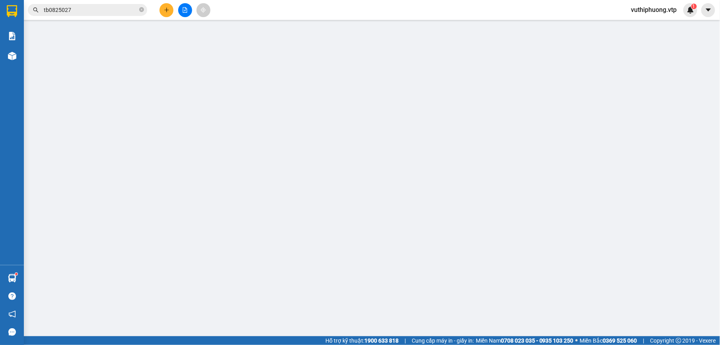
type input "0902265183"
type input "ko có hàng"
type input "40.000"
type input "8.000"
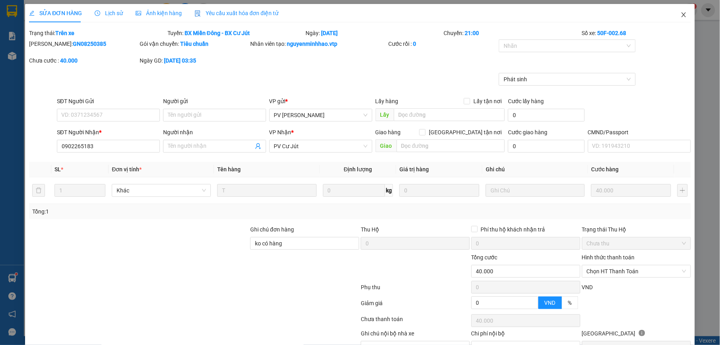
click at [681, 13] on icon "close" at bounding box center [684, 15] width 6 height 6
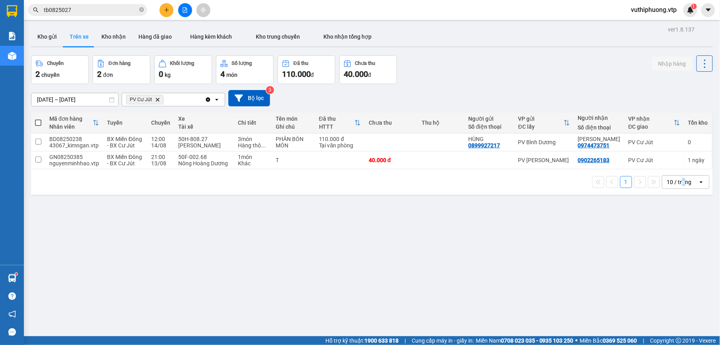
click at [676, 180] on div "10 / trang" at bounding box center [679, 182] width 25 height 8
click at [578, 230] on div "ver 1.8.137 Kho gửi Trên xe Kho nhận Hàng đã giao Hàng kèm khách Kho trung chuy…" at bounding box center [372, 196] width 688 height 345
click at [116, 38] on button "Kho nhận" at bounding box center [113, 36] width 37 height 19
type input "[DATE] – [DATE]"
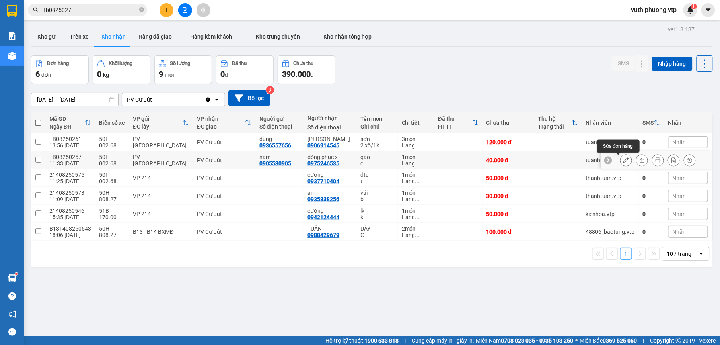
click at [624, 158] on icon at bounding box center [627, 160] width 6 height 6
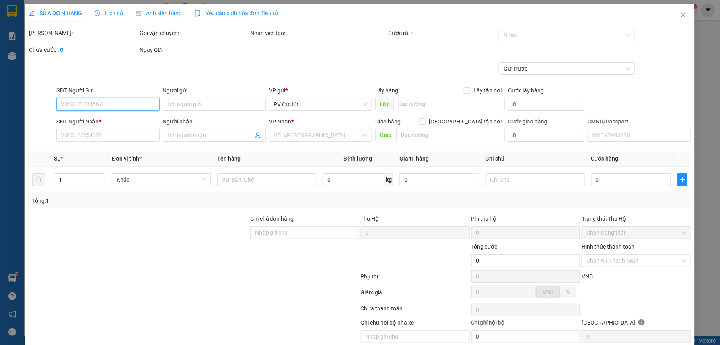
type input "0905530905"
type input "nam"
type input "0975246535"
type input "đồng phục x"
type input "40.000"
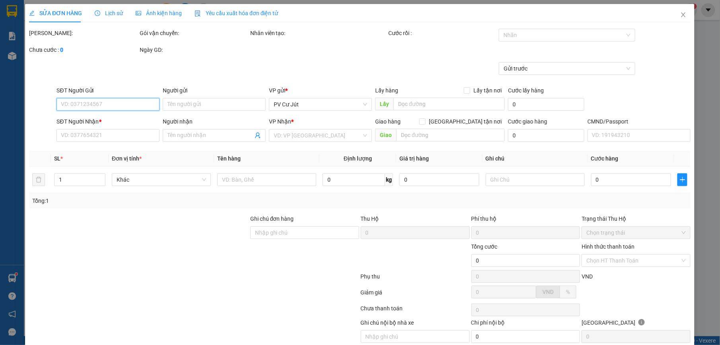
type input "40.000"
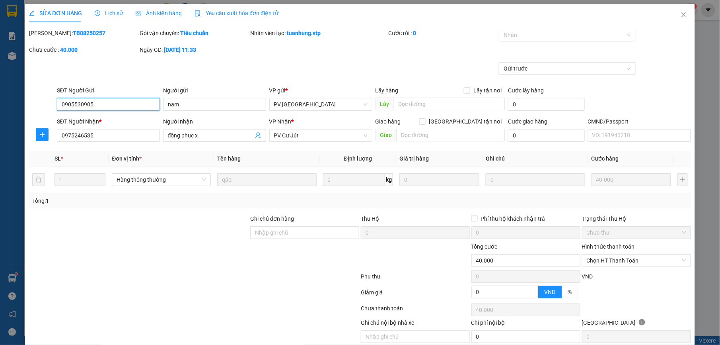
type input "2.000"
click at [613, 257] on span "Chọn HT Thanh Toán" at bounding box center [636, 260] width 99 height 12
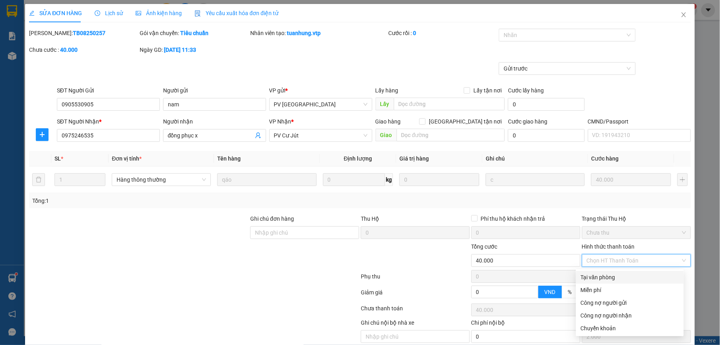
click at [606, 273] on div "Tại văn phòng" at bounding box center [630, 277] width 98 height 9
type input "0"
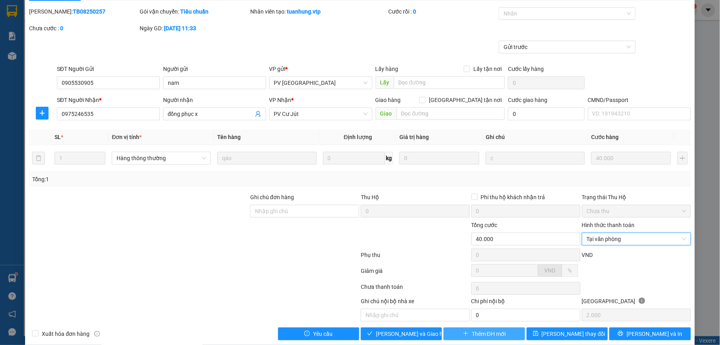
scroll to position [34, 0]
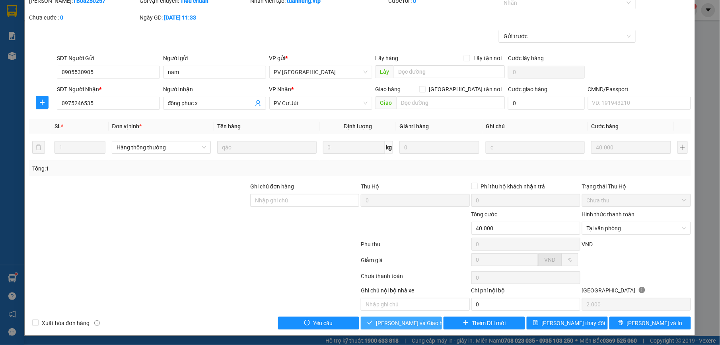
drag, startPoint x: 411, startPoint y: 317, endPoint x: 387, endPoint y: 312, distance: 24.3
click at [411, 317] on button "Lưu và Giao hàng" at bounding box center [401, 322] width 81 height 13
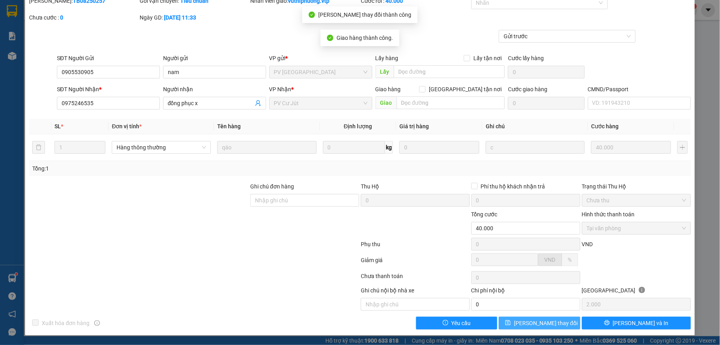
click at [552, 320] on span "Lưu thay đổi" at bounding box center [546, 322] width 64 height 9
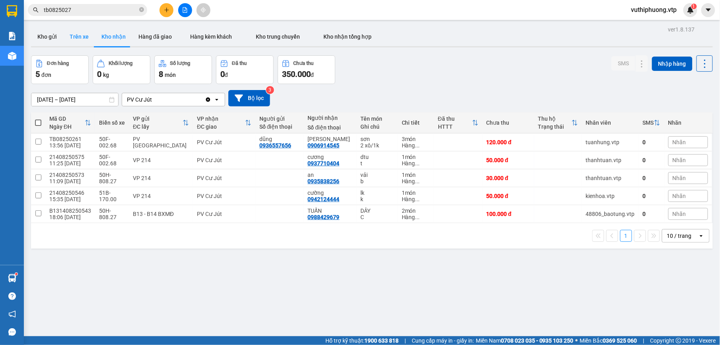
click at [89, 34] on button "Trên xe" at bounding box center [79, 36] width 32 height 19
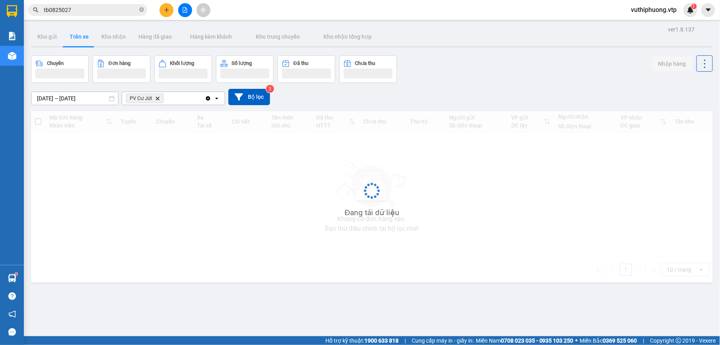
type input "[DATE] – [DATE]"
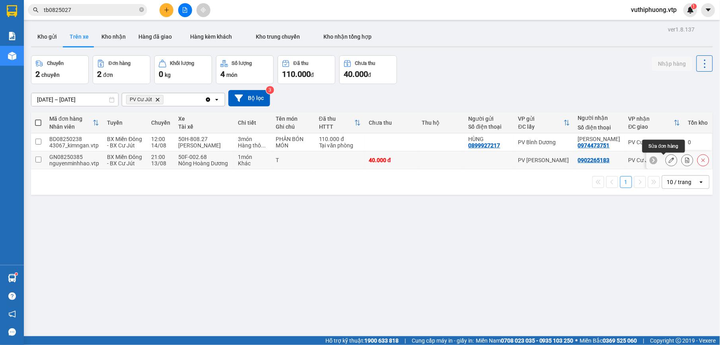
click at [669, 160] on icon at bounding box center [672, 160] width 6 height 6
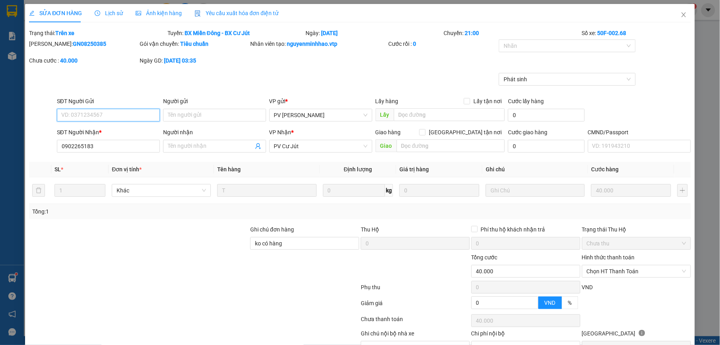
type input "0902265183"
type input "ko có hàng"
type input "40.000"
type input "8.000"
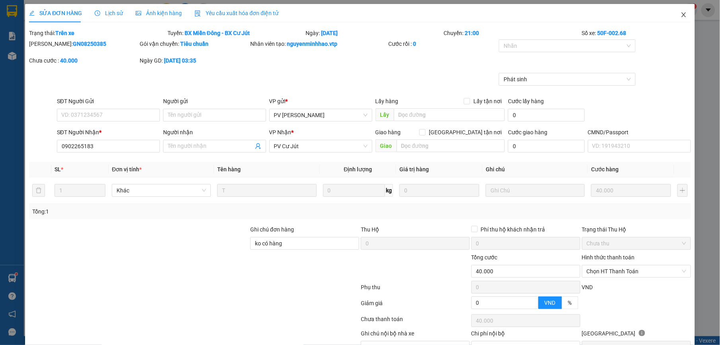
click at [676, 10] on span "Close" at bounding box center [684, 15] width 22 height 22
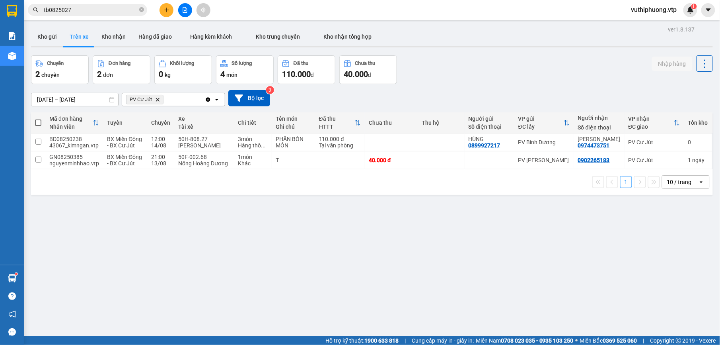
click at [90, 16] on div "Kết quả tìm kiếm ( 7 ) Bộ lọc Mã ĐH Trạng thái Món hàng Thu hộ Tổng cước Chưa c…" at bounding box center [77, 10] width 155 height 14
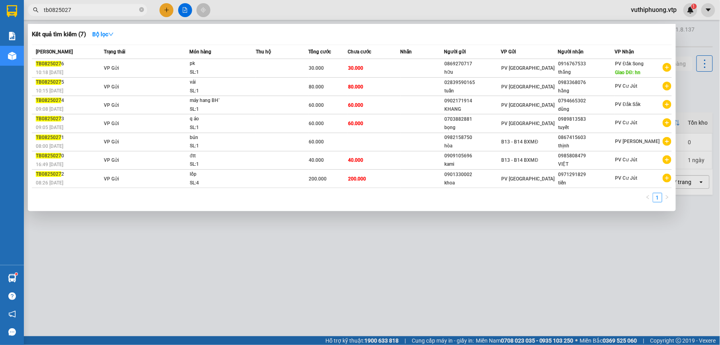
click at [99, 9] on input "tb0825027" at bounding box center [91, 10] width 94 height 9
drag, startPoint x: 72, startPoint y: 4, endPoint x: 2, endPoint y: 8, distance: 70.6
click at [2, 8] on section "Kết quả tìm kiếm ( 7 ) Bộ lọc Mã ĐH Trạng thái Món hàng Thu hộ Tổng cước Chưa c…" at bounding box center [360, 172] width 720 height 345
click at [124, 11] on input "tb0825027" at bounding box center [91, 10] width 94 height 9
drag, startPoint x: 123, startPoint y: 10, endPoint x: 40, endPoint y: 16, distance: 83.8
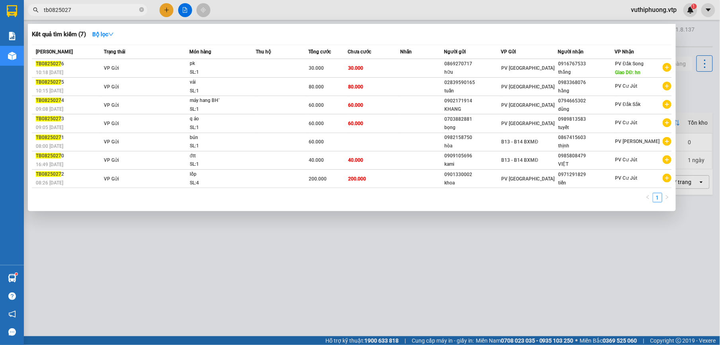
click at [40, 16] on div "Kết quả tìm kiếm ( 7 ) Bộ lọc Mã ĐH Trạng thái Món hàng Thu hộ Tổng cước Chưa c…" at bounding box center [77, 10] width 155 height 14
click at [283, 254] on div at bounding box center [360, 172] width 720 height 345
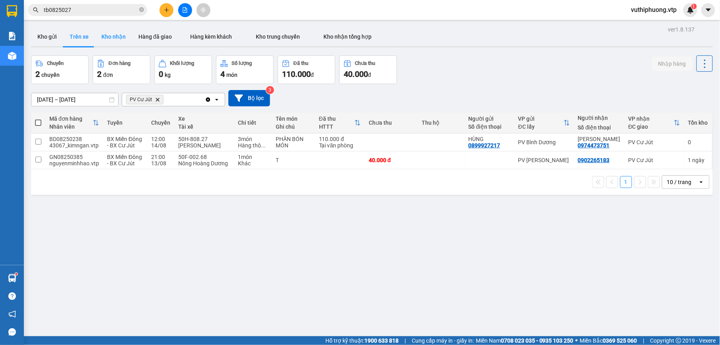
click at [107, 37] on button "Kho nhận" at bounding box center [113, 36] width 37 height 19
type input "[DATE] – [DATE]"
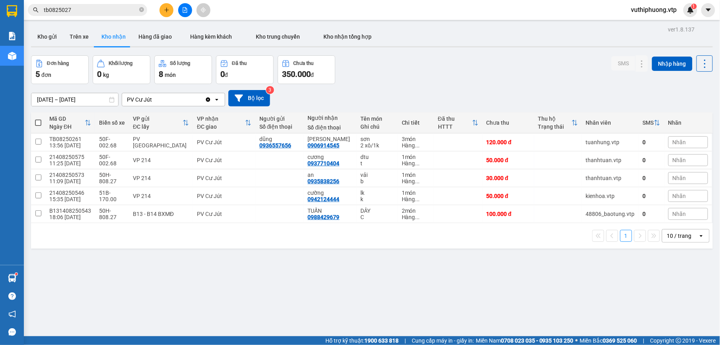
click at [91, 9] on input "tb0825027" at bounding box center [91, 10] width 94 height 9
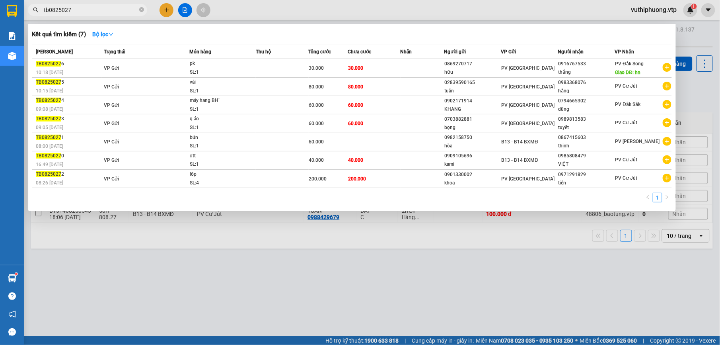
drag, startPoint x: 83, startPoint y: 9, endPoint x: 23, endPoint y: 2, distance: 60.5
click at [23, 2] on section "Kết quả tìm kiếm ( 7 ) Bộ lọc Mã ĐH Trạng thái Món hàng Thu hộ Tổng cước Chưa c…" at bounding box center [360, 172] width 720 height 345
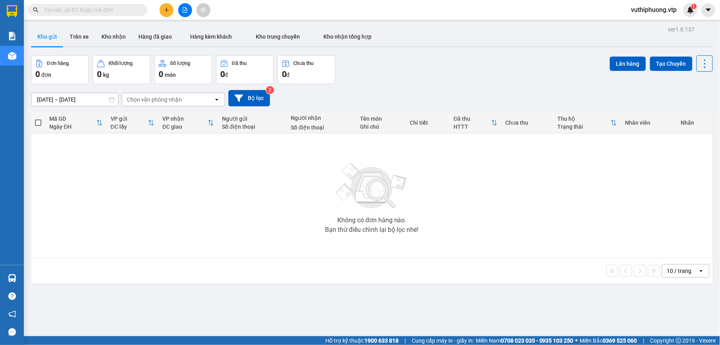
click at [96, 11] on input "text" at bounding box center [91, 10] width 94 height 9
click at [78, 11] on input "text" at bounding box center [91, 10] width 94 height 9
click at [457, 315] on div "ver 1.8.137 Kho gửi Trên xe [PERSON_NAME] Hàng đã giao Hàng kèm khách [PERSON_N…" at bounding box center [372, 196] width 688 height 345
click at [521, 322] on div "ver 1.8.137 Kho gửi Trên xe [PERSON_NAME] Hàng đã giao Hàng kèm khách [PERSON_N…" at bounding box center [372, 196] width 688 height 345
click at [460, 290] on div "ver 1.8.137 Kho gửi Trên xe [PERSON_NAME] Hàng đã giao Hàng kèm khách [PERSON_N…" at bounding box center [372, 196] width 688 height 345
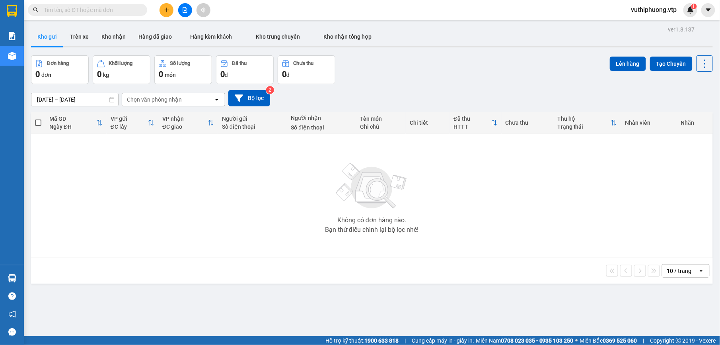
click at [92, 6] on input "text" at bounding box center [91, 10] width 94 height 9
click at [117, 13] on input "text" at bounding box center [91, 10] width 94 height 9
click at [213, 207] on div "Không có đơn hàng nào. Bạn thử điều chỉnh lại bộ lọc nhé!" at bounding box center [372, 195] width 674 height 119
drag, startPoint x: 103, startPoint y: 33, endPoint x: 101, endPoint y: 45, distance: 11.3
click at [104, 34] on button "Kho nhận" at bounding box center [113, 36] width 37 height 19
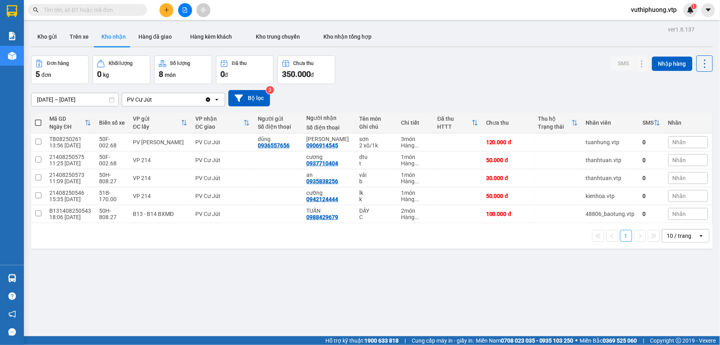
click at [61, 13] on input "text" at bounding box center [91, 10] width 94 height 9
click at [174, 38] on button "Hàng đã giao" at bounding box center [155, 36] width 46 height 19
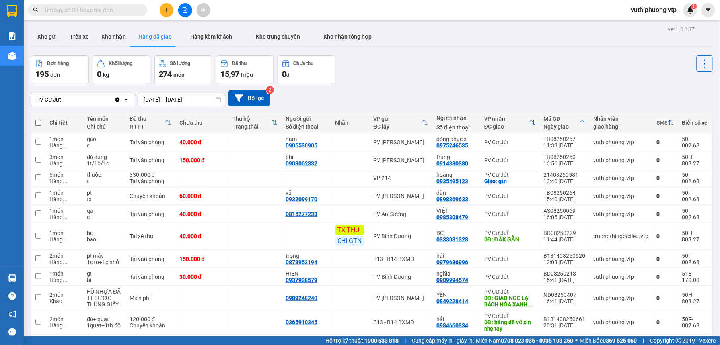
click at [111, 10] on input "text" at bounding box center [91, 10] width 94 height 9
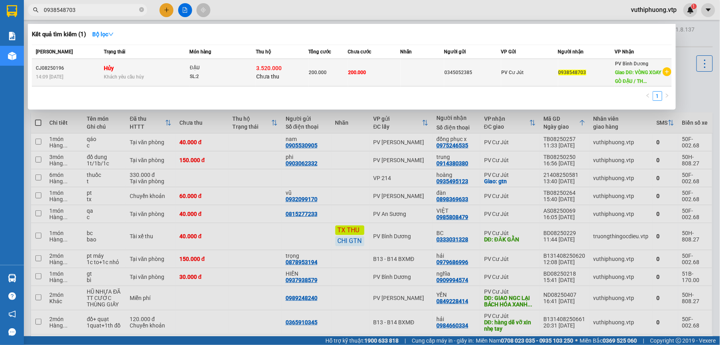
type input "0938548703"
click at [404, 70] on td at bounding box center [423, 72] width 44 height 27
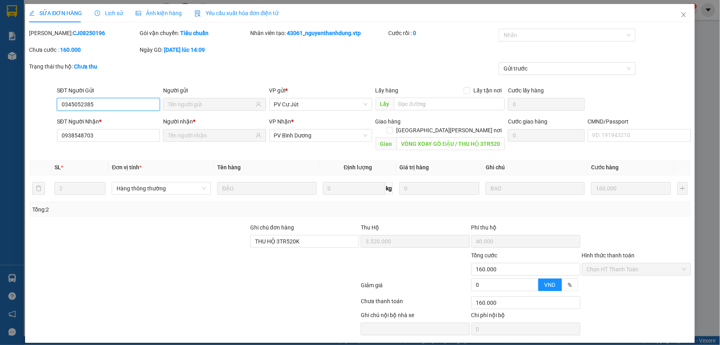
type input "0345052385"
type input "0938548703"
type input "VÒNG XOAY GÒ ĐẬU / THU HỘ 3TR520K"
type input "THU HỘ 3TR520K"
type input "3.520.000"
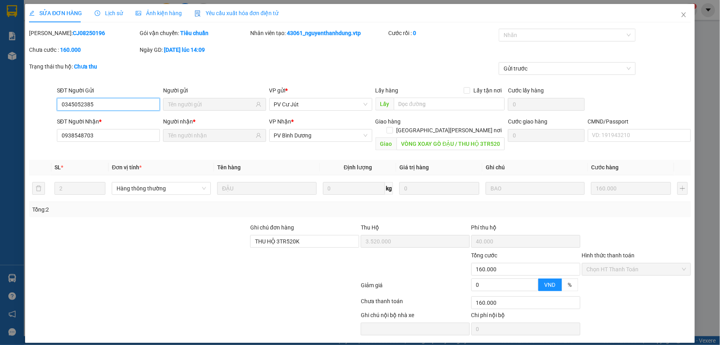
type input "40.000"
type input "160.000"
click at [688, 15] on span "Close" at bounding box center [684, 15] width 22 height 22
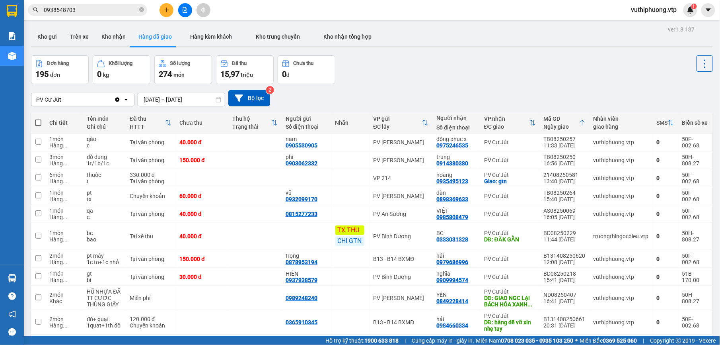
click at [101, 13] on input "0938548703" at bounding box center [91, 10] width 94 height 9
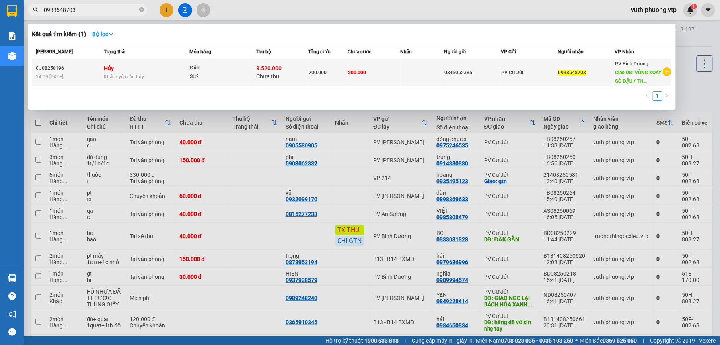
click at [593, 71] on div "0938548703" at bounding box center [587, 72] width 56 height 8
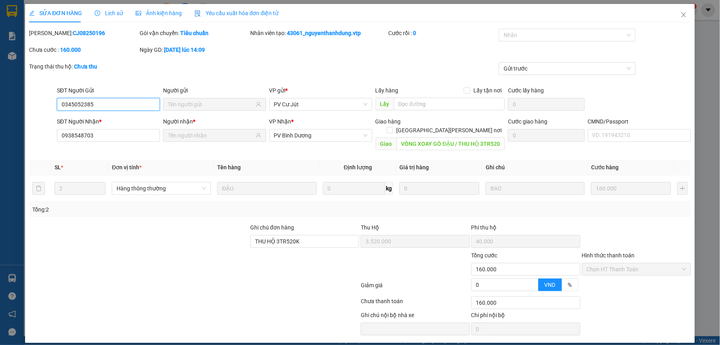
type input "0345052385"
type input "0938548703"
type input "VÒNG XOAY GÒ ĐẬU / THU HỘ 3TR520K"
type input "THU HỘ 3TR520K"
type input "3.520.000"
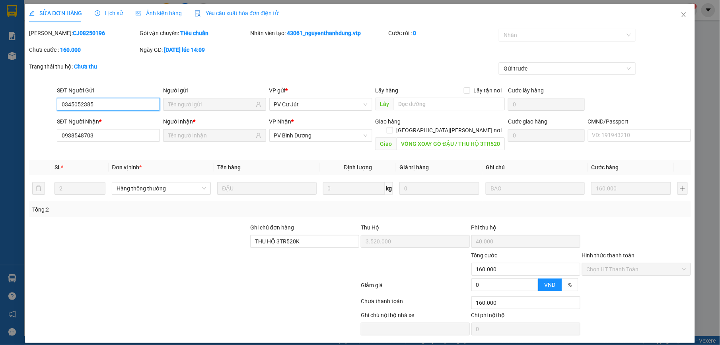
type input "40.000"
type input "160.000"
click at [303, 205] on div "Tổng: 2" at bounding box center [359, 209] width 655 height 9
click at [685, 15] on icon "close" at bounding box center [684, 15] width 6 height 6
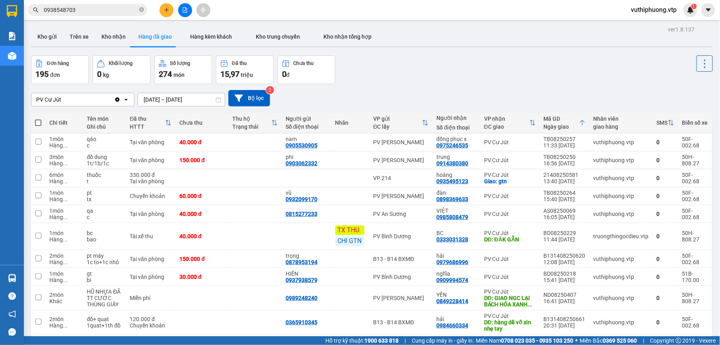
click at [99, 14] on input "0938548703" at bounding box center [91, 10] width 94 height 9
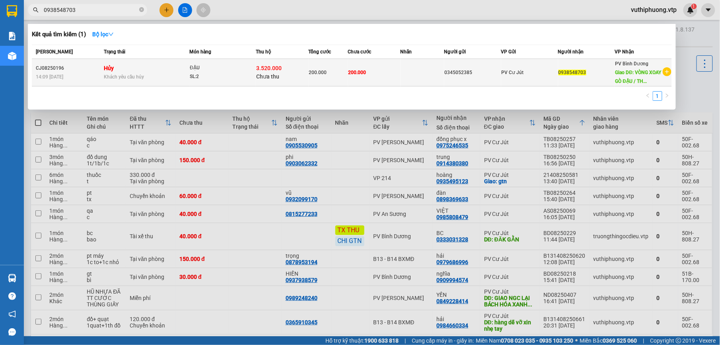
click at [237, 70] on div "ĐẬU" at bounding box center [220, 68] width 60 height 9
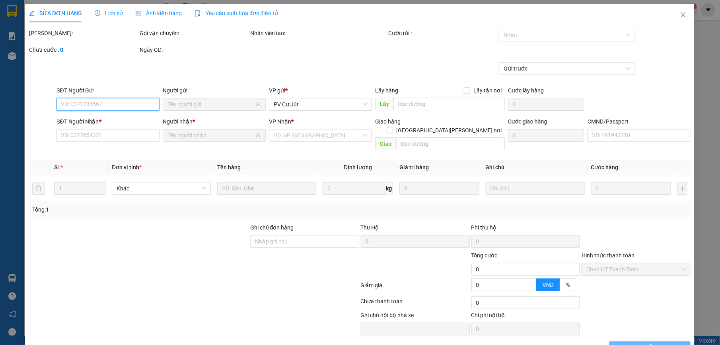
type input "0345052385"
type input "0938548703"
type input "VÒNG XOAY GÒ ĐẬU / THU HỘ 3TR520K"
type input "THU HỘ 3TR520K"
type input "3.520.000"
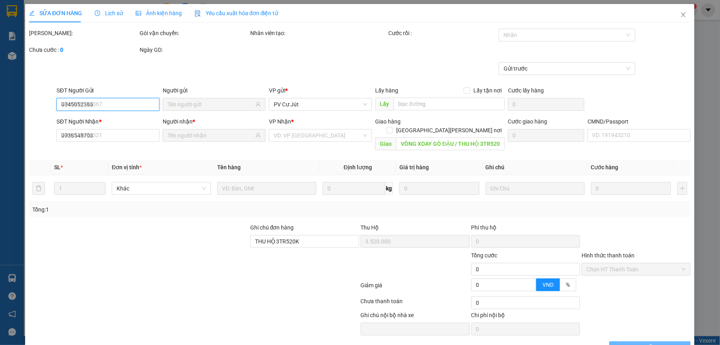
type input "40.000"
type input "160.000"
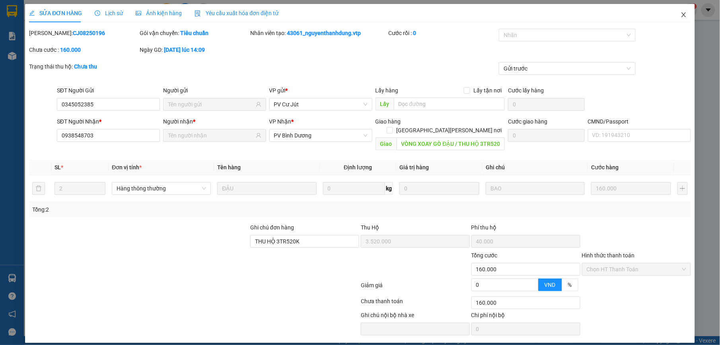
click at [685, 16] on icon "close" at bounding box center [684, 14] width 4 height 5
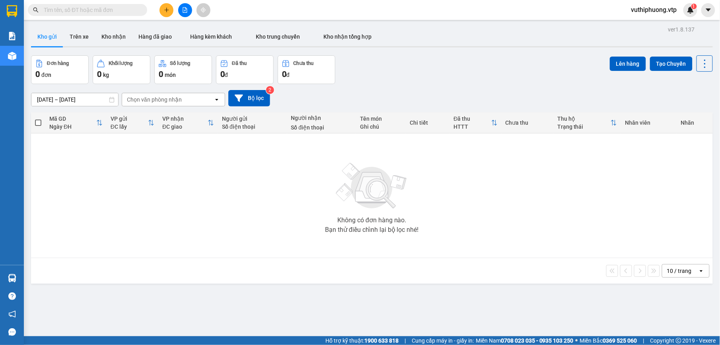
click at [154, 103] on div "Chọn văn phòng nhận" at bounding box center [154, 100] width 55 height 8
type input "cj"
click at [155, 111] on div "PV Cư Jút" at bounding box center [173, 117] width 103 height 14
click at [82, 35] on button "Trên xe" at bounding box center [79, 36] width 32 height 19
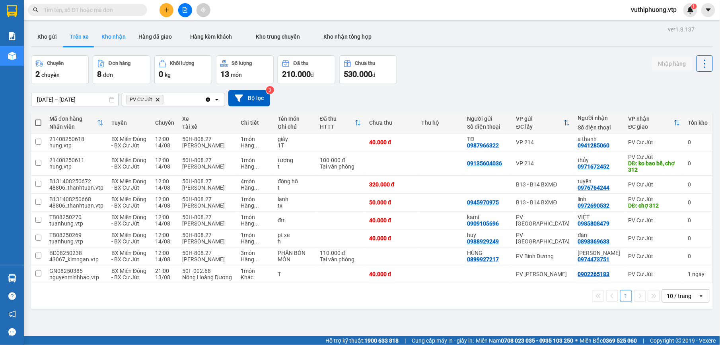
drag, startPoint x: 120, startPoint y: 34, endPoint x: 115, endPoint y: 35, distance: 4.5
click at [118, 33] on button "Kho nhận" at bounding box center [113, 36] width 37 height 19
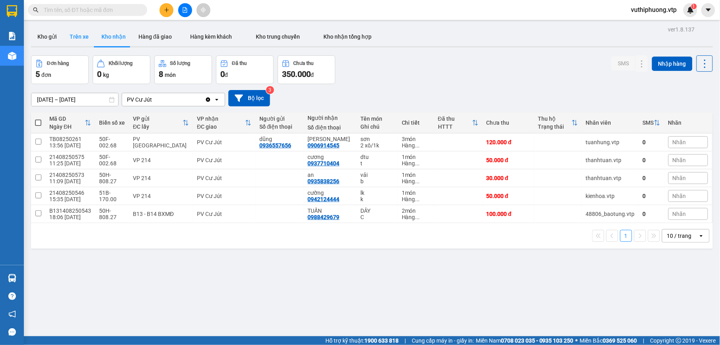
click at [81, 36] on button "Trên xe" at bounding box center [79, 36] width 32 height 19
type input "[DATE] – [DATE]"
